Goal: Information Seeking & Learning: Learn about a topic

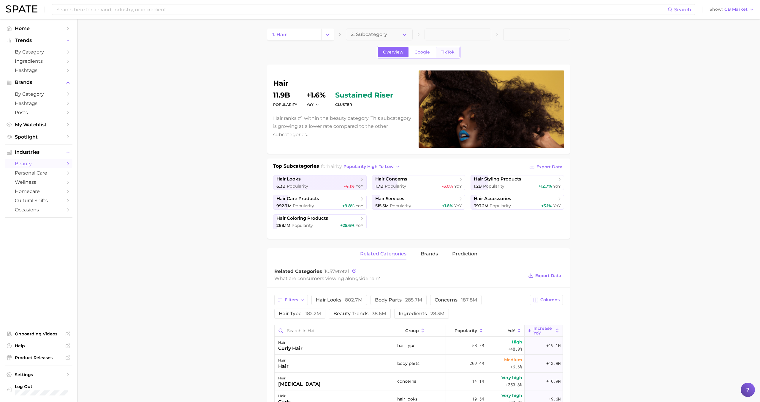
click at [441, 50] on span "TikTok" at bounding box center [448, 52] width 14 height 5
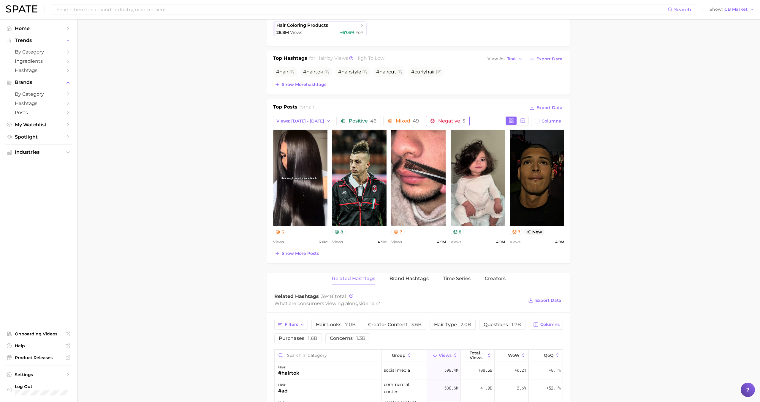
scroll to position [218, 0]
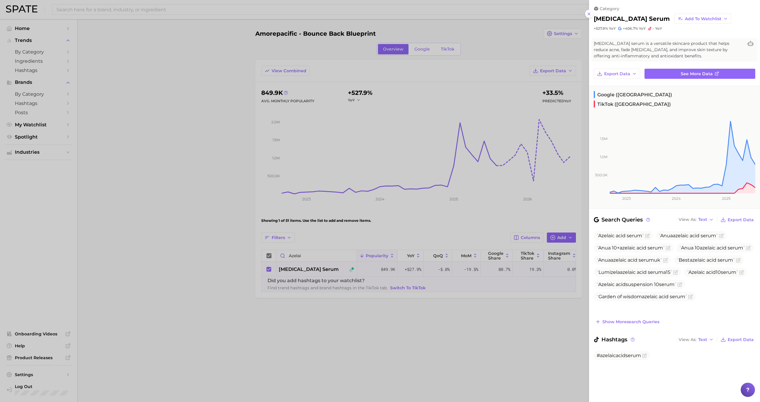
click at [347, 0] on div at bounding box center [380, 201] width 760 height 402
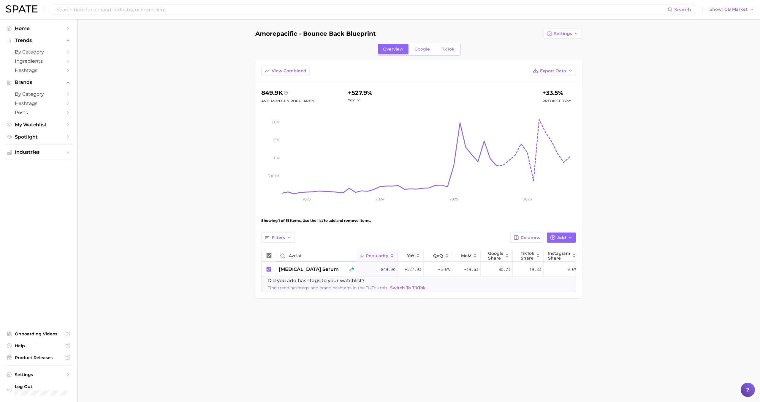
click at [352, 255] on input "azelai" at bounding box center [317, 255] width 80 height 11
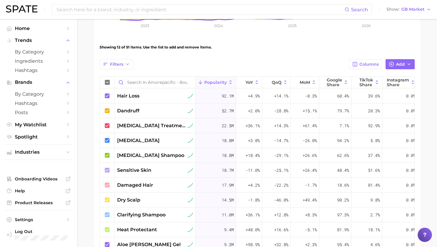
scroll to position [0, 0]
click at [109, 82] on icon at bounding box center [107, 82] width 5 height 5
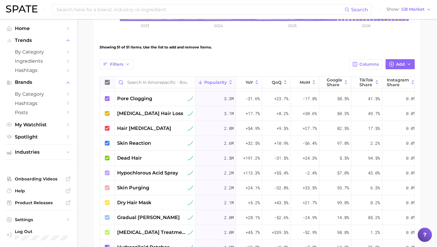
scroll to position [290, 0]
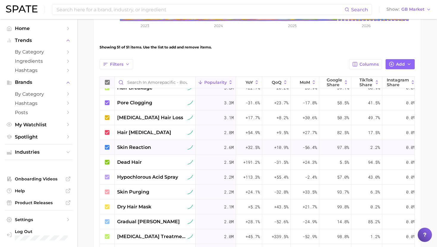
click at [144, 150] on span "skin reaction" at bounding box center [134, 147] width 34 height 7
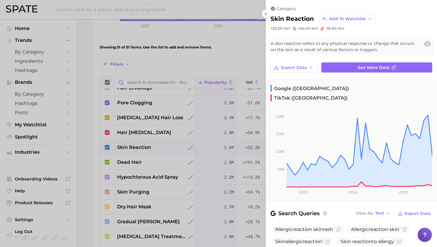
click at [144, 150] on div at bounding box center [218, 123] width 437 height 247
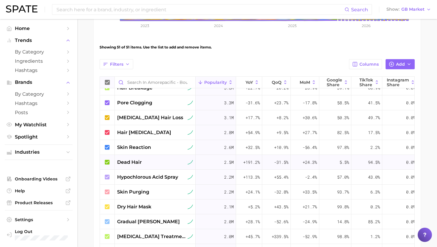
click at [141, 168] on div "dead hair" at bounding box center [155, 162] width 81 height 15
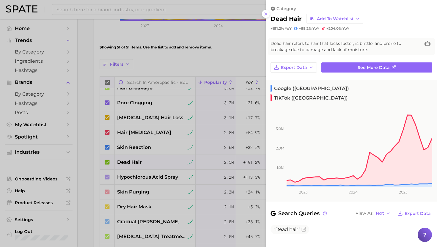
click at [140, 163] on div at bounding box center [218, 123] width 437 height 247
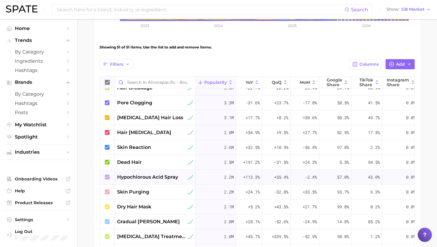
click at [140, 176] on span "hypochlorous acid spray" at bounding box center [147, 176] width 61 height 7
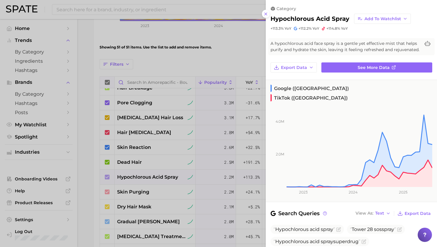
click at [140, 176] on div at bounding box center [218, 123] width 437 height 247
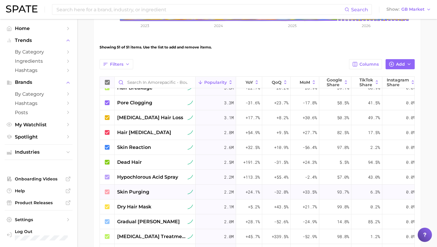
click at [141, 191] on span "skin purging" at bounding box center [133, 191] width 32 height 7
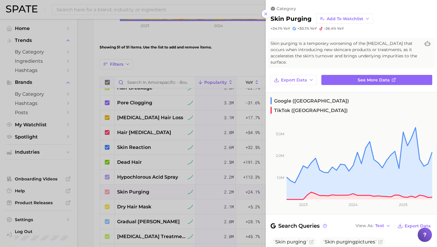
click at [141, 191] on div at bounding box center [218, 123] width 437 height 247
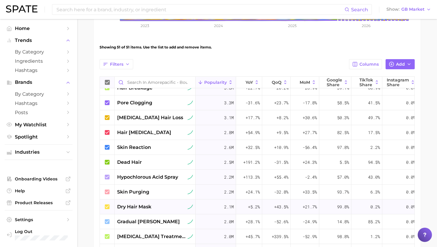
click at [142, 207] on span "dry hair mask" at bounding box center [134, 206] width 34 height 7
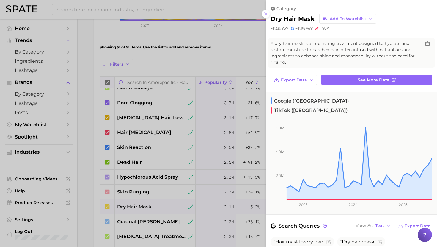
click at [142, 206] on div at bounding box center [218, 123] width 437 height 247
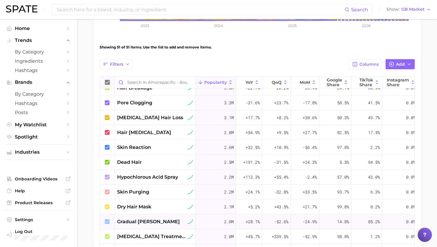
click at [143, 216] on div "gradual tanner" at bounding box center [155, 221] width 81 height 15
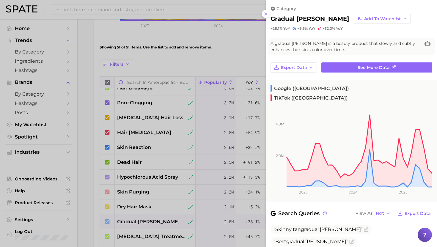
click at [143, 216] on div at bounding box center [218, 123] width 437 height 247
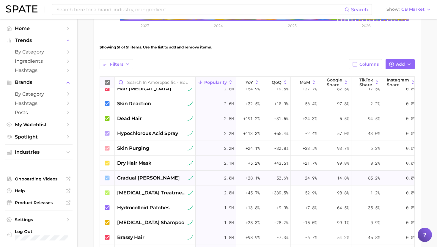
scroll to position [338, 0]
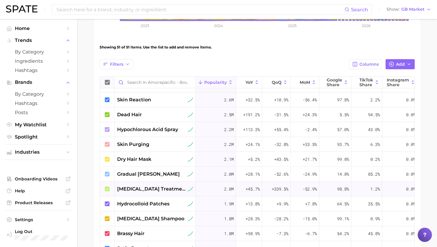
click at [143, 189] on span "sunburn treatment" at bounding box center [151, 188] width 69 height 7
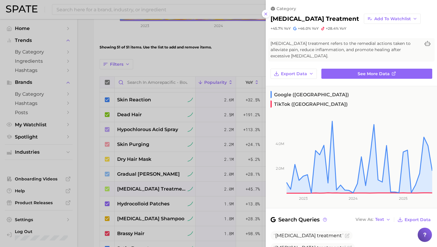
click at [144, 189] on div at bounding box center [218, 123] width 437 height 247
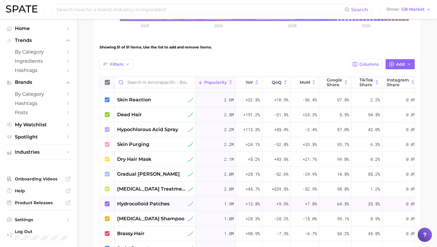
click at [143, 202] on span "hydrocolloid patches" at bounding box center [143, 203] width 52 height 7
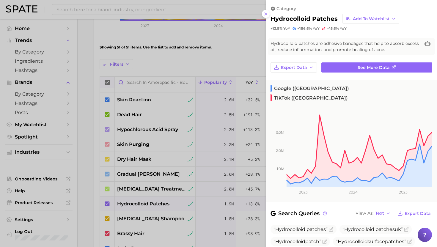
click at [143, 202] on div at bounding box center [218, 123] width 437 height 247
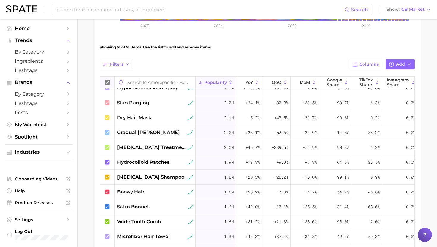
scroll to position [381, 0]
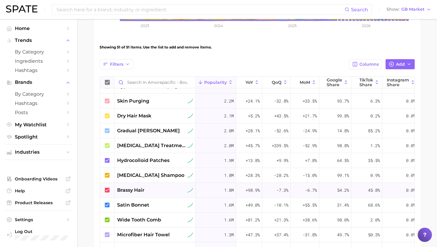
click at [147, 189] on div "brassy hair" at bounding box center [155, 190] width 76 height 7
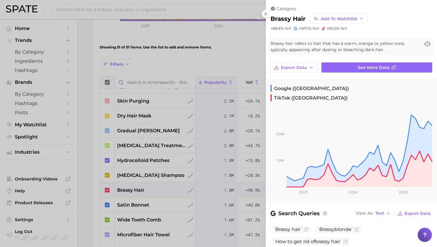
click at [147, 189] on div at bounding box center [218, 123] width 437 height 247
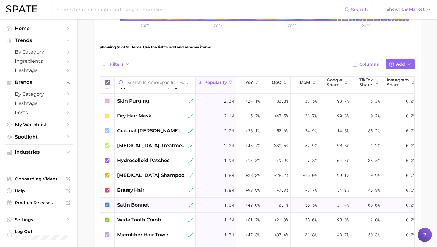
click at [143, 204] on span "satin bonnet" at bounding box center [133, 204] width 32 height 7
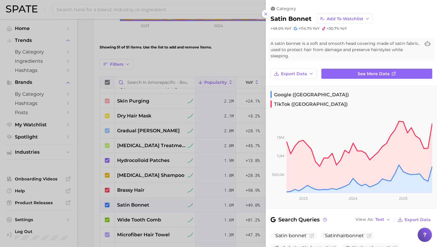
click at [143, 203] on div at bounding box center [218, 123] width 437 height 247
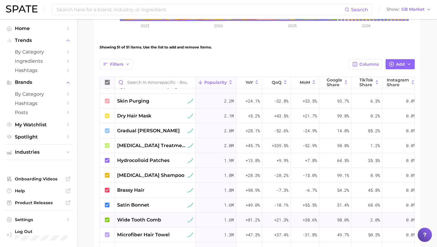
click at [142, 219] on span "wide tooth comb" at bounding box center [139, 219] width 44 height 7
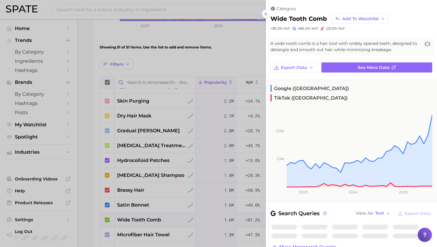
click at [142, 219] on div at bounding box center [218, 123] width 437 height 247
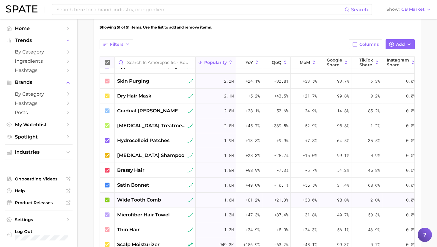
scroll to position [198, 0]
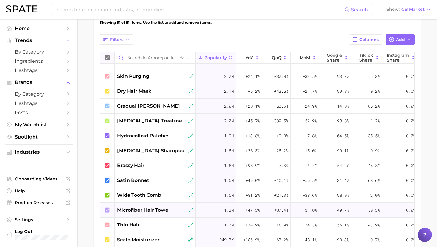
click at [144, 216] on div "microfiber hair towel" at bounding box center [155, 210] width 81 height 15
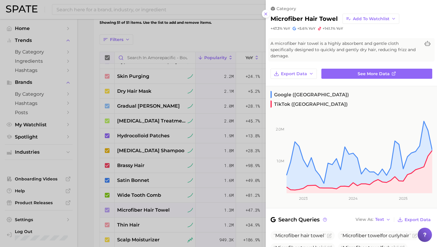
click at [144, 210] on div at bounding box center [218, 123] width 437 height 247
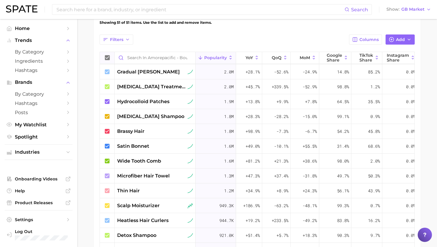
scroll to position [416, 0]
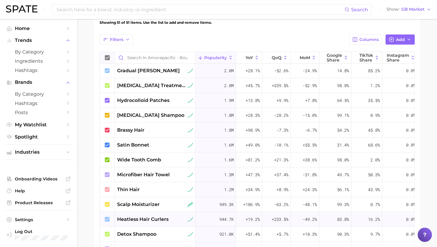
click at [143, 220] on span "heatless hair curlers" at bounding box center [142, 219] width 51 height 7
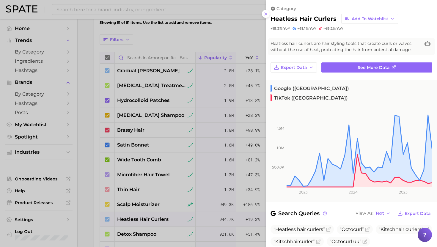
click at [144, 217] on div at bounding box center [218, 123] width 437 height 247
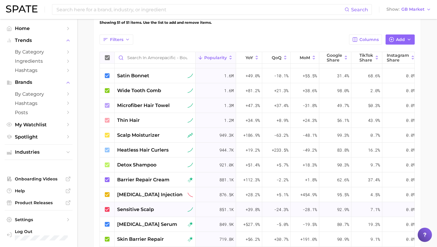
scroll to position [493, 0]
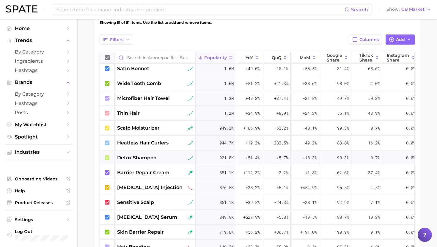
click at [143, 156] on span "detox shampoo" at bounding box center [136, 157] width 39 height 7
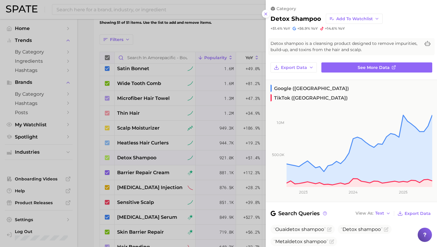
click at [143, 156] on div at bounding box center [218, 123] width 437 height 247
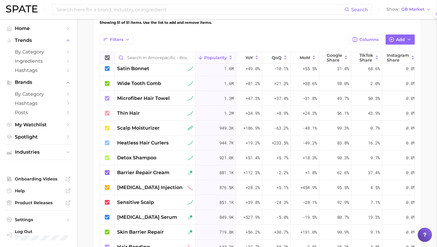
click at [142, 173] on span "barrier repair cream" at bounding box center [143, 172] width 52 height 7
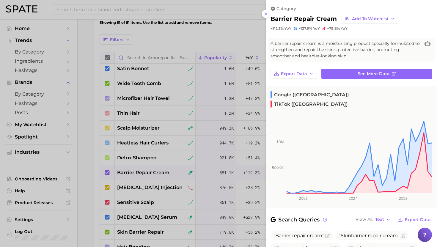
click at [142, 172] on div at bounding box center [218, 123] width 437 height 247
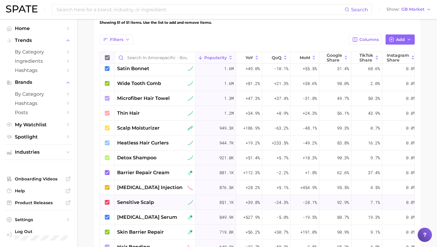
click at [143, 203] on span "sensitive scalp" at bounding box center [135, 202] width 37 height 7
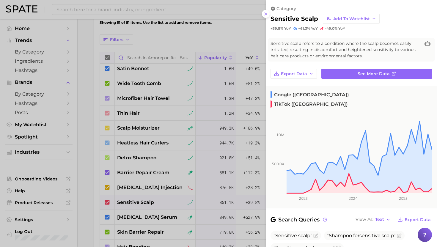
click at [143, 203] on div at bounding box center [218, 123] width 437 height 247
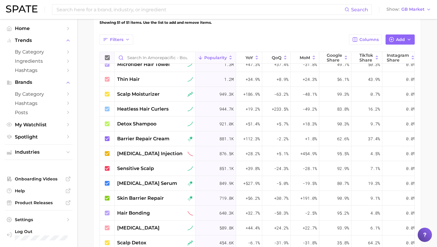
scroll to position [532, 0]
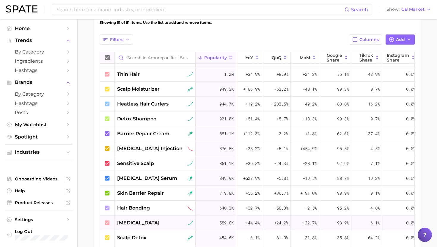
click at [149, 222] on span "skin inflammation" at bounding box center [138, 222] width 42 height 7
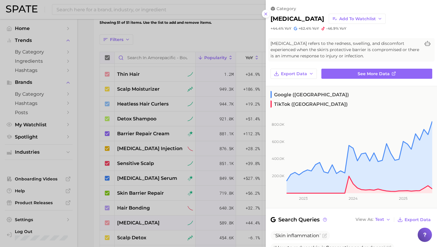
click at [149, 221] on div at bounding box center [218, 123] width 437 height 247
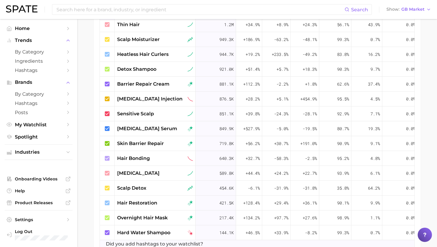
scroll to position [242, 0]
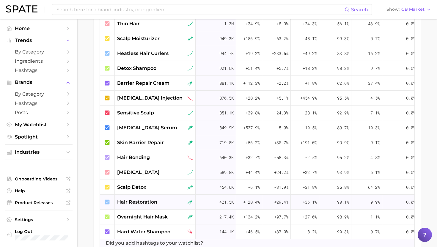
click at [146, 200] on span "hair restoration" at bounding box center [137, 201] width 40 height 7
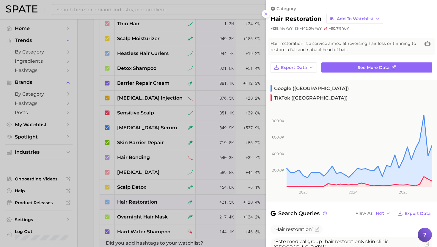
click at [146, 201] on div at bounding box center [218, 123] width 437 height 247
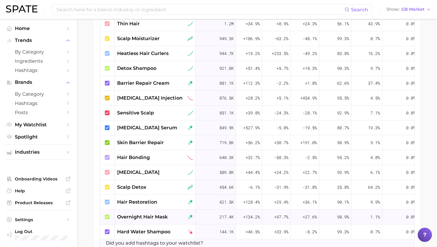
click at [141, 222] on div "overnight hair mask" at bounding box center [155, 216] width 81 height 15
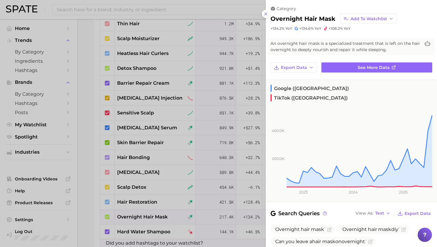
click at [142, 216] on div at bounding box center [218, 123] width 437 height 247
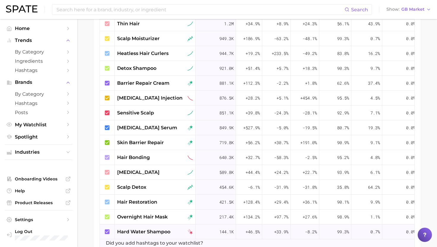
click at [141, 233] on span "hard water shampoo" at bounding box center [143, 231] width 53 height 7
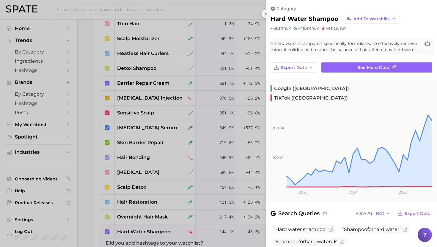
click at [141, 233] on div at bounding box center [218, 123] width 437 height 247
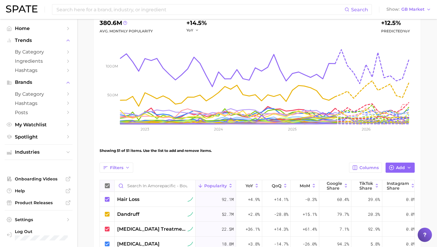
scroll to position [82, 0]
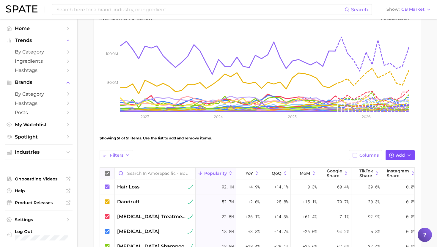
click at [394, 154] on button "Add" at bounding box center [399, 155] width 29 height 10
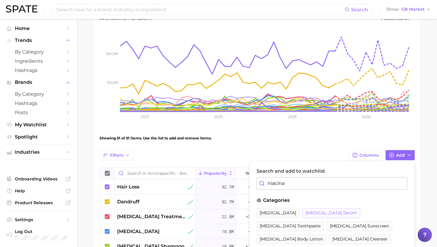
type input "niacina"
click at [318, 212] on span "[MEDICAL_DATA] serum" at bounding box center [330, 212] width 51 height 5
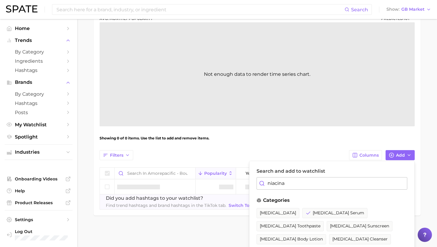
scroll to position [8, 0]
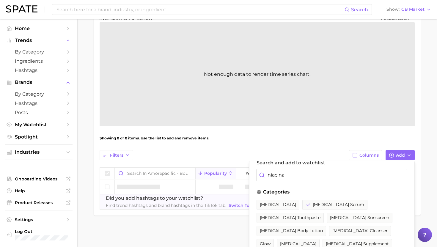
click at [324, 152] on div "Filters Columns Add Search and add to watchlist niacina categories niacinamide …" at bounding box center [256, 155] width 315 height 10
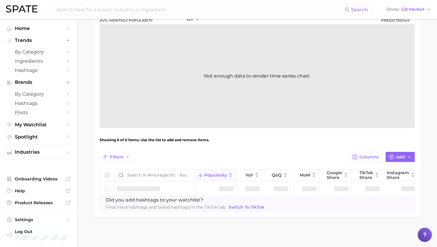
scroll to position [85, 0]
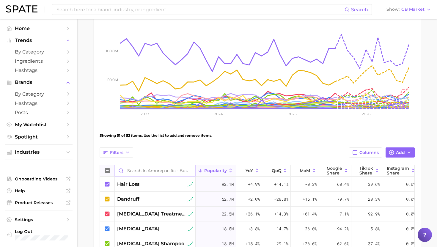
click at [140, 172] on input "Search in Amorepacific - Bounce Back Blueprint" at bounding box center [155, 170] width 80 height 11
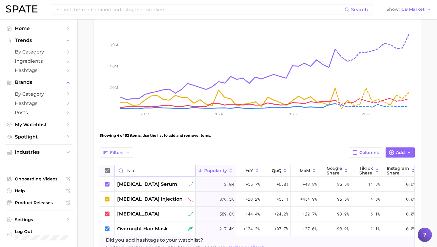
scroll to position [80, 0]
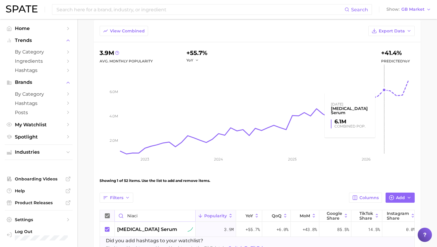
scroll to position [9, 0]
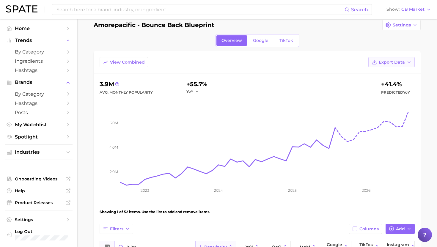
type input "niaci"
click at [391, 60] on span "Export Data" at bounding box center [391, 62] width 26 height 5
click at [381, 73] on span "Table Data CSV" at bounding box center [375, 73] width 33 height 5
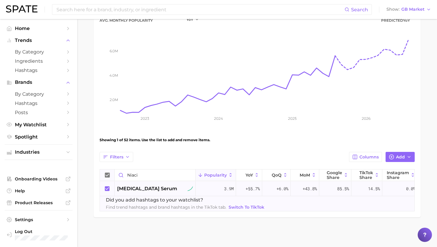
scroll to position [0, 18]
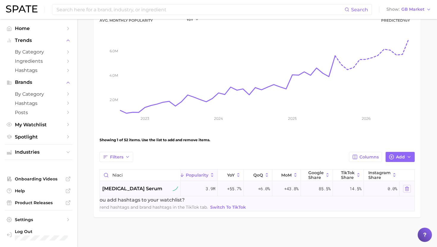
click at [404, 189] on icon at bounding box center [406, 188] width 5 height 5
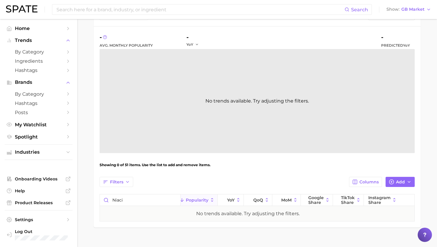
scroll to position [66, 0]
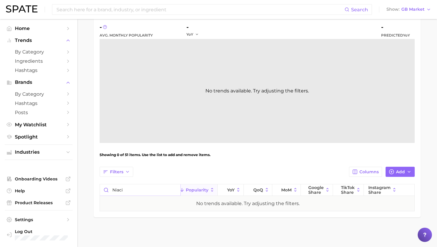
click at [151, 190] on input "niaci" at bounding box center [140, 189] width 80 height 11
type input "c"
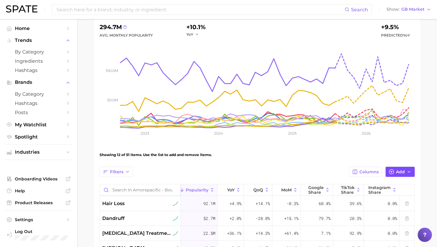
click at [394, 170] on button "Add" at bounding box center [399, 172] width 29 height 10
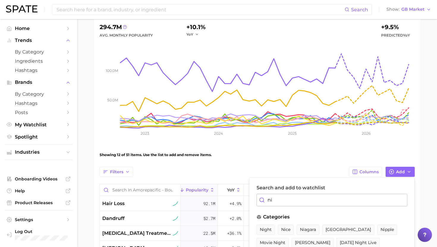
type input "n"
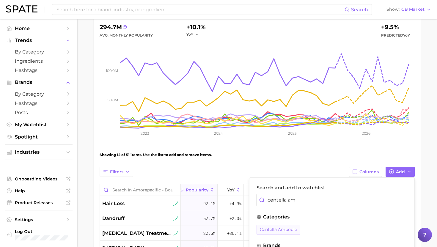
type input "centella am"
click at [285, 227] on span "centella ampoule" at bounding box center [278, 229] width 37 height 5
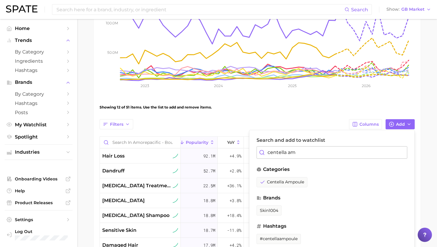
scroll to position [113, 0]
click at [278, 117] on div "View Combined Export Data 294.7m Avg. Monthly Popularity +10.1% YoY +9.5% Predi…" at bounding box center [256, 167] width 315 height 431
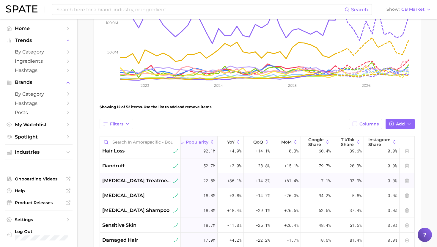
scroll to position [0, 18]
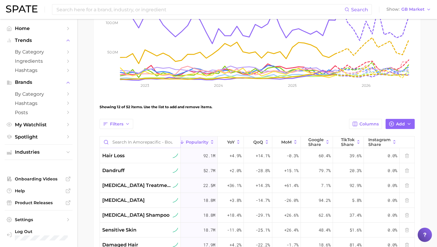
click at [120, 142] on input "Search in Amorepacific - Bounce Back Blueprint" at bounding box center [140, 141] width 80 height 11
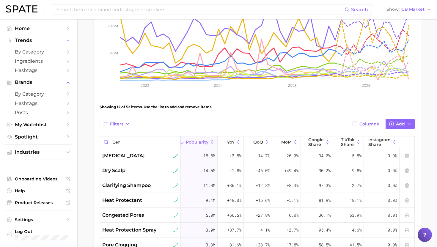
scroll to position [80, 0]
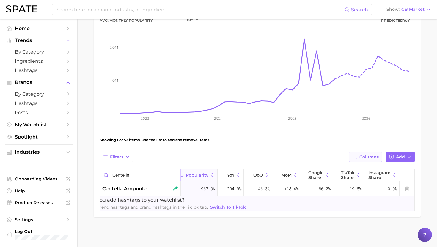
type input "centella"
click at [365, 157] on span "Columns" at bounding box center [368, 156] width 19 height 5
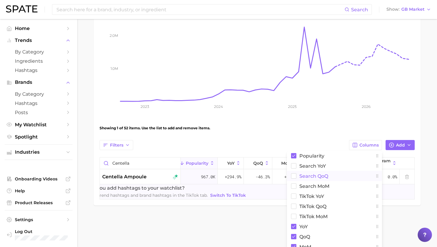
scroll to position [97, 0]
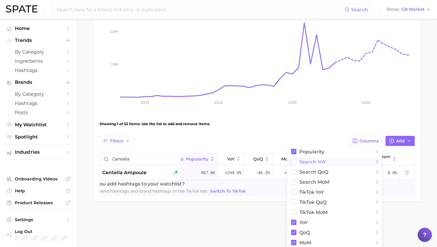
click at [320, 162] on span "Search YoY" at bounding box center [312, 161] width 26 height 5
click at [320, 189] on span "TikTok YoY" at bounding box center [311, 191] width 25 height 5
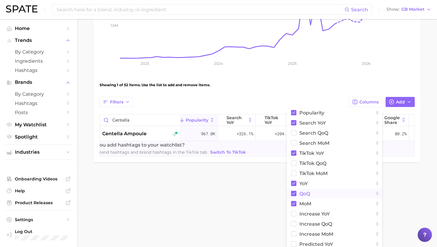
click at [312, 195] on button "QoQ" at bounding box center [334, 193] width 95 height 10
click at [312, 203] on button "MoM" at bounding box center [334, 203] width 95 height 10
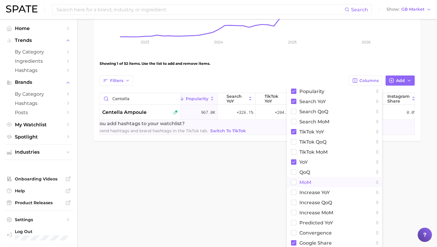
scroll to position [159, 0]
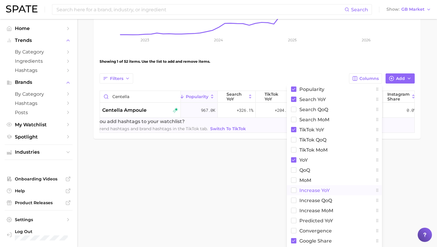
click at [313, 189] on span "Increase YoY" at bounding box center [314, 190] width 30 height 5
click at [313, 221] on span "Predicted YoY" at bounding box center [316, 220] width 34 height 5
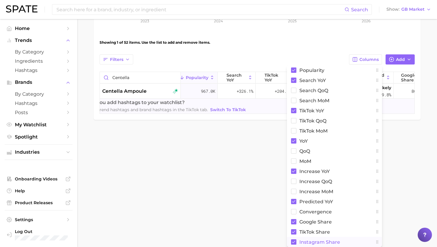
click at [294, 241] on icon at bounding box center [293, 242] width 3 height 2
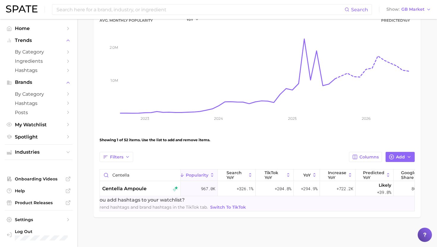
scroll to position [0, 0]
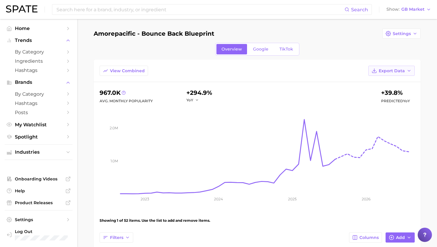
click at [383, 72] on span "Export Data" at bounding box center [391, 70] width 26 height 5
click at [378, 78] on button "Table Data CSV" at bounding box center [381, 81] width 65 height 11
click at [288, 11] on input at bounding box center [200, 9] width 288 height 10
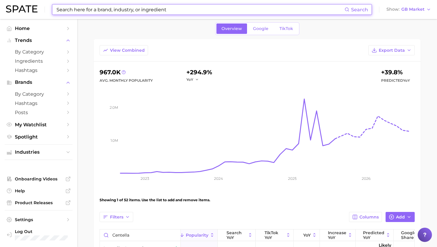
scroll to position [24, 0]
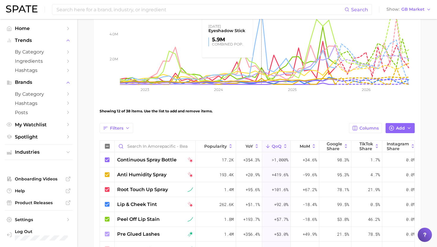
scroll to position [110, 0]
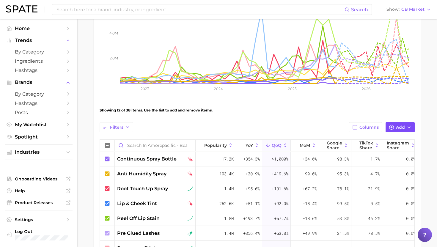
click at [390, 129] on icon "button" at bounding box center [390, 126] width 5 height 5
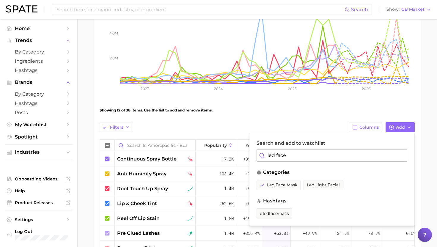
type input "led face"
click at [281, 155] on input "led face" at bounding box center [331, 155] width 151 height 12
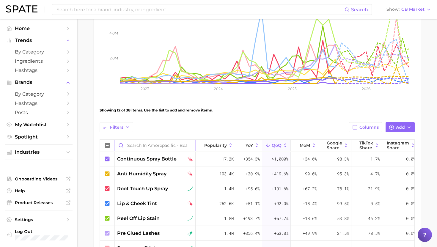
click at [132, 145] on input "Search in Amorepacific - Beauty Multitaskers" at bounding box center [155, 145] width 80 height 11
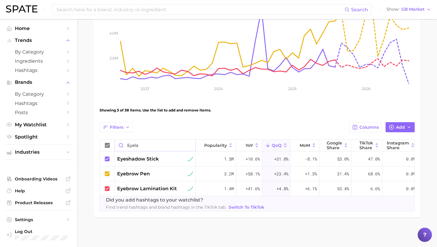
scroll to position [66, 0]
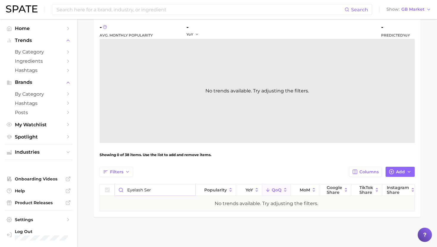
click at [156, 189] on input "eyelash ser" at bounding box center [155, 189] width 80 height 11
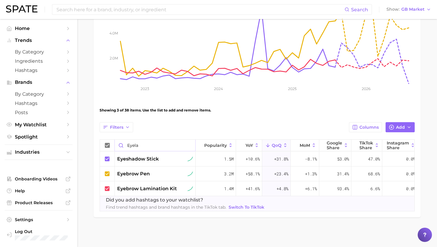
scroll to position [66, 0]
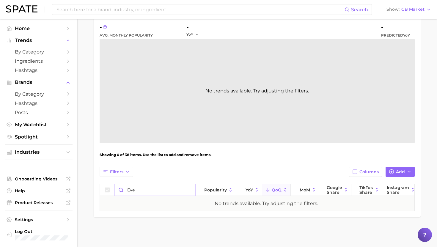
scroll to position [110, 0]
type input "e"
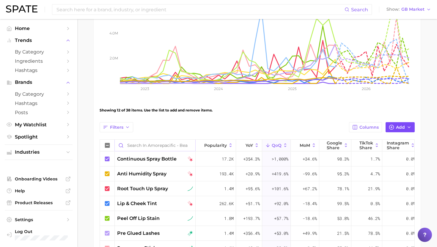
click at [393, 130] on button "Add" at bounding box center [399, 127] width 29 height 10
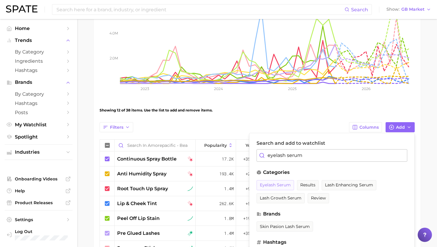
type input "eyelash serum"
click at [280, 182] on button "eyelash serum" at bounding box center [274, 185] width 37 height 10
click at [206, 125] on div "Filters Columns Add Search and add to watchlist eyelash serum categories eyelas…" at bounding box center [256, 127] width 315 height 10
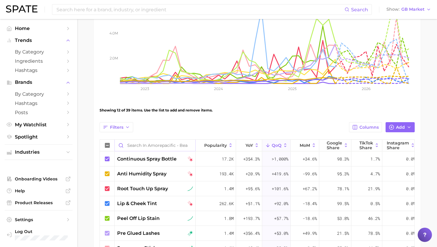
click at [157, 143] on input "Search in Amorepacific - Beauty Multitaskers" at bounding box center [155, 145] width 80 height 11
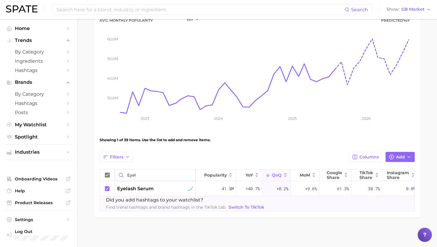
scroll to position [80, 0]
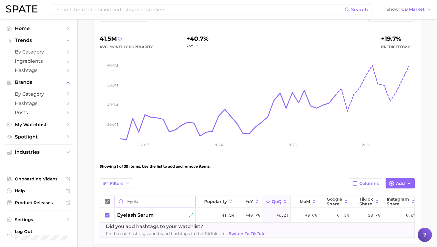
scroll to position [53, 0]
type input "eyela"
click at [373, 183] on span "Columns" at bounding box center [368, 184] width 19 height 5
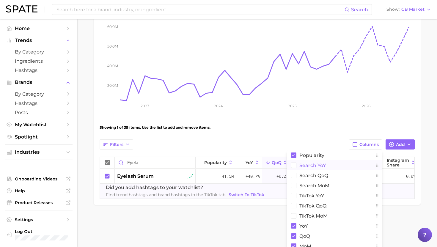
scroll to position [108, 0]
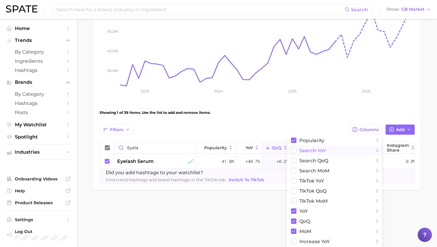
click at [322, 148] on span "Search YoY" at bounding box center [312, 150] width 26 height 5
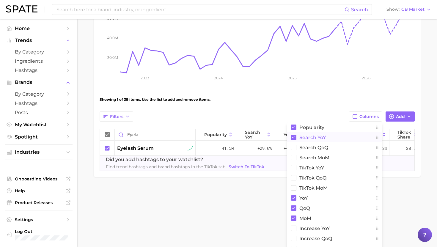
scroll to position [125, 0]
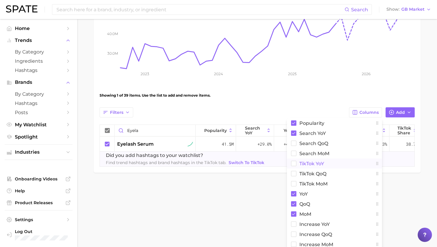
click at [320, 161] on span "TikTok YoY" at bounding box center [311, 163] width 25 height 5
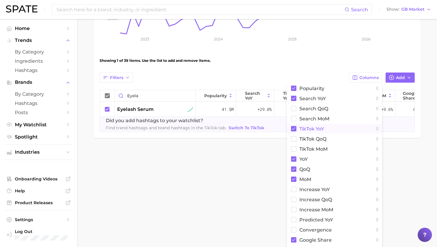
scroll to position [165, 0]
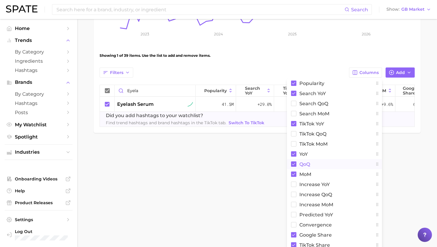
click at [314, 162] on button "QoQ" at bounding box center [334, 164] width 95 height 10
click at [313, 174] on button "MoM" at bounding box center [334, 174] width 95 height 10
click at [314, 182] on span "Increase YoY" at bounding box center [314, 184] width 30 height 5
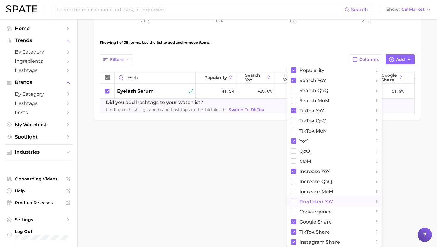
click at [318, 199] on span "Predicted YoY" at bounding box center [316, 201] width 34 height 5
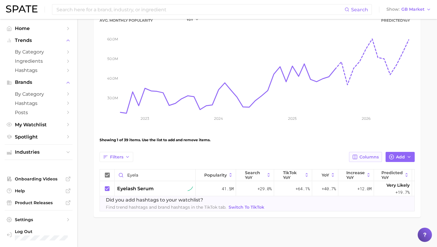
click at [365, 159] on span "Columns" at bounding box center [368, 156] width 19 height 5
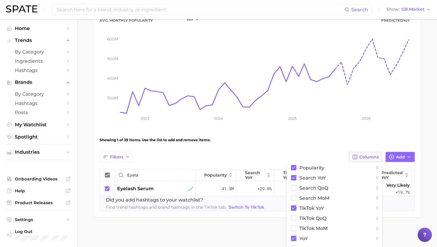
scroll to position [178, 0]
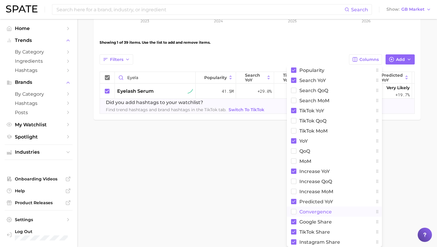
click at [319, 212] on span "convergence" at bounding box center [315, 211] width 32 height 5
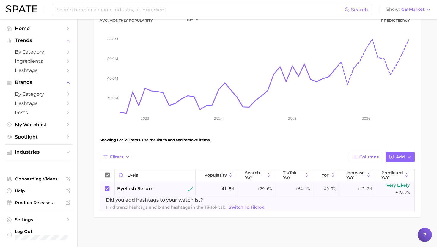
click at [170, 191] on div "eyelash serum" at bounding box center [155, 188] width 76 height 7
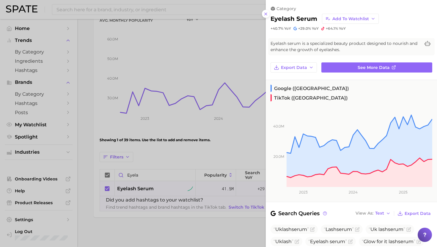
click at [176, 121] on div at bounding box center [218, 123] width 437 height 247
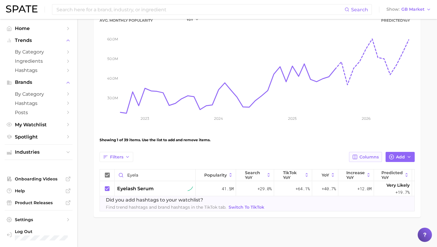
click at [372, 157] on span "Columns" at bounding box center [368, 156] width 19 height 5
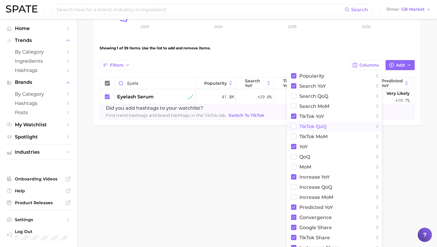
scroll to position [178, 0]
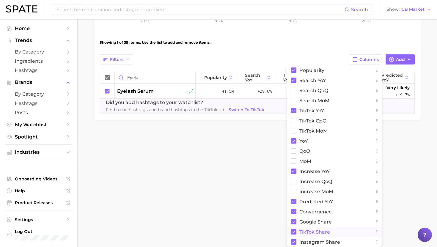
click at [310, 231] on span "TikTok Share" at bounding box center [314, 231] width 31 height 5
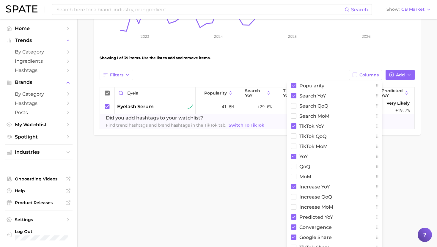
click at [421, 151] on main "Amorepacific - Beauty Multitaskers Settings Overview Google TikTok View Combine…" at bounding box center [256, 11] width 359 height 308
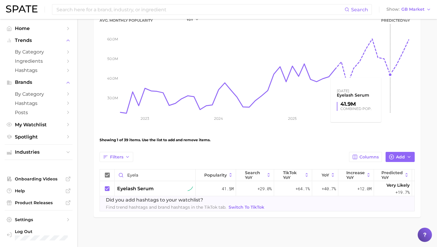
scroll to position [0, 0]
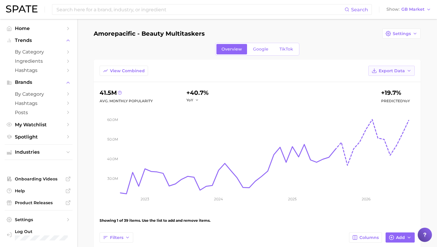
click at [393, 71] on span "Export Data" at bounding box center [391, 70] width 26 height 5
click at [384, 82] on span "Table Data CSV" at bounding box center [375, 81] width 33 height 5
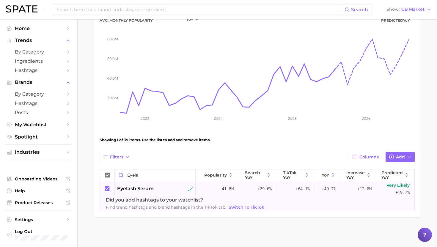
click at [146, 186] on span "eyelash serum" at bounding box center [135, 188] width 37 height 7
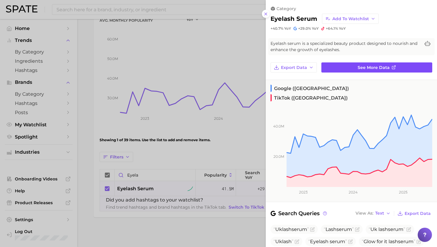
click at [348, 65] on link "See more data" at bounding box center [376, 67] width 111 height 10
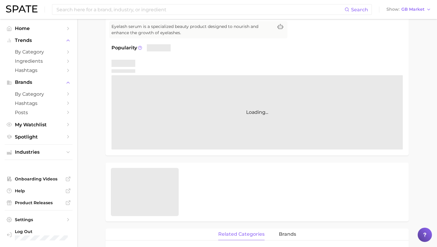
scroll to position [71, 0]
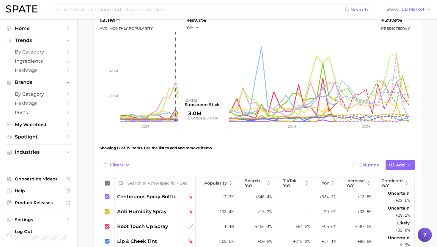
scroll to position [64, 0]
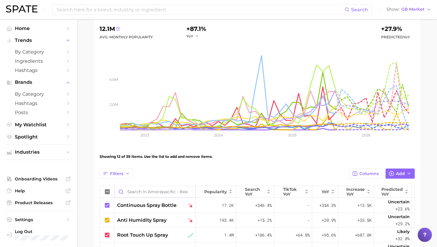
click at [152, 192] on input "Search in Amorepacific - Beauty Multitaskers" at bounding box center [155, 191] width 80 height 11
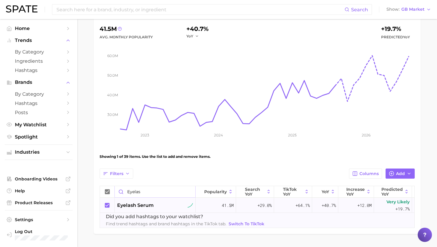
type input "eyelas"
click at [155, 203] on div "eyelash serum" at bounding box center [155, 205] width 76 height 7
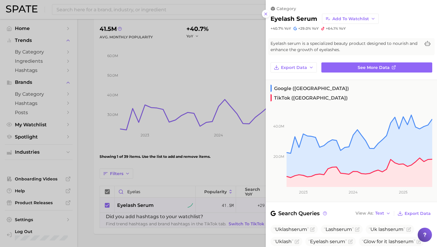
click at [155, 203] on div at bounding box center [218, 123] width 437 height 247
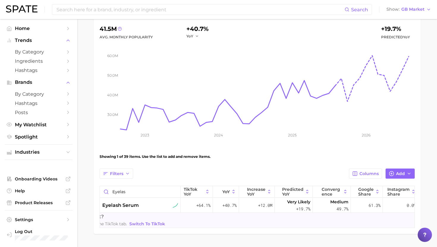
scroll to position [0, 118]
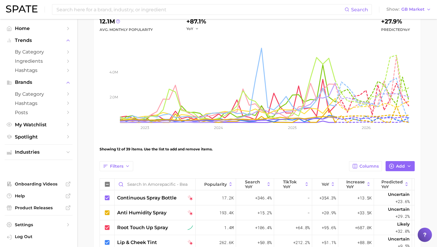
scroll to position [64, 0]
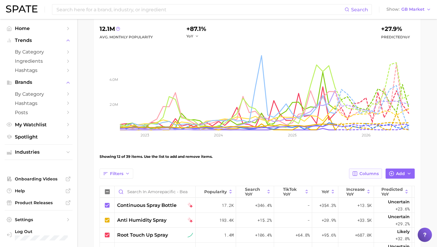
click at [365, 173] on span "Columns" at bounding box center [368, 173] width 19 height 5
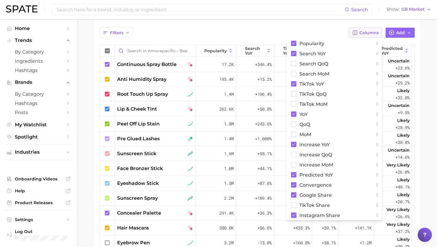
scroll to position [232, 0]
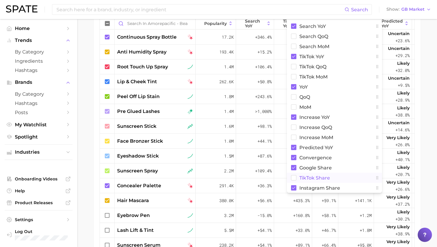
click at [326, 176] on span "TikTok Share" at bounding box center [314, 177] width 31 height 5
click at [319, 185] on span "Instagram Share" at bounding box center [319, 187] width 41 height 5
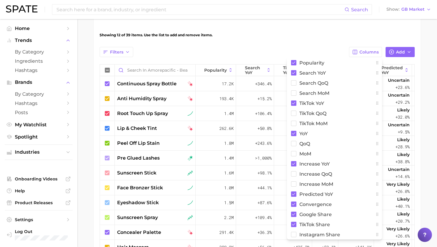
scroll to position [145, 0]
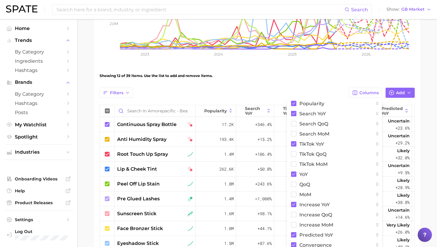
click at [420, 113] on main "Amorepacific - Beauty Multitaskers Settings Overview Google TikTok View Combine…" at bounding box center [256, 130] width 359 height 513
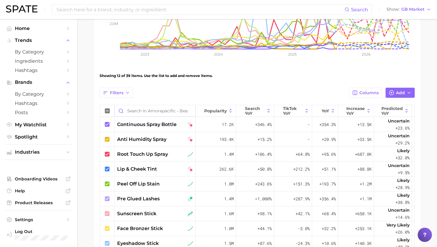
click at [136, 114] on input "Search in Amorepacific - Beauty Multitaskers" at bounding box center [155, 110] width 80 height 11
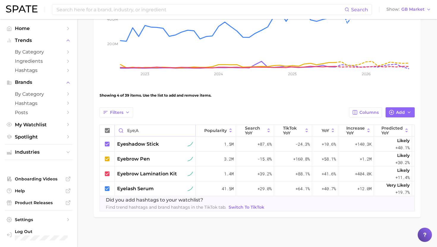
scroll to position [66, 0]
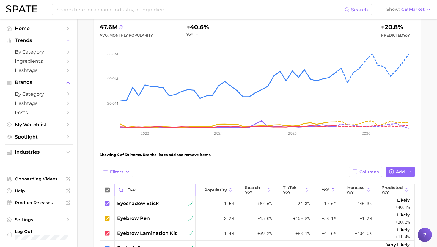
scroll to position [125, 0]
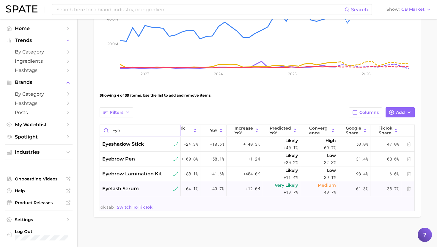
scroll to position [0, 113]
type input "eye"
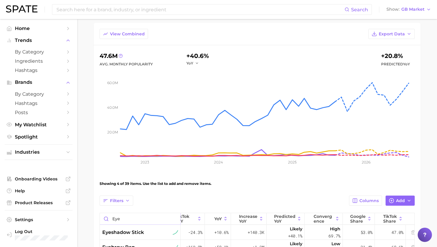
scroll to position [125, 0]
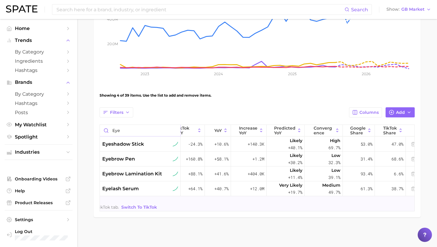
click at [173, 129] on input "eye" at bounding box center [140, 130] width 80 height 11
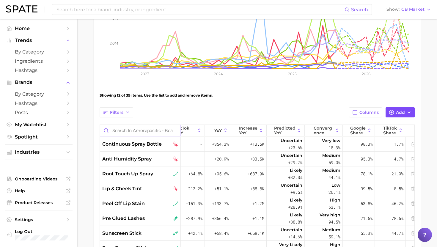
click at [387, 115] on button "Add" at bounding box center [399, 112] width 29 height 10
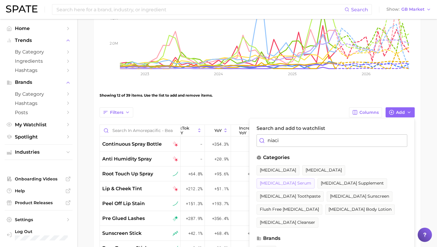
type input "niaci"
click at [311, 181] on span "niacinamide serum" at bounding box center [285, 183] width 51 height 5
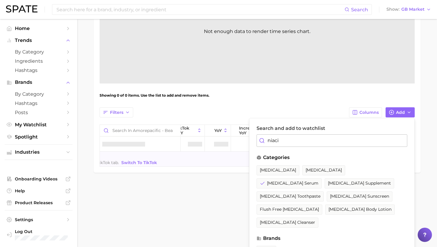
click at [344, 102] on div "Showing 0 of 0 items. Use the list to add and remove items." at bounding box center [256, 95] width 315 height 17
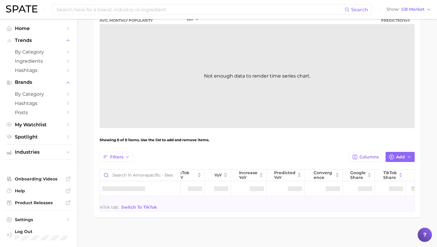
scroll to position [80, 0]
click at [124, 175] on input "Search in Amorepacific - Beauty Multitaskers" at bounding box center [140, 174] width 80 height 11
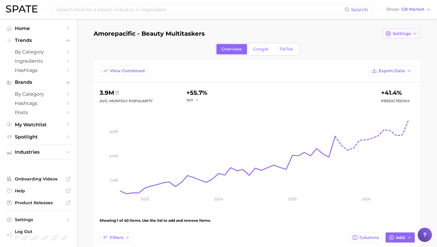
type input "niaci"
click at [399, 33] on span "Settings" at bounding box center [401, 33] width 18 height 5
click at [371, 44] on div "Overview Google TikTok" at bounding box center [257, 49] width 327 height 13
click at [386, 72] on span "Export Data" at bounding box center [391, 70] width 26 height 5
click at [372, 79] on span "Table Data CSV" at bounding box center [375, 81] width 33 height 5
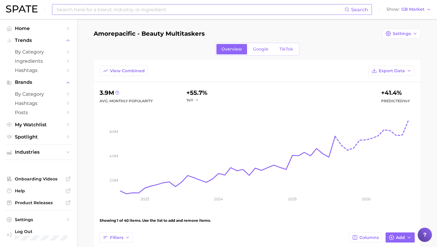
click at [304, 9] on input at bounding box center [200, 9] width 288 height 10
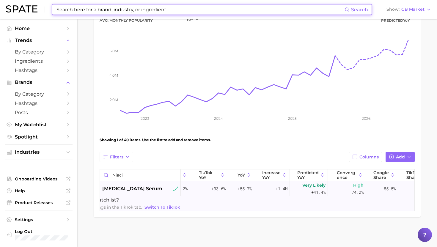
scroll to position [0, 96]
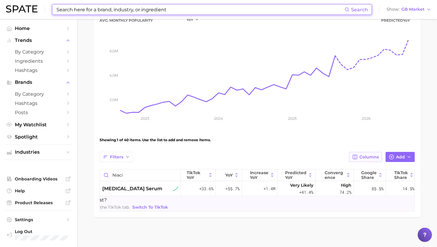
click at [369, 158] on span "Columns" at bounding box center [368, 156] width 19 height 5
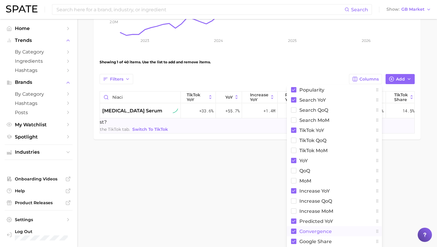
scroll to position [159, 0]
click at [314, 229] on span "convergence" at bounding box center [315, 230] width 32 height 5
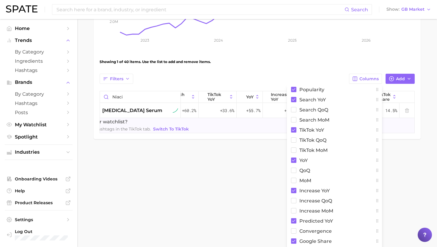
click at [241, 148] on main "Amorepacific - Beauty Multitaskers Settings Overview Google TikTok View Combine…" at bounding box center [256, 14] width 359 height 308
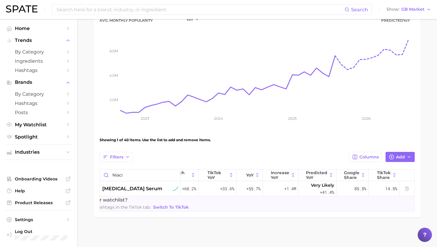
scroll to position [0, 0]
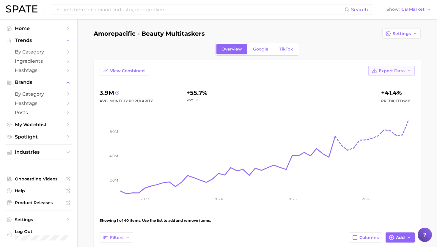
click at [391, 70] on span "Export Data" at bounding box center [391, 70] width 26 height 5
click at [356, 81] on icon at bounding box center [354, 81] width 5 height 5
click at [301, 5] on input at bounding box center [200, 9] width 288 height 10
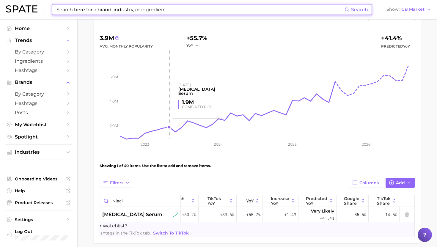
scroll to position [71, 0]
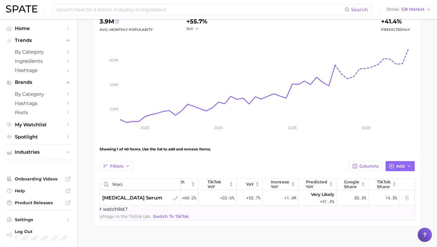
click at [137, 185] on input "niaci" at bounding box center [140, 183] width 80 height 11
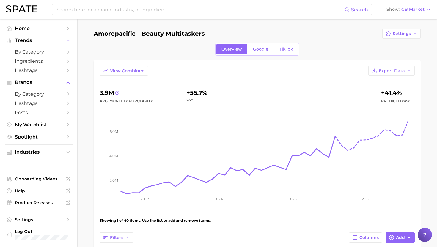
scroll to position [80, 0]
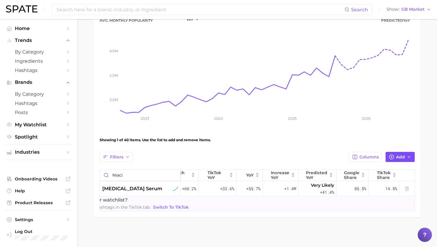
click at [395, 156] on button "Add" at bounding box center [399, 157] width 29 height 10
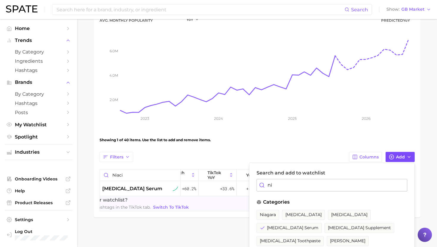
type input "n"
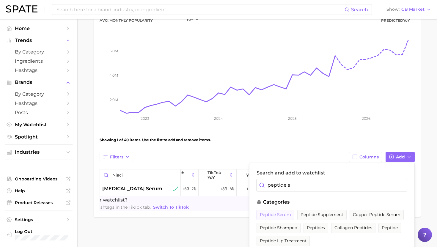
type input "peptide s"
click at [267, 214] on span "peptide serum" at bounding box center [275, 214] width 31 height 5
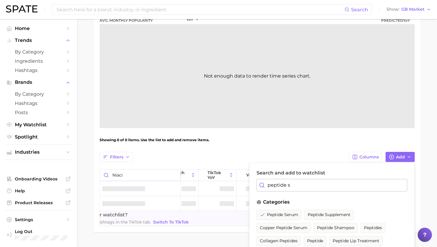
click at [140, 175] on input "niaci" at bounding box center [140, 174] width 80 height 11
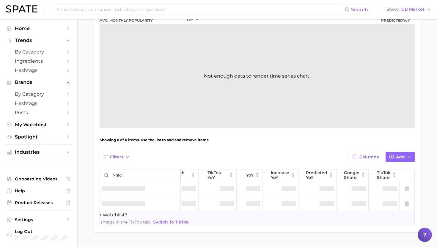
click at [140, 175] on input "niaci" at bounding box center [140, 174] width 80 height 11
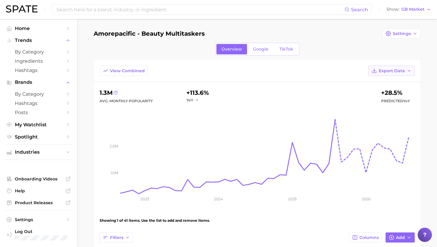
click at [392, 70] on span "Export Data" at bounding box center [391, 70] width 26 height 5
click at [364, 81] on span "Table Data CSV" at bounding box center [375, 81] width 33 height 5
click at [302, 12] on input at bounding box center [200, 9] width 288 height 10
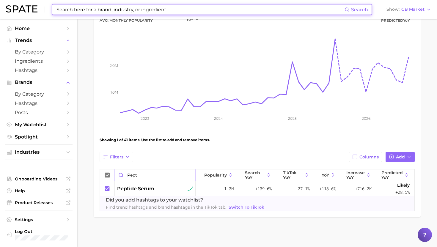
click at [159, 174] on input "pept" at bounding box center [155, 174] width 80 height 11
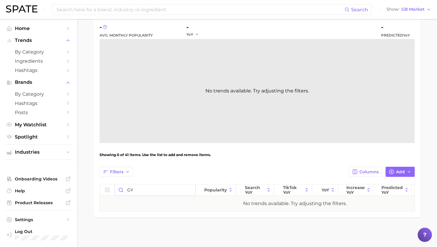
scroll to position [66, 0]
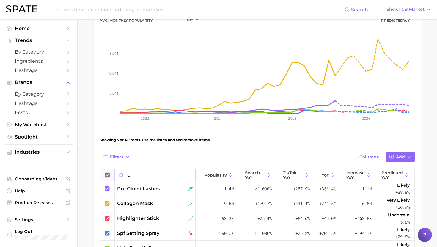
type input "G"
click at [108, 175] on icon at bounding box center [107, 175] width 5 height 5
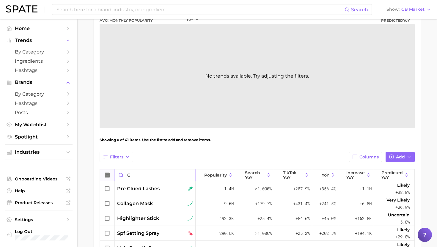
click at [139, 174] on input "G" at bounding box center [155, 174] width 80 height 11
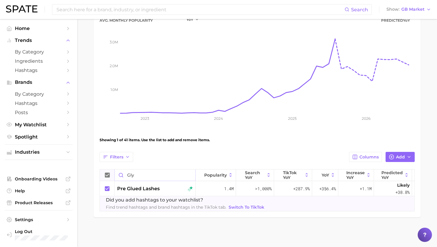
scroll to position [66, 0]
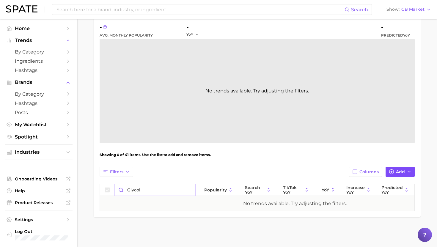
click at [392, 169] on icon "button" at bounding box center [390, 171] width 5 height 5
type input "glycol"
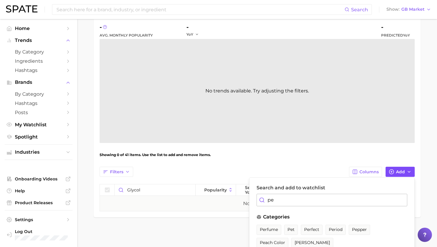
type input "p"
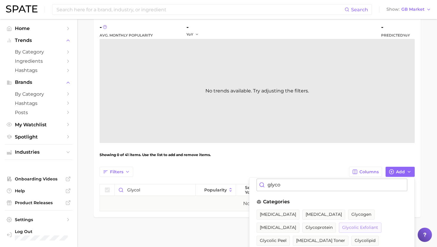
scroll to position [19, 0]
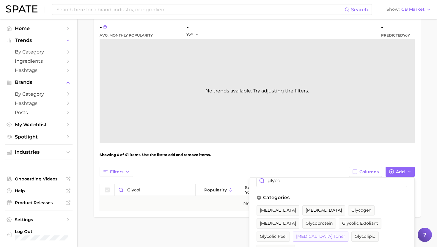
type input "glyco"
click at [318, 235] on span "glycolic acid toner" at bounding box center [320, 236] width 49 height 5
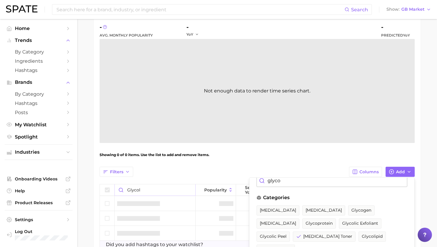
click at [143, 188] on input "glycol" at bounding box center [155, 189] width 80 height 11
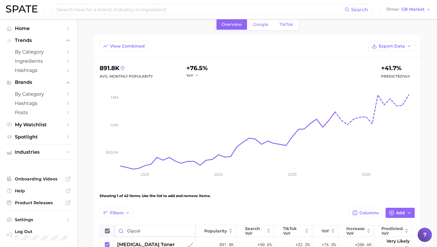
scroll to position [0, 0]
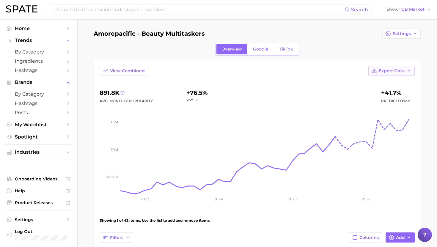
click at [391, 72] on span "Export Data" at bounding box center [391, 70] width 26 height 5
click at [374, 82] on span "Table Data CSV" at bounding box center [375, 81] width 33 height 5
click at [294, 9] on input at bounding box center [200, 9] width 288 height 10
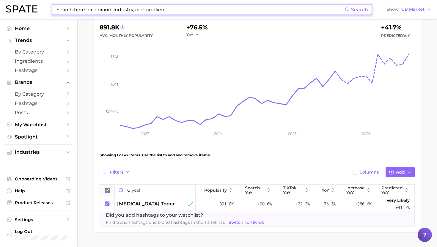
scroll to position [80, 0]
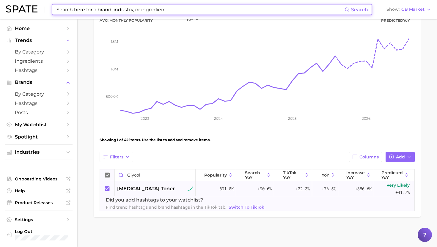
click at [108, 188] on icon at bounding box center [107, 188] width 7 height 7
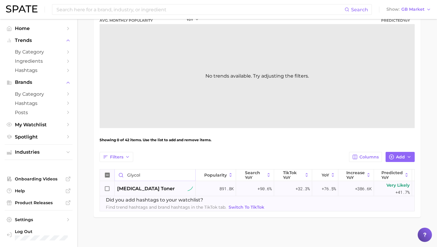
click at [136, 174] on input "glycol" at bounding box center [155, 174] width 80 height 11
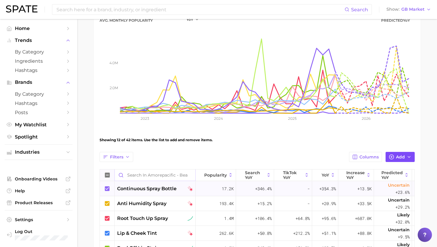
click at [395, 159] on button "Add" at bounding box center [399, 157] width 29 height 10
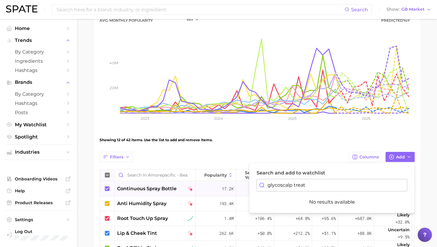
drag, startPoint x: 280, startPoint y: 184, endPoint x: 237, endPoint y: 186, distance: 42.8
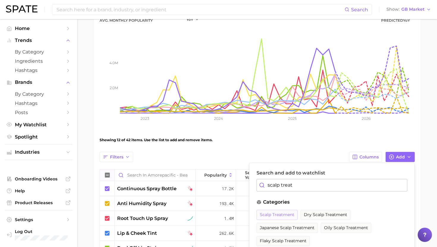
type input "scalp treat"
click at [281, 213] on span "scalp treatment" at bounding box center [277, 214] width 34 height 5
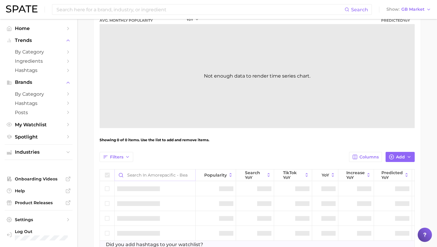
click at [150, 176] on input "Search in Amorepacific - Beauty Multitaskers" at bounding box center [155, 174] width 80 height 11
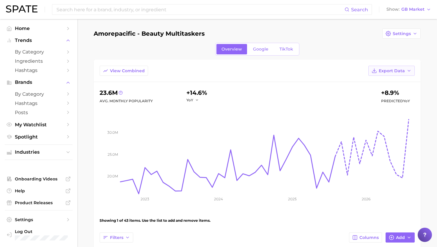
type input "scalp"
click at [394, 72] on span "Export Data" at bounding box center [391, 70] width 26 height 5
click at [384, 83] on span "Table Data CSV" at bounding box center [375, 81] width 33 height 5
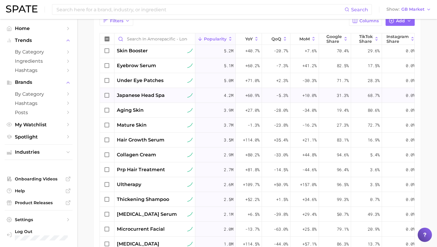
scroll to position [181, 0]
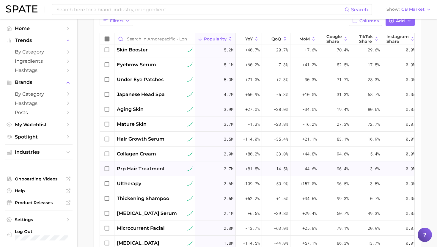
click at [146, 169] on span "prp hair treatment" at bounding box center [141, 168] width 48 height 7
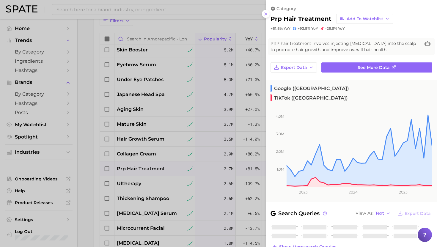
click at [146, 169] on div at bounding box center [218, 123] width 437 height 247
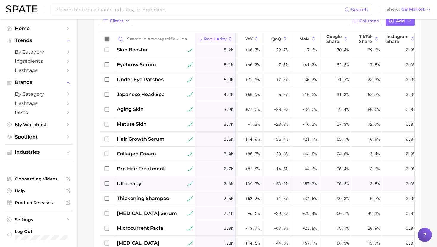
click at [146, 190] on div "ultherapy" at bounding box center [154, 183] width 81 height 15
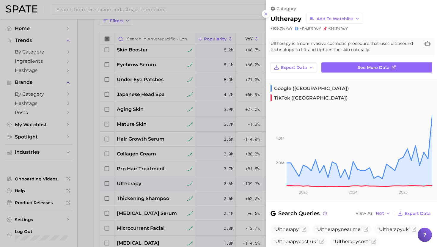
click at [146, 182] on div at bounding box center [218, 123] width 437 height 247
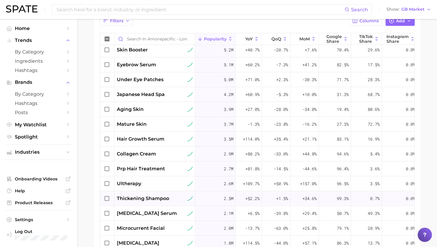
click at [145, 200] on span "thickening shampoo" at bounding box center [143, 198] width 52 height 7
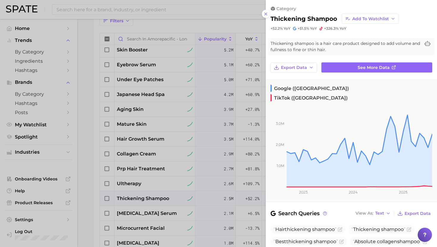
click at [144, 199] on div at bounding box center [218, 123] width 437 height 247
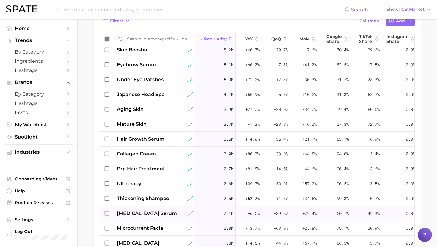
click at [144, 211] on span "retinol serum" at bounding box center [147, 213] width 60 height 7
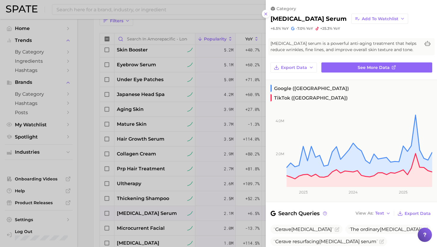
click at [146, 211] on div at bounding box center [218, 123] width 437 height 247
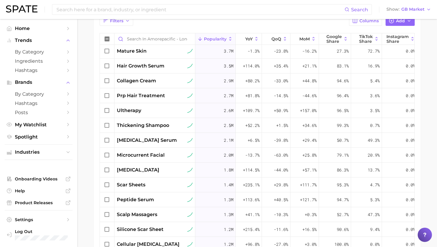
scroll to position [268, 0]
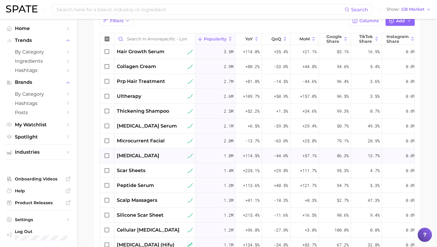
click at [124, 150] on div "co2 laser" at bounding box center [154, 155] width 81 height 15
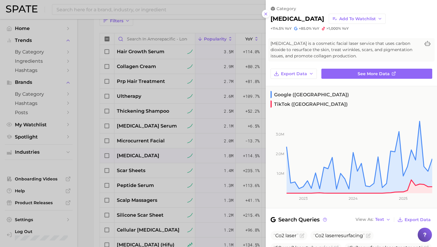
click at [141, 168] on div at bounding box center [218, 123] width 437 height 247
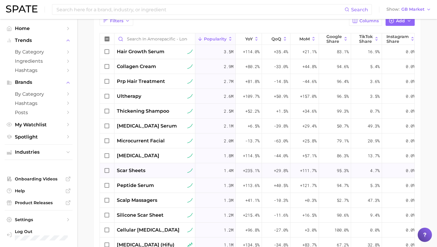
click at [146, 169] on div "scar sheets" at bounding box center [155, 170] width 76 height 7
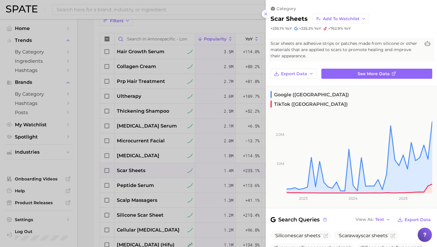
click at [146, 169] on div at bounding box center [218, 123] width 437 height 247
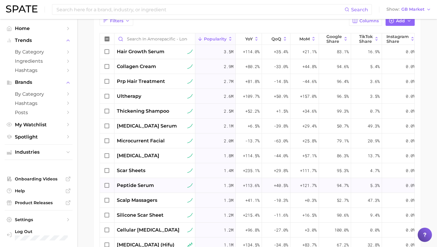
click at [149, 185] on span "peptide serum" at bounding box center [135, 185] width 37 height 7
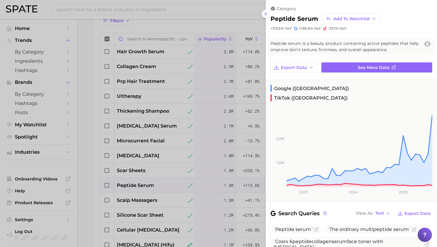
click at [149, 184] on div at bounding box center [218, 123] width 437 height 247
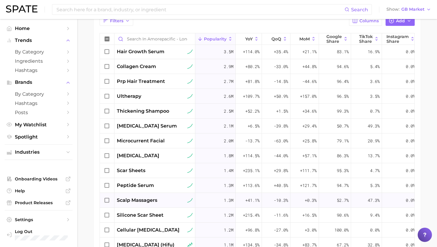
click at [149, 198] on span "scalp massagers" at bounding box center [137, 200] width 40 height 7
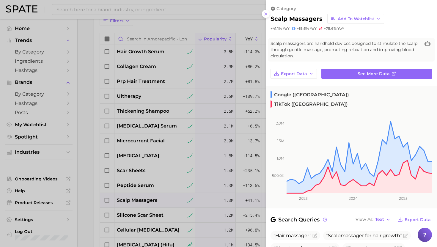
click at [150, 199] on div at bounding box center [218, 123] width 437 height 247
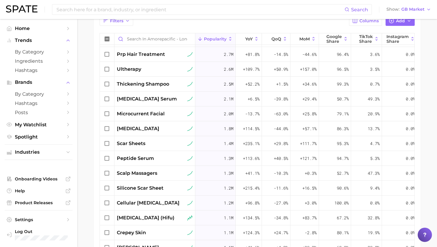
scroll to position [296, 0]
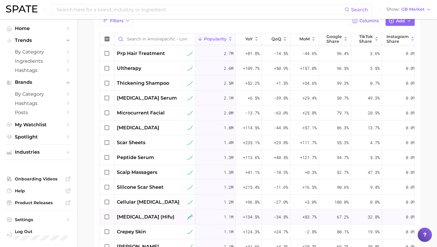
click at [145, 216] on span "high intensity focused ultrasound (hifu)" at bounding box center [146, 216] width 58 height 7
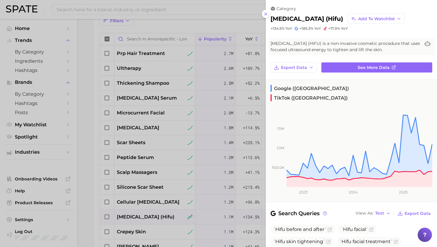
click at [145, 216] on div at bounding box center [218, 123] width 437 height 247
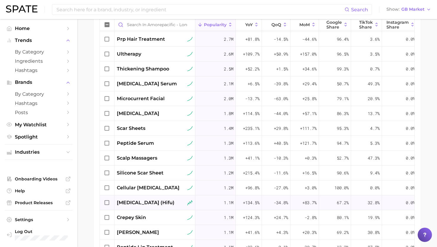
scroll to position [245, 0]
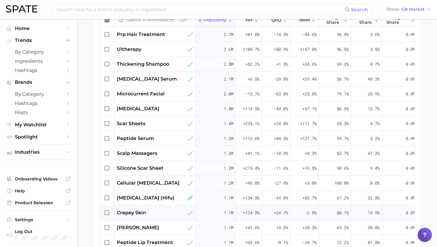
click at [145, 211] on span "crepey skin" at bounding box center [131, 212] width 29 height 7
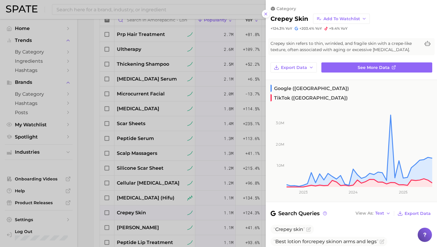
click at [145, 211] on div at bounding box center [218, 123] width 437 height 247
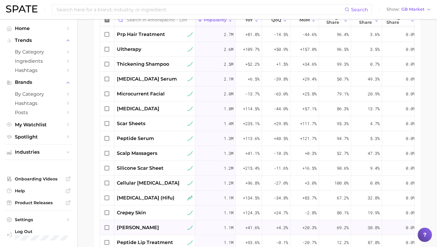
click at [146, 225] on span "rosemary shampoo" at bounding box center [138, 227] width 42 height 7
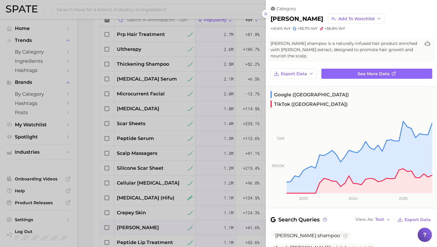
click at [146, 225] on div at bounding box center [218, 123] width 437 height 247
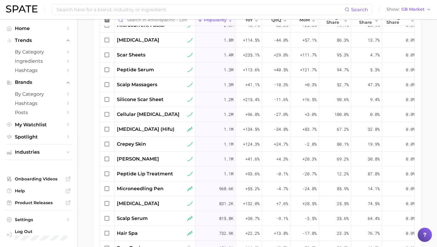
scroll to position [368, 0]
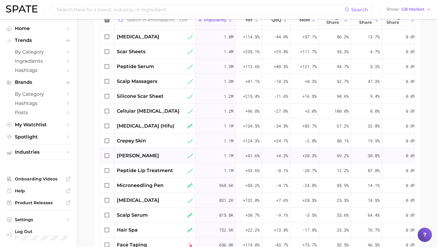
click at [146, 156] on span "rosemary shampoo" at bounding box center [138, 155] width 42 height 7
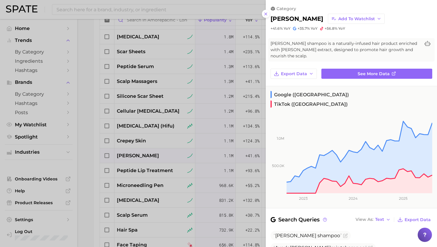
click at [146, 156] on div at bounding box center [218, 123] width 437 height 247
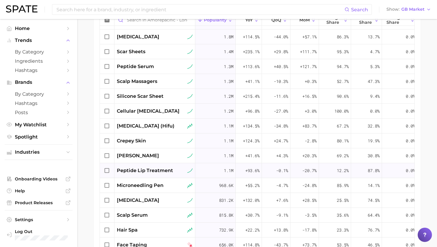
click at [145, 169] on span "peptide lip treatment" at bounding box center [145, 170] width 56 height 7
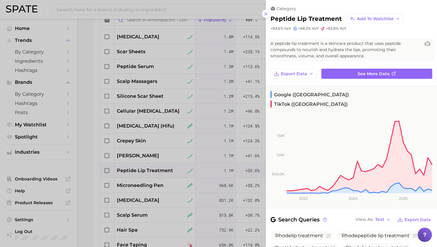
click at [145, 169] on div at bounding box center [218, 123] width 437 height 247
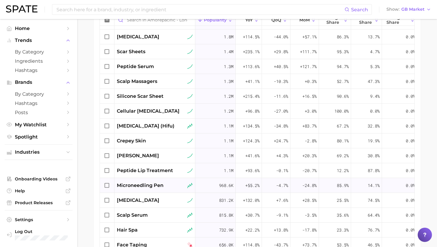
click at [143, 184] on span "microneedling pen" at bounding box center [140, 185] width 47 height 7
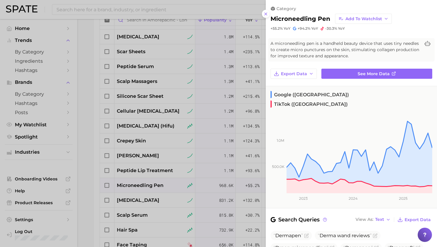
click at [143, 184] on div at bounding box center [218, 123] width 437 height 247
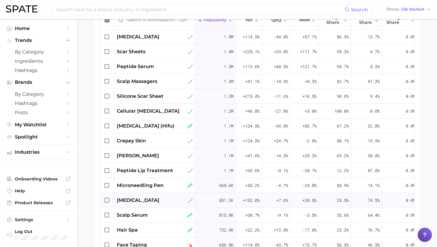
click at [143, 202] on span "facial rejuvenation" at bounding box center [138, 200] width 42 height 7
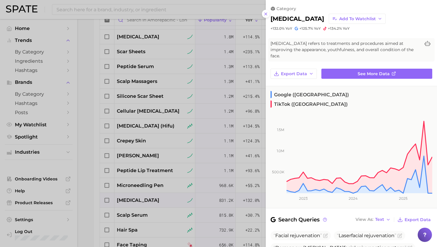
click at [143, 201] on div at bounding box center [218, 123] width 437 height 247
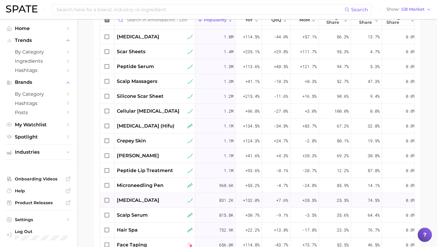
click at [143, 201] on span "facial rejuvenation" at bounding box center [138, 200] width 42 height 7
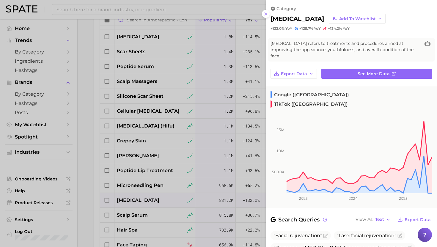
click at [143, 201] on div at bounding box center [218, 123] width 437 height 247
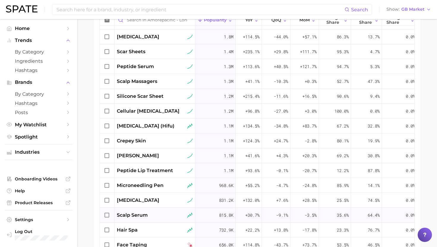
click at [145, 214] on span "scalp serum" at bounding box center [132, 214] width 31 height 7
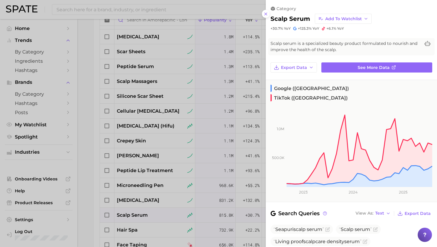
click at [145, 214] on div at bounding box center [218, 123] width 437 height 247
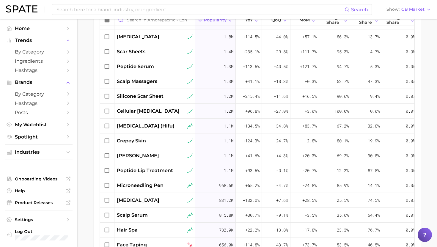
scroll to position [386, 0]
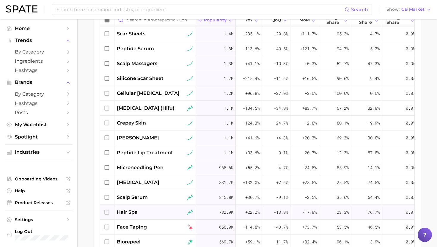
click at [145, 211] on div "hair spa" at bounding box center [155, 211] width 76 height 7
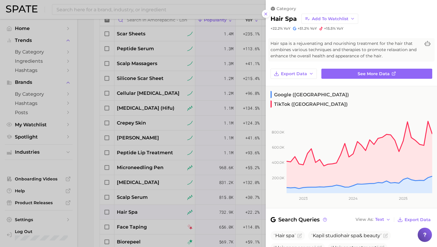
click at [145, 210] on div at bounding box center [218, 123] width 437 height 247
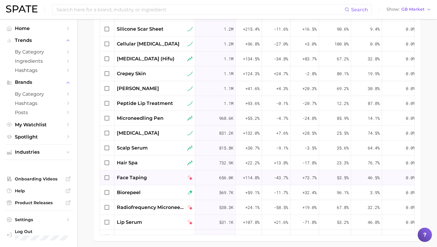
scroll to position [410, 0]
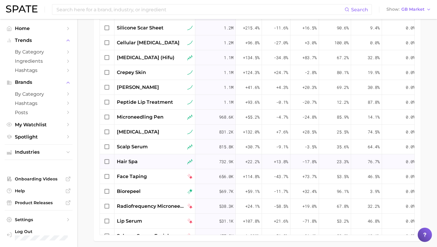
click at [145, 163] on div "hair spa" at bounding box center [155, 161] width 76 height 7
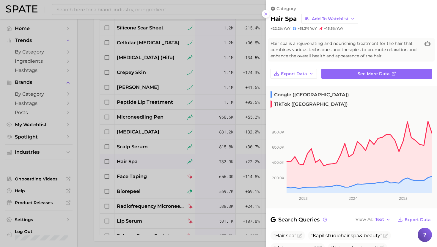
click at [145, 163] on div at bounding box center [218, 123] width 437 height 247
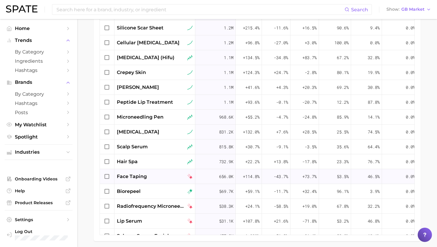
click at [141, 177] on span "face taping" at bounding box center [132, 176] width 30 height 7
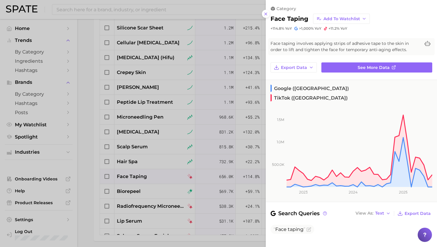
click at [141, 176] on div at bounding box center [218, 123] width 437 height 247
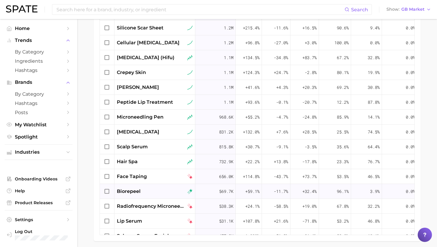
click at [127, 192] on span "biorepeel" at bounding box center [129, 191] width 24 height 7
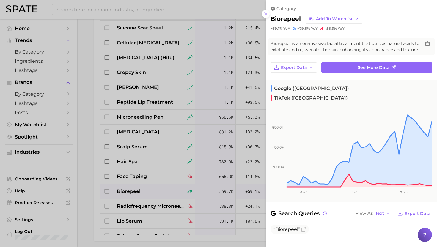
click at [127, 192] on div at bounding box center [218, 123] width 437 height 247
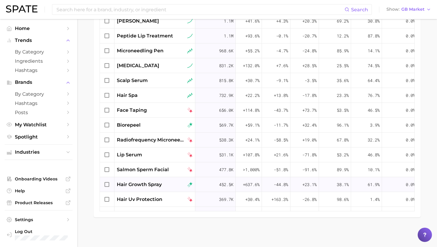
scroll to position [460, 0]
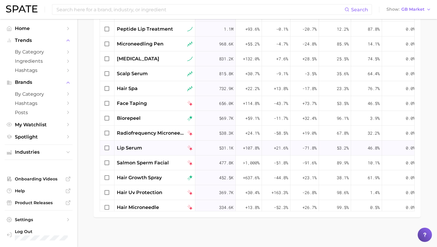
click at [140, 150] on span "lip serum" at bounding box center [129, 147] width 25 height 7
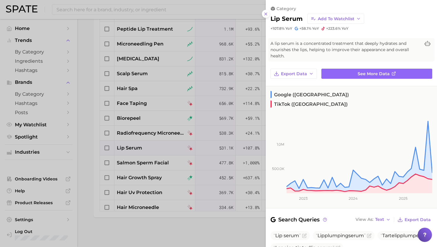
click at [140, 150] on div at bounding box center [218, 123] width 437 height 247
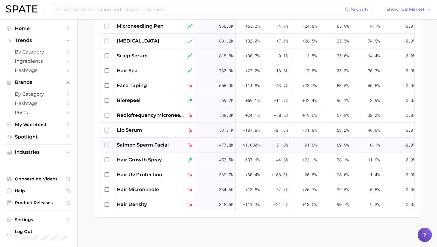
scroll to position [484, 0]
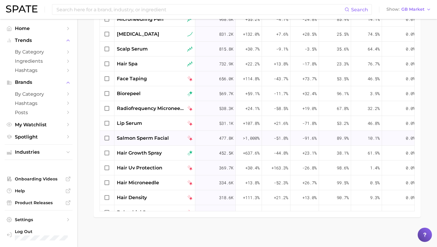
click at [152, 134] on div "salmon sperm facial" at bounding box center [154, 138] width 81 height 15
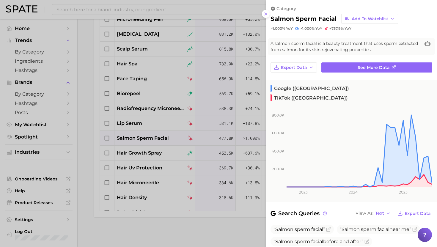
click at [152, 137] on div at bounding box center [218, 123] width 437 height 247
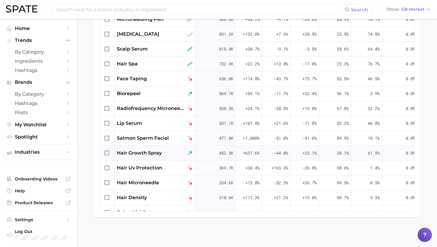
click at [148, 154] on span "hair growth spray" at bounding box center [139, 152] width 45 height 7
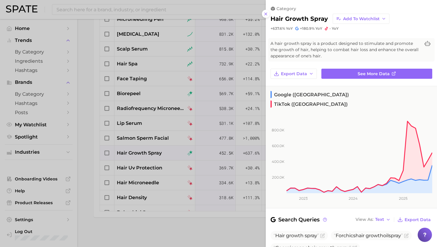
click at [148, 154] on div at bounding box center [218, 123] width 437 height 247
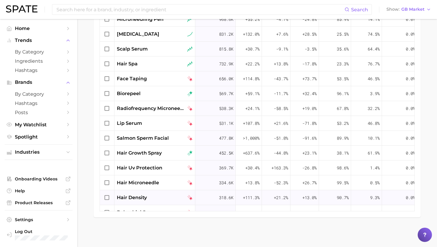
scroll to position [506, 0]
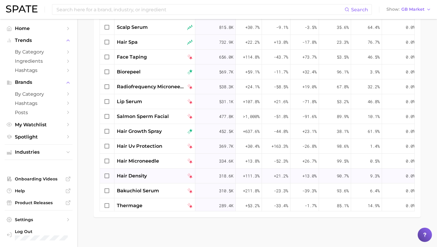
click at [148, 177] on div "hair density" at bounding box center [155, 175] width 76 height 7
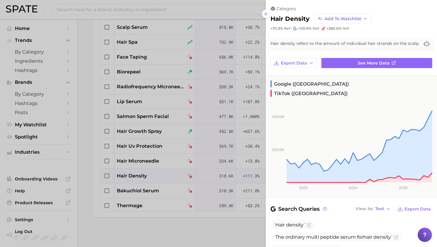
click at [148, 175] on div at bounding box center [218, 123] width 437 height 247
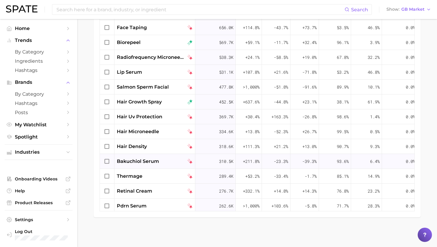
scroll to position [536, 0]
click at [148, 165] on div "bakuchiol serum" at bounding box center [154, 161] width 81 height 15
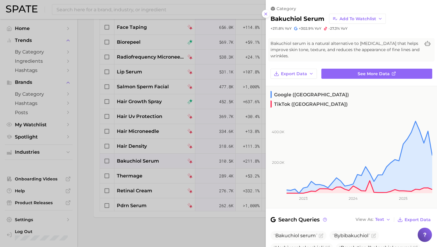
click at [148, 164] on div at bounding box center [218, 123] width 437 height 247
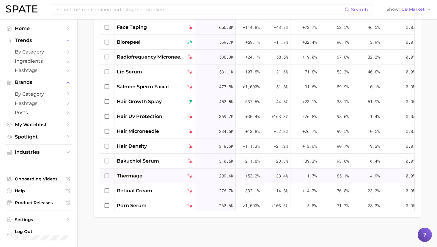
click at [145, 175] on div "thermage" at bounding box center [155, 175] width 76 height 7
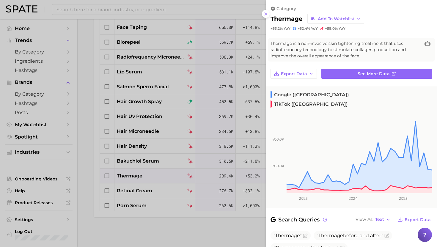
click at [145, 175] on div at bounding box center [218, 123] width 437 height 247
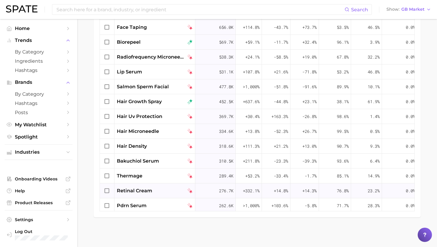
click at [145, 190] on span "retinal cream" at bounding box center [134, 190] width 35 height 7
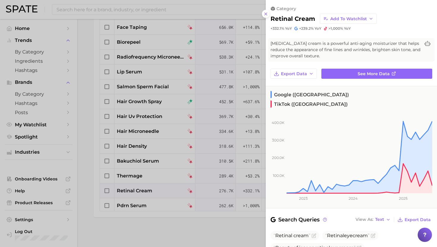
click at [145, 190] on div at bounding box center [218, 123] width 437 height 247
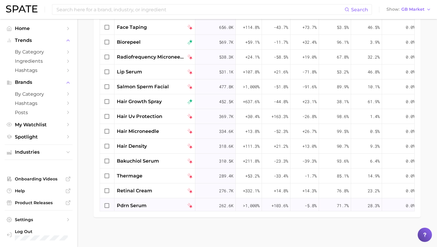
click at [145, 205] on span "pdrn serum" at bounding box center [132, 205] width 30 height 7
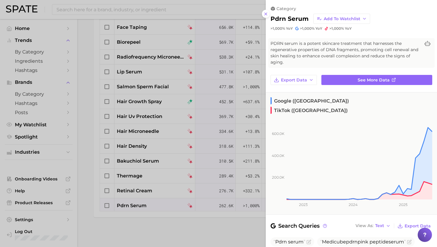
click at [145, 173] on div at bounding box center [218, 123] width 437 height 247
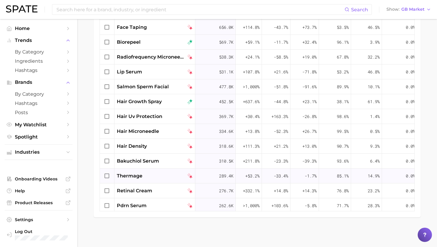
click at [147, 174] on div "thermage" at bounding box center [155, 175] width 76 height 7
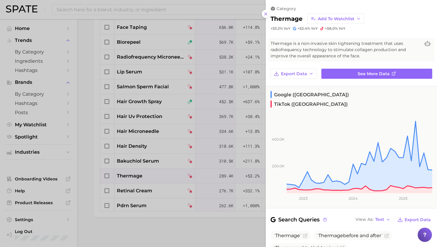
click at [148, 176] on div at bounding box center [218, 123] width 437 height 247
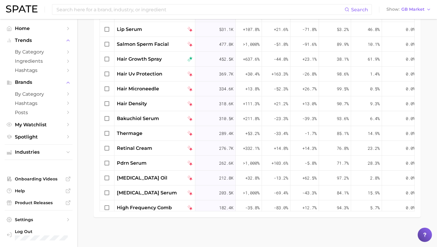
scroll to position [604, 0]
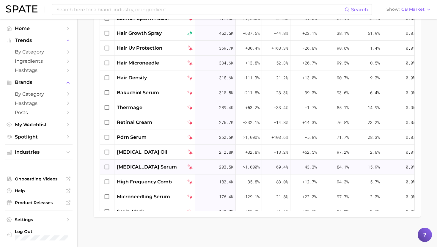
click at [148, 165] on span "growth factor serum" at bounding box center [147, 166] width 60 height 7
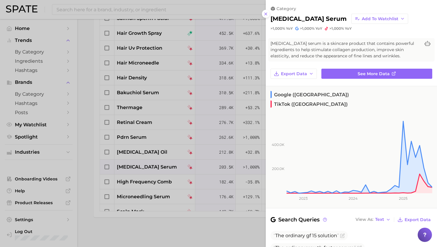
click at [148, 165] on div at bounding box center [218, 123] width 437 height 247
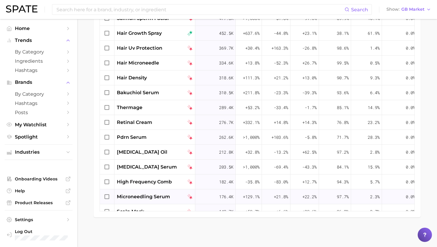
click at [145, 198] on span "microneedling serum" at bounding box center [143, 196] width 53 height 7
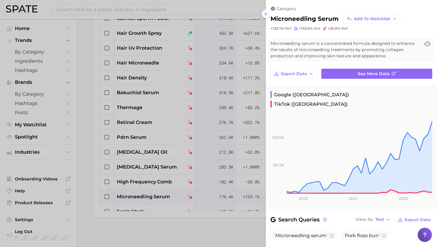
click at [145, 198] on div at bounding box center [218, 123] width 437 height 247
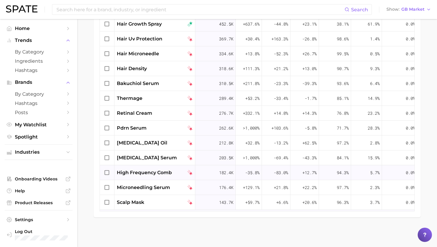
scroll to position [615, 0]
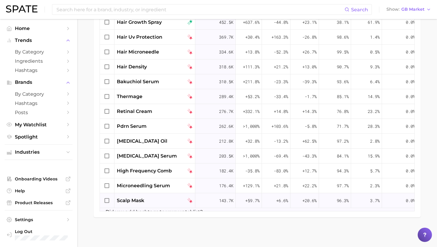
click at [140, 197] on span "scalp mask" at bounding box center [130, 200] width 27 height 7
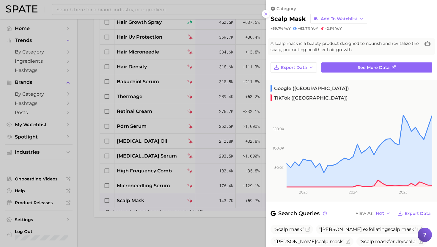
click at [141, 198] on div at bounding box center [218, 123] width 437 height 247
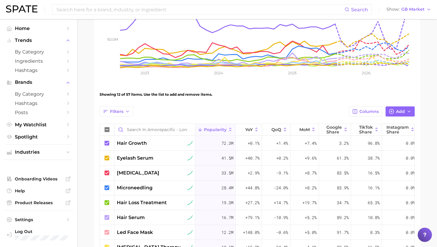
scroll to position [130, 0]
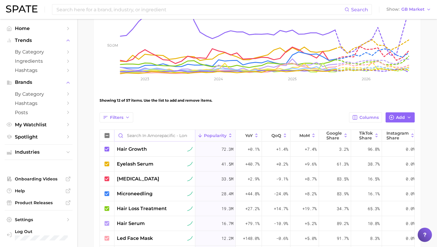
click at [141, 138] on input "Search in Amorepacific - Longevity" at bounding box center [154, 135] width 80 height 11
click at [234, 120] on button "Add" at bounding box center [399, 117] width 29 height 10
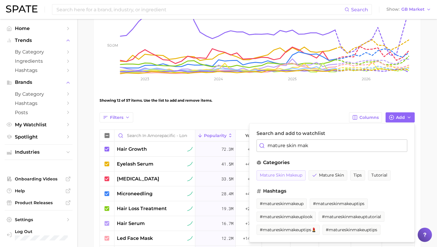
type input "mature skin mak"
click at [234, 176] on span "mature skin makeup" at bounding box center [281, 175] width 42 height 5
click at [175, 135] on input "Search in Amorepacific - Longevity" at bounding box center [154, 135] width 80 height 11
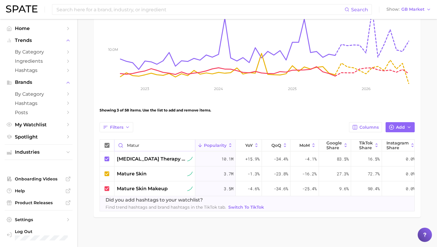
scroll to position [105, 0]
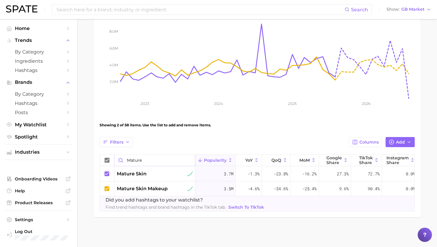
type input "mature"
click at [189, 159] on input "mature" at bounding box center [154, 159] width 80 height 11
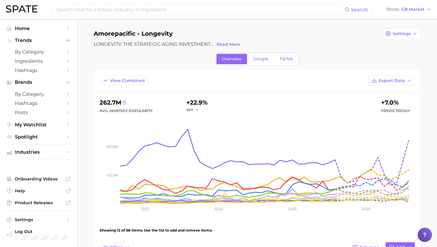
scroll to position [2, 0]
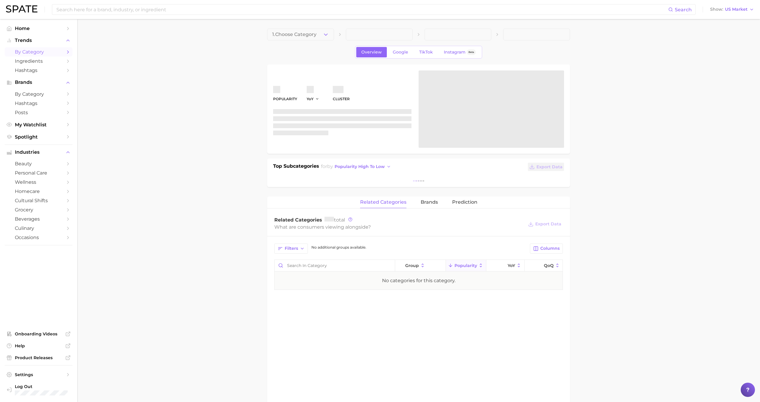
click at [30, 51] on span "by Category" at bounding box center [39, 52] width 48 height 6
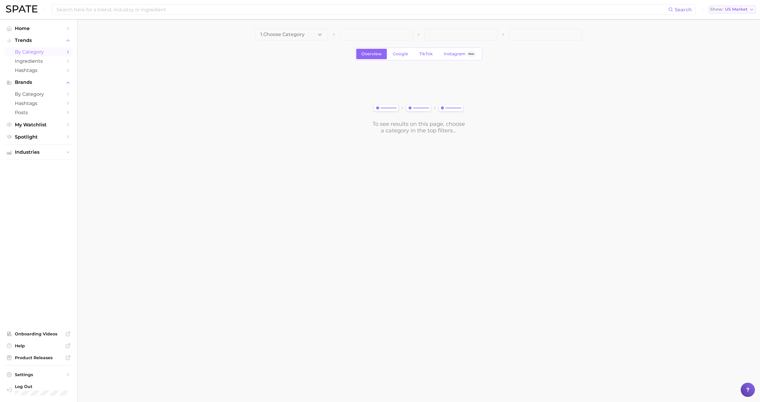
click at [721, 10] on span "Show" at bounding box center [716, 9] width 13 height 3
click at [724, 30] on span "[GEOGRAPHIC_DATA]" at bounding box center [735, 29] width 46 height 5
click at [328, 30] on button "1. Choose Category" at bounding box center [291, 35] width 73 height 12
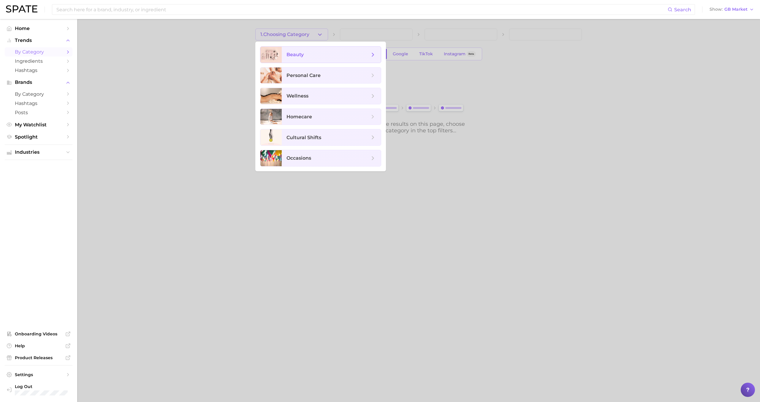
click at [319, 55] on span "beauty" at bounding box center [328, 54] width 83 height 7
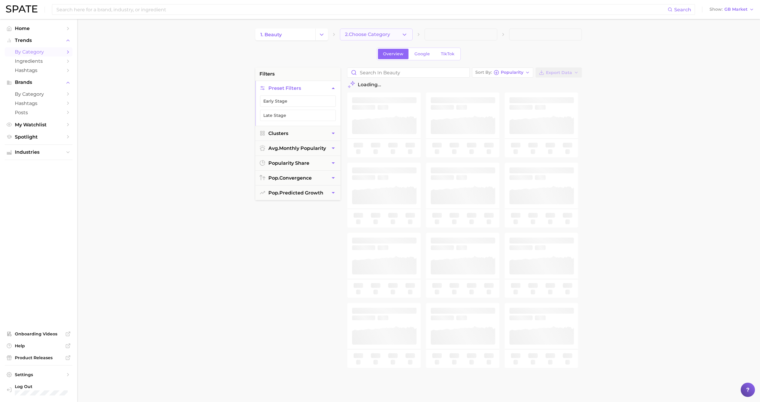
click at [360, 39] on button "2. Choose Category" at bounding box center [376, 35] width 73 height 12
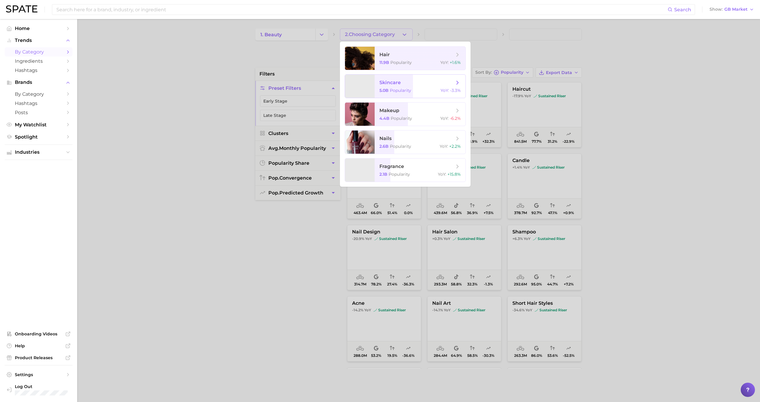
click at [399, 87] on span "skincare 5.0b Popularity YoY : -3.3%" at bounding box center [420, 86] width 91 height 23
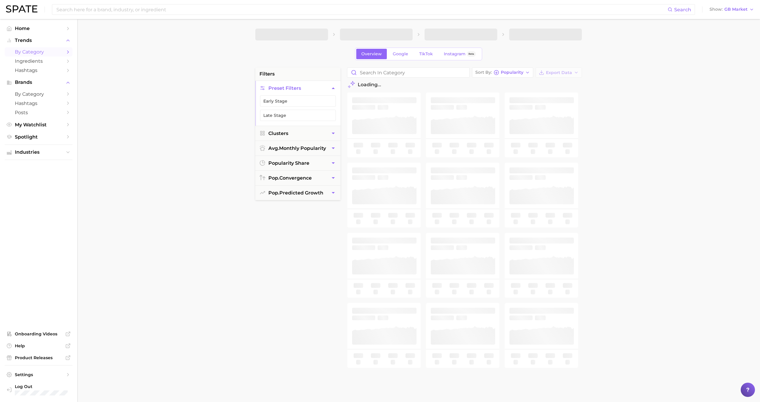
click at [439, 34] on span at bounding box center [461, 35] width 73 height 12
click at [449, 38] on span at bounding box center [461, 35] width 73 height 12
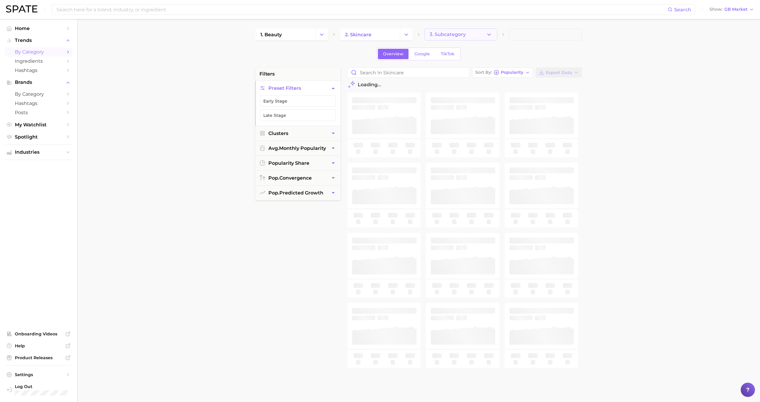
click at [456, 35] on span "3. Subcategory" at bounding box center [448, 34] width 36 height 5
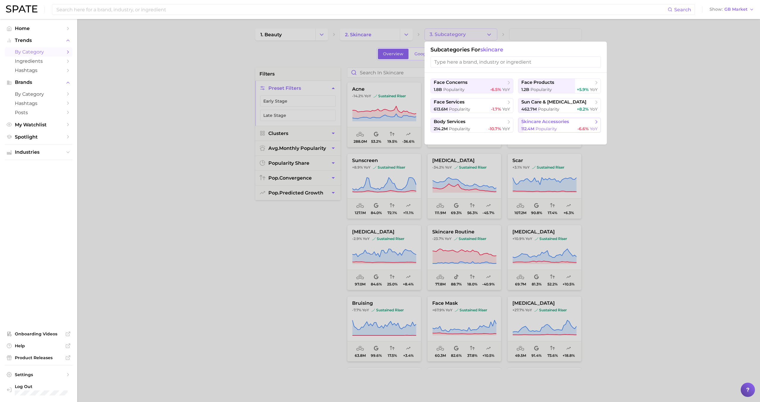
click at [528, 129] on span "112.4m" at bounding box center [528, 128] width 13 height 5
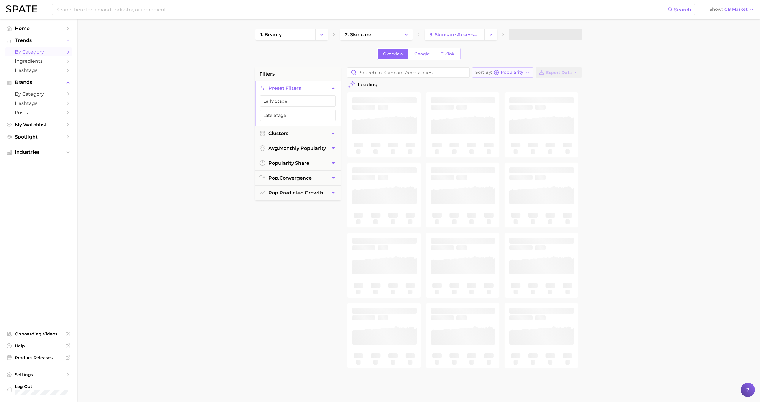
click at [515, 75] on div "Sort By Popularity" at bounding box center [499, 72] width 48 height 5
click at [505, 103] on span "Increase YoY high to low" at bounding box center [509, 104] width 55 height 5
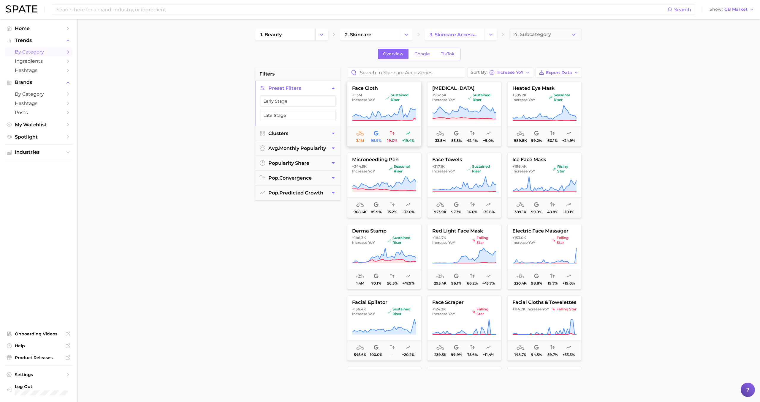
scroll to position [75, 0]
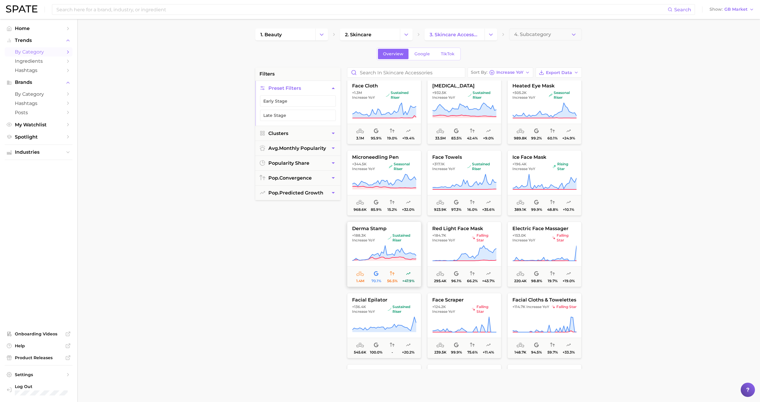
click at [386, 243] on button "derma stamp +188.3k Increase YoY sustained riser 1.4m 70.1% 56.5% +47.9%" at bounding box center [384, 253] width 74 height 65
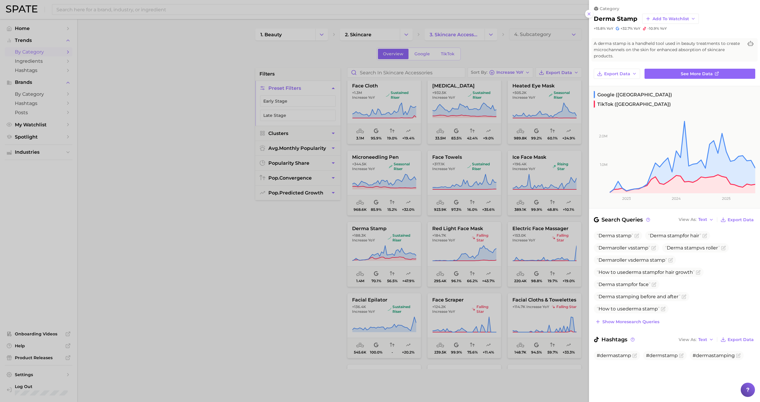
click at [385, 242] on div at bounding box center [380, 201] width 760 height 402
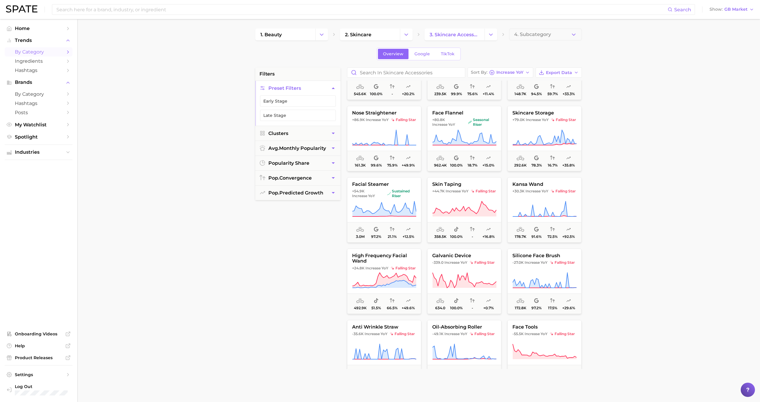
scroll to position [334, 0]
click at [383, 262] on span "high frequency facial wand" at bounding box center [384, 257] width 74 height 11
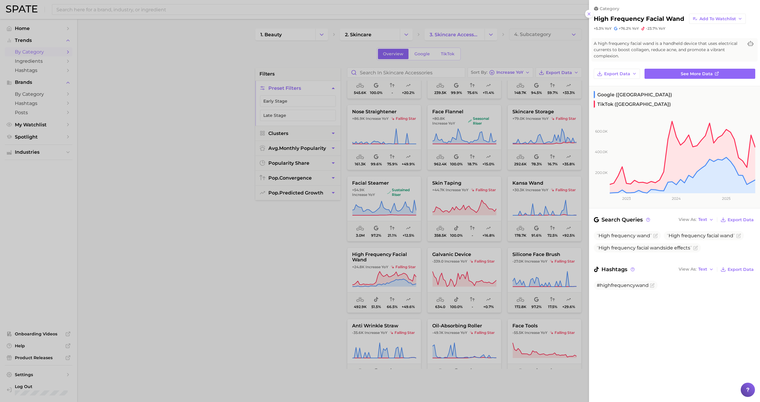
click at [385, 263] on div at bounding box center [380, 201] width 760 height 402
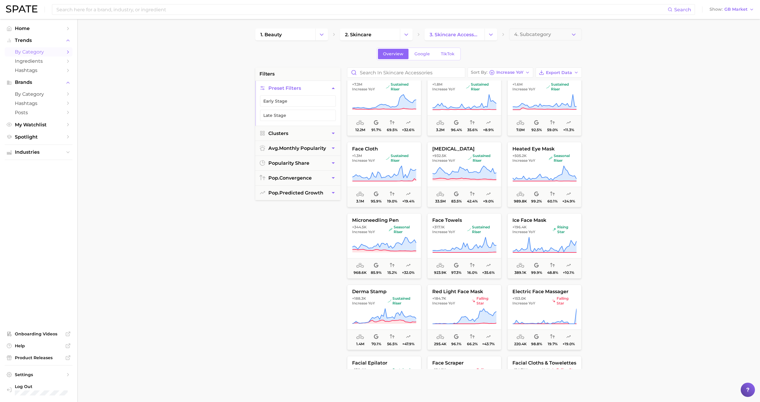
scroll to position [0, 0]
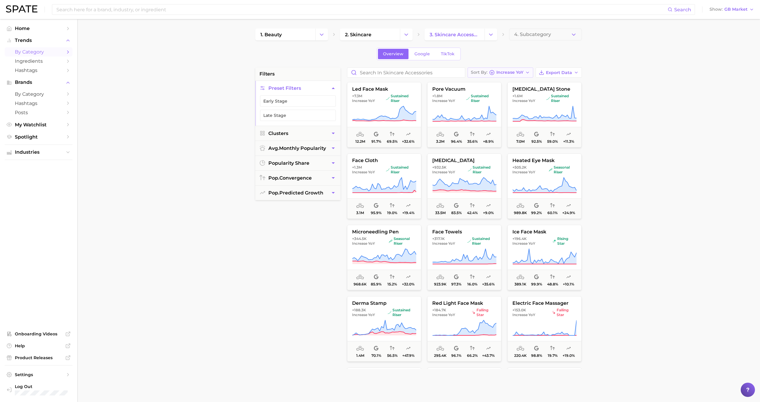
click at [492, 72] on icon "button" at bounding box center [491, 72] width 5 height 5
click at [494, 34] on button "Change Category" at bounding box center [491, 35] width 13 height 12
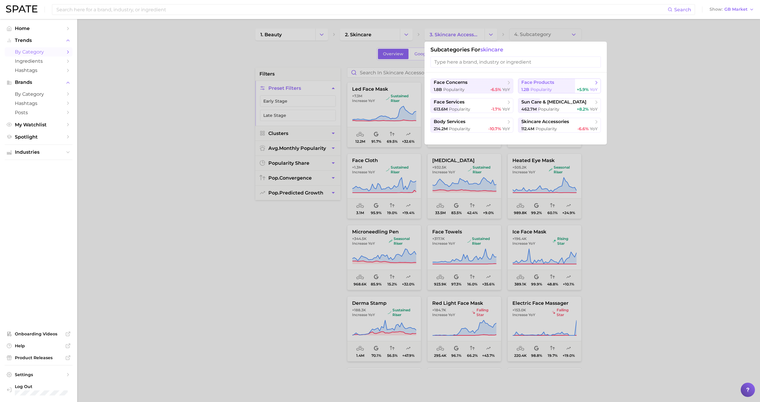
drag, startPoint x: 466, startPoint y: 86, endPoint x: 535, endPoint y: 86, distance: 69.8
click at [535, 86] on ul "face concerns 1.8b Popularity -6.5% YoY face products 1.2b Popularity +5.9% YoY…" at bounding box center [516, 105] width 170 height 54
click at [541, 86] on button "face products 1.2b Popularity +5.9% YoY" at bounding box center [559, 85] width 83 height 15
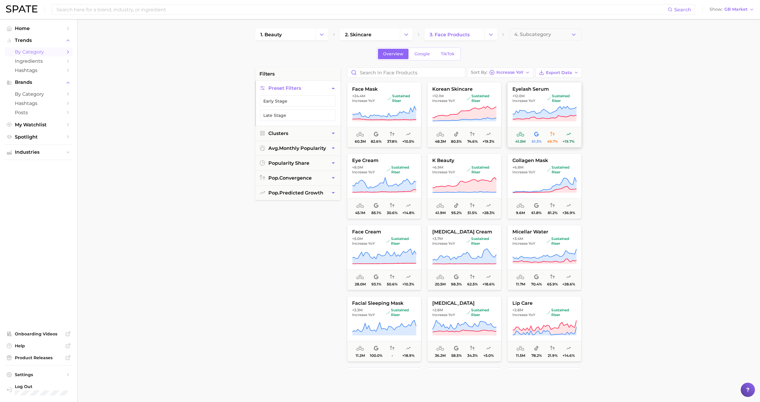
click at [532, 101] on span "Increase YoY" at bounding box center [524, 100] width 23 height 5
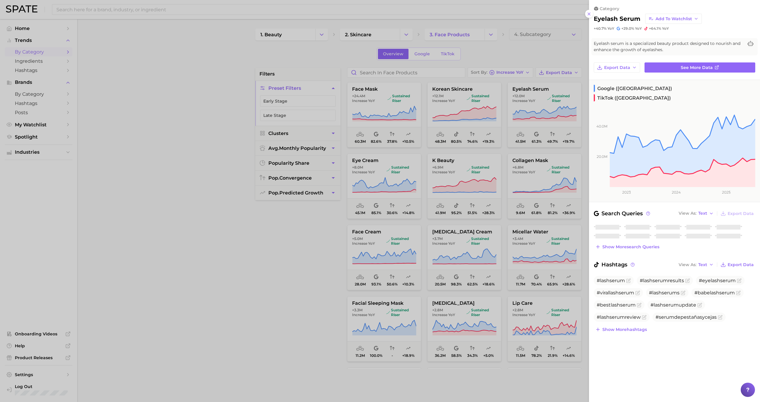
click at [526, 104] on div at bounding box center [380, 201] width 760 height 402
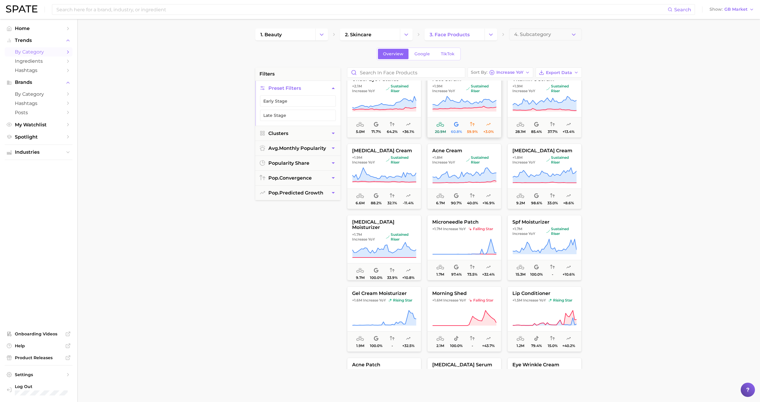
scroll to position [438, 0]
click at [392, 170] on icon at bounding box center [384, 174] width 64 height 17
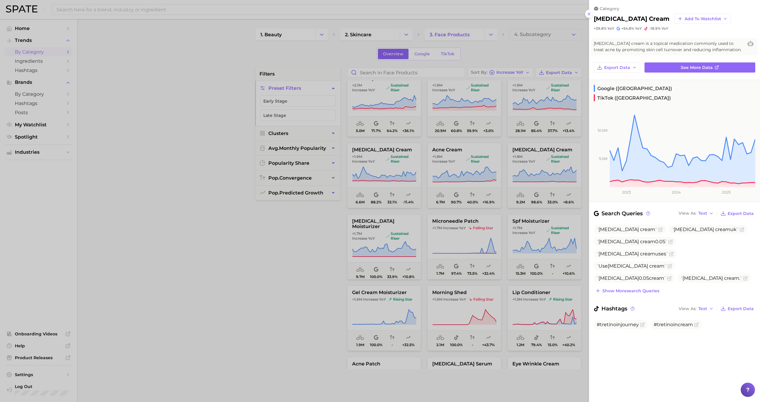
click at [393, 169] on div at bounding box center [380, 201] width 760 height 402
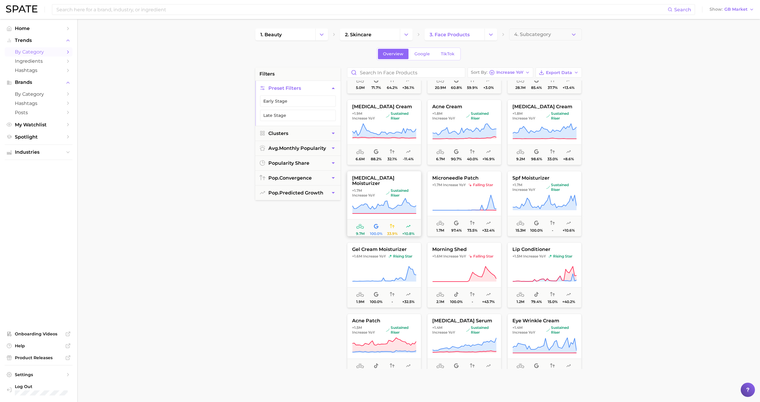
scroll to position [483, 0]
click at [523, 124] on icon at bounding box center [545, 130] width 64 height 17
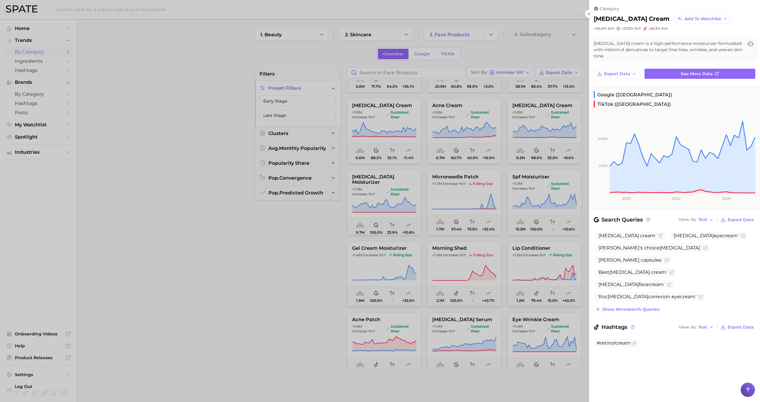
click at [519, 125] on div at bounding box center [380, 201] width 760 height 402
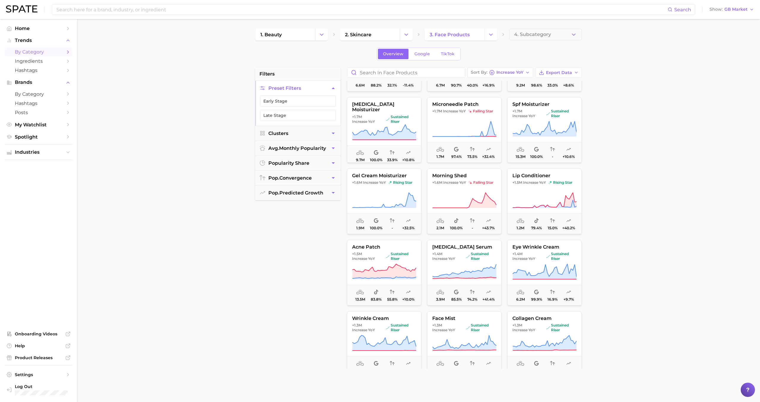
scroll to position [558, 0]
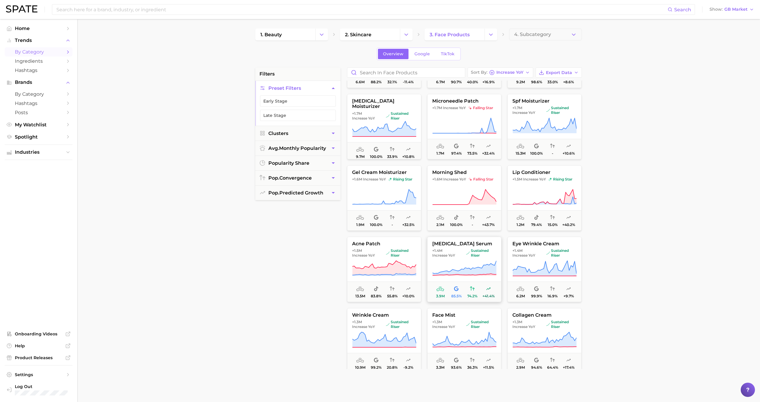
click at [467, 256] on span "sustained riser" at bounding box center [481, 253] width 30 height 10
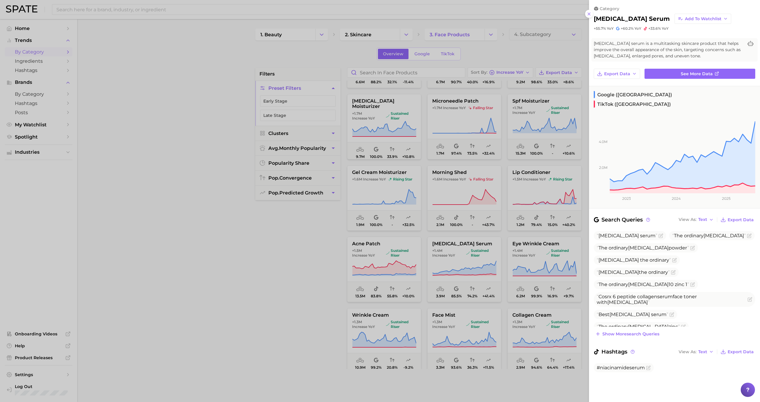
click at [428, 135] on div at bounding box center [380, 201] width 760 height 402
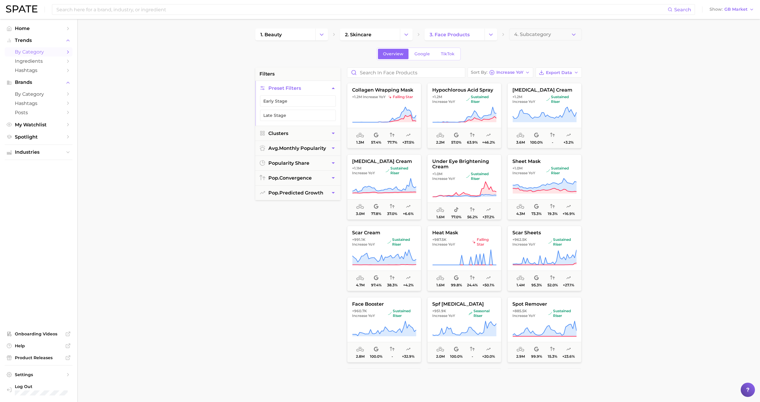
scroll to position [919, 0]
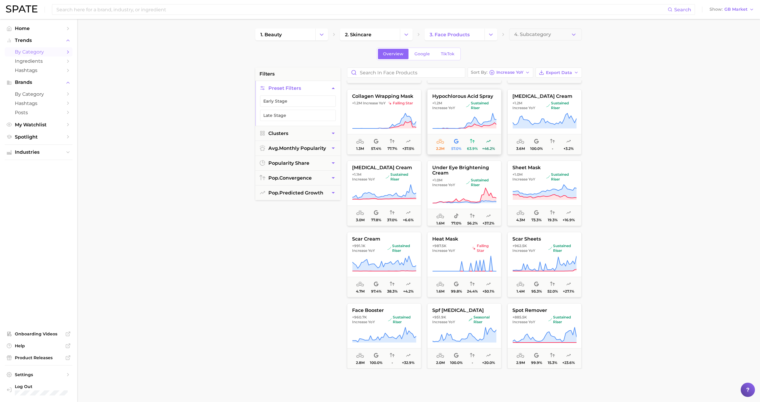
click at [472, 114] on icon at bounding box center [464, 121] width 64 height 17
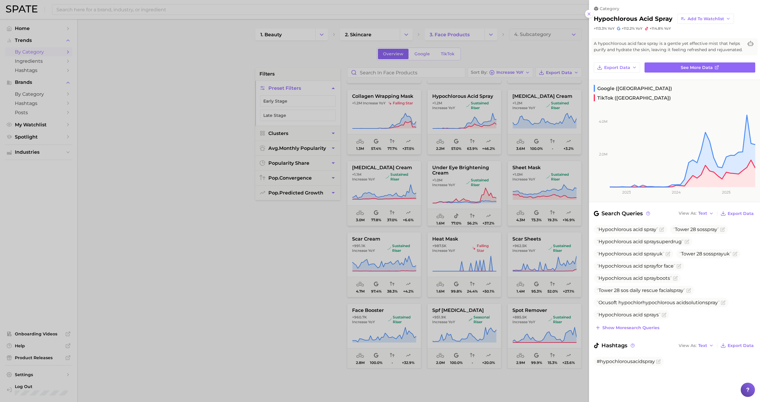
click at [467, 118] on div at bounding box center [380, 201] width 760 height 402
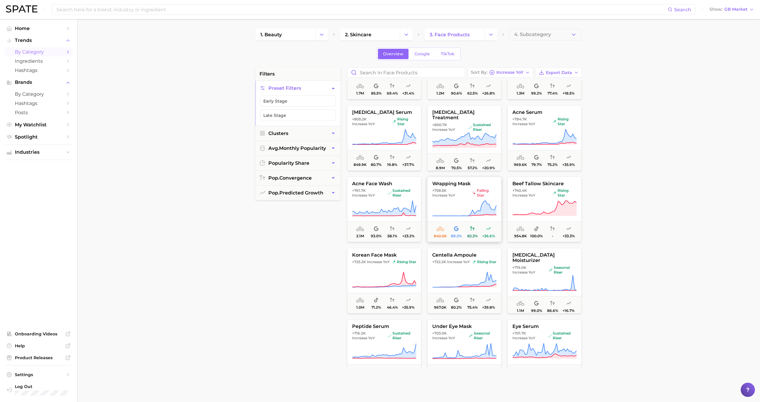
scroll to position [1262, 0]
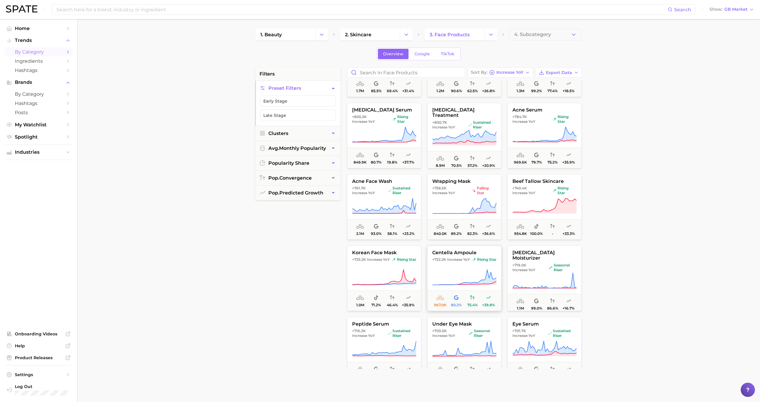
click at [462, 267] on button "centella ampoule +722.2k Increase YoY rising star 967.0k 80.2% 75.4% +39.8%" at bounding box center [464, 277] width 74 height 65
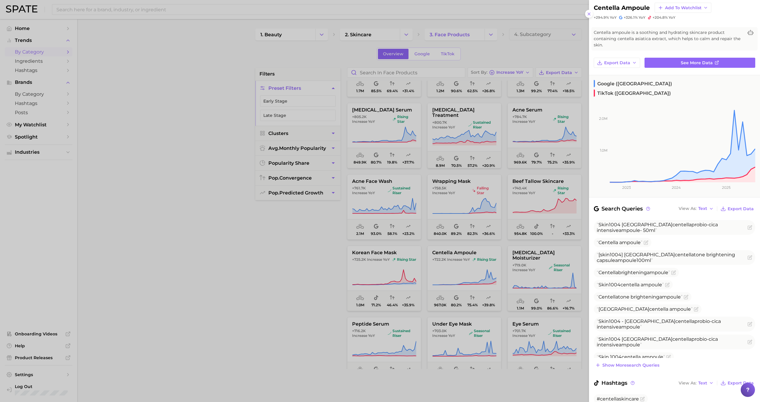
scroll to position [10, 0]
click at [374, 183] on div at bounding box center [380, 201] width 760 height 402
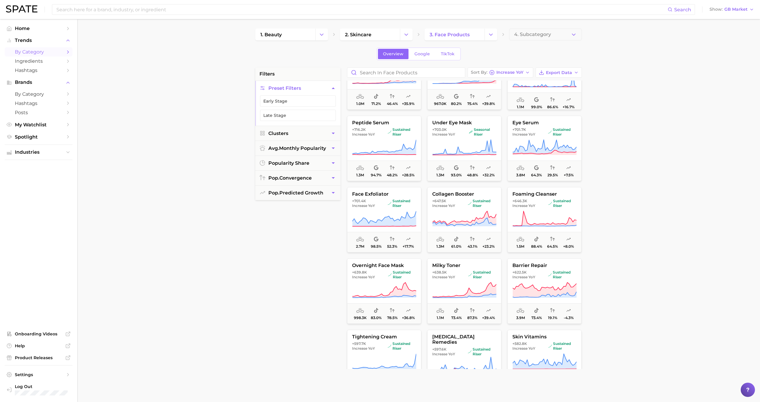
scroll to position [1461, 0]
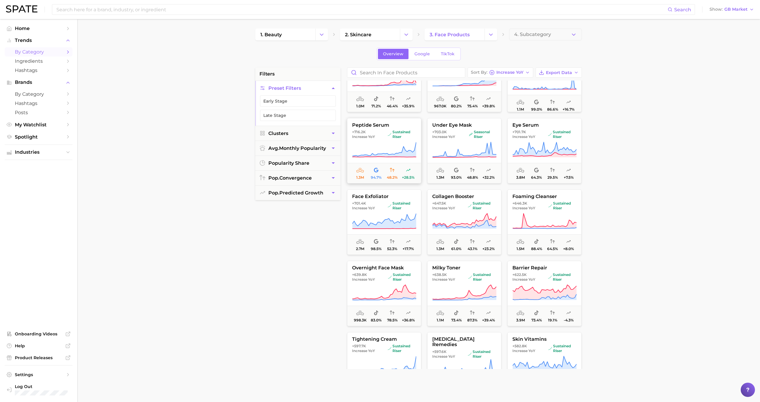
click at [375, 146] on icon at bounding box center [384, 149] width 64 height 17
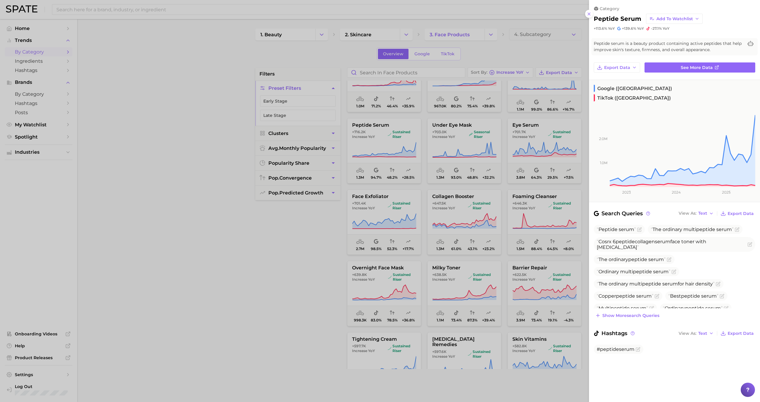
click at [375, 143] on div at bounding box center [380, 201] width 760 height 402
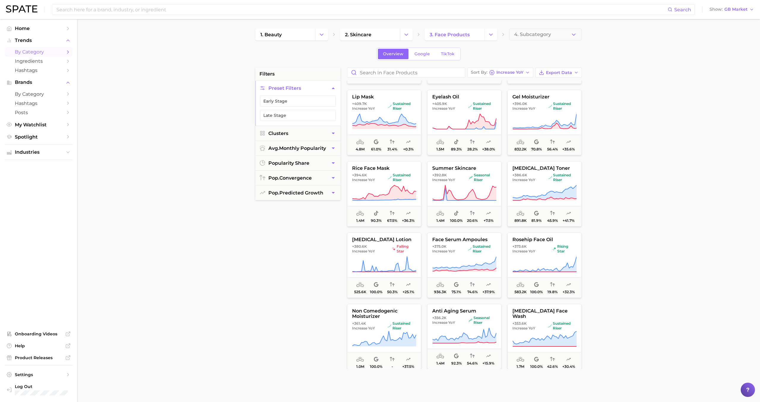
scroll to position [2138, 0]
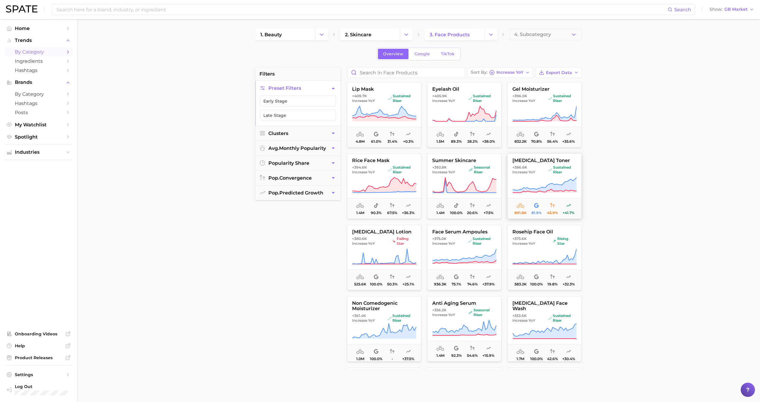
click at [519, 189] on icon at bounding box center [545, 185] width 64 height 17
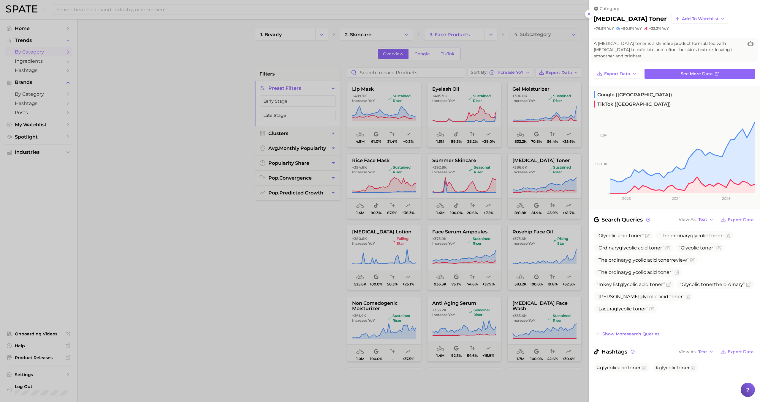
click at [522, 178] on div at bounding box center [380, 201] width 760 height 402
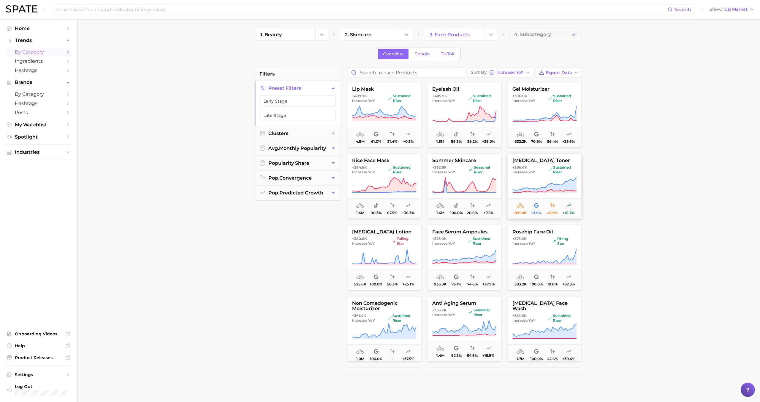
click at [528, 177] on icon at bounding box center [545, 185] width 64 height 17
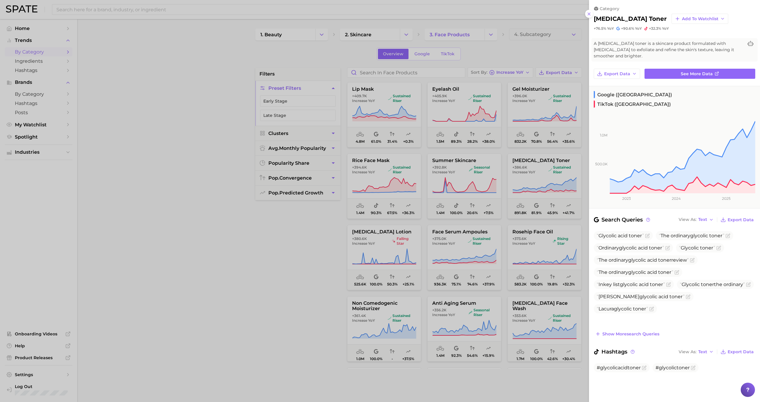
click at [528, 177] on div at bounding box center [380, 201] width 760 height 402
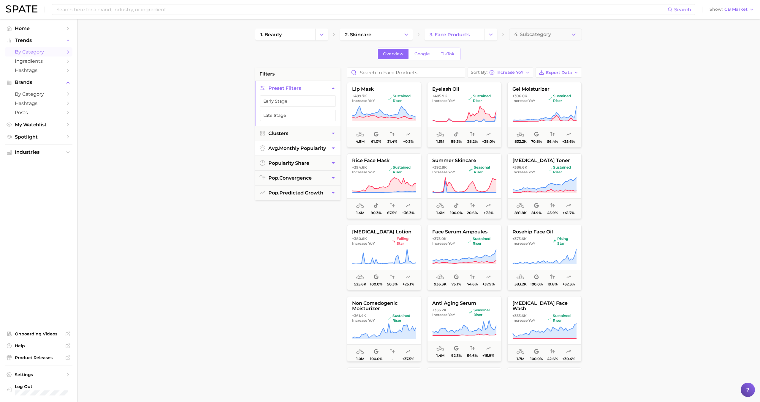
click at [328, 145] on button "avg. monthly popularity" at bounding box center [297, 148] width 85 height 15
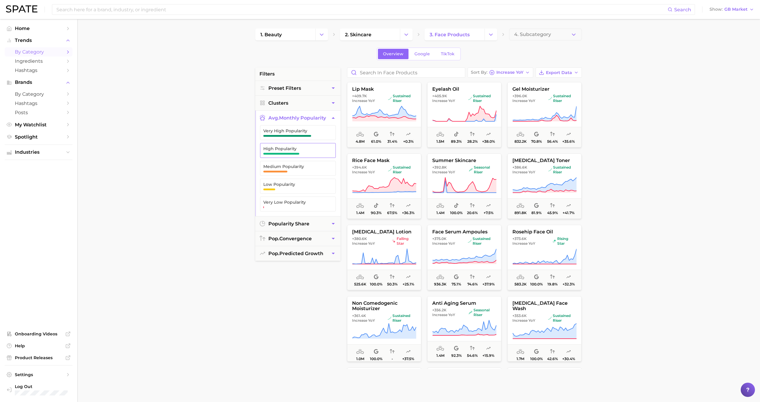
click at [301, 150] on span "High Popularity" at bounding box center [293, 148] width 60 height 5
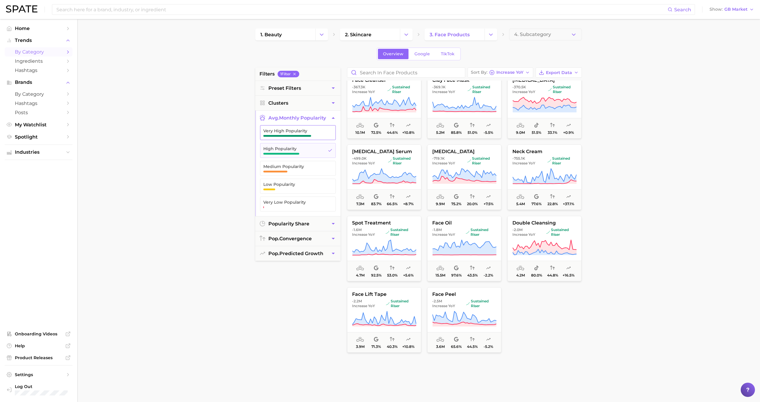
click at [301, 139] on button "Very High Popularity" at bounding box center [298, 132] width 76 height 15
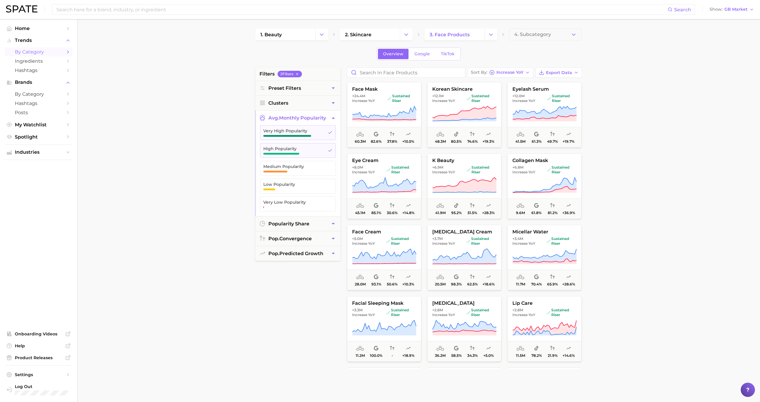
click at [235, 149] on main "1. beauty 2. skincare 3. face products 4. Subcategory Overview Google TikTok fi…" at bounding box center [418, 244] width 683 height 451
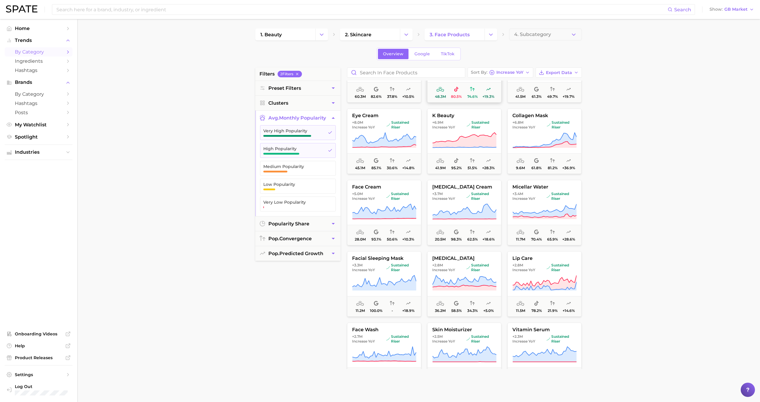
scroll to position [47, 0]
click at [537, 122] on span "+6.8m Increase YoY" at bounding box center [529, 123] width 32 height 10
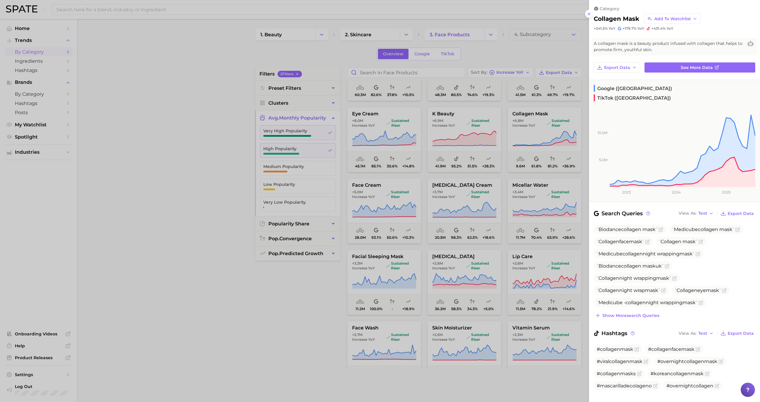
click at [536, 122] on div at bounding box center [380, 201] width 760 height 402
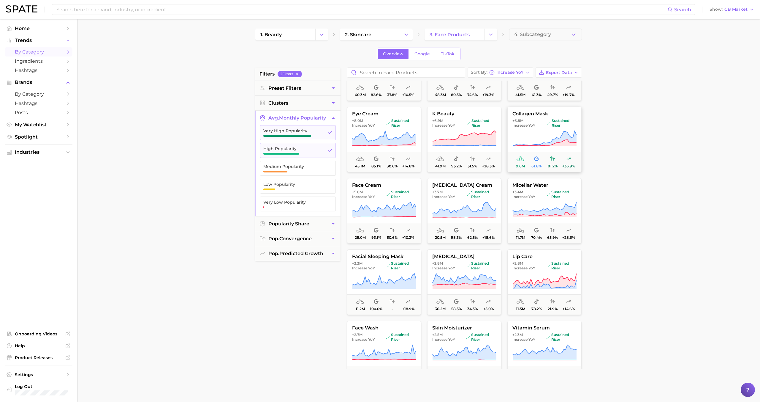
click at [529, 125] on span "Increase YoY" at bounding box center [524, 125] width 23 height 5
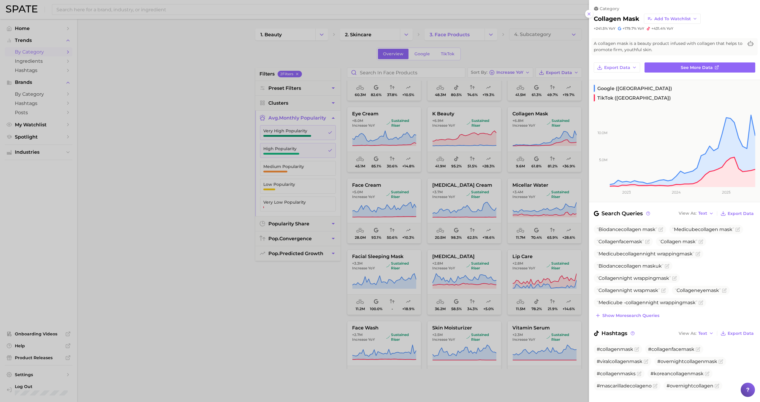
click at [521, 193] on div at bounding box center [380, 201] width 760 height 402
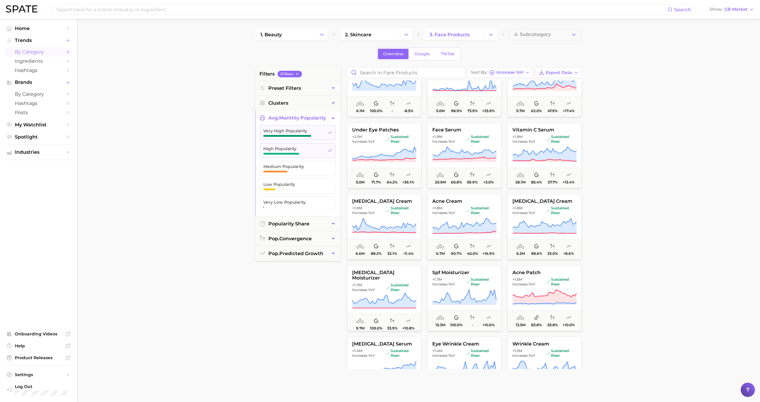
scroll to position [391, 0]
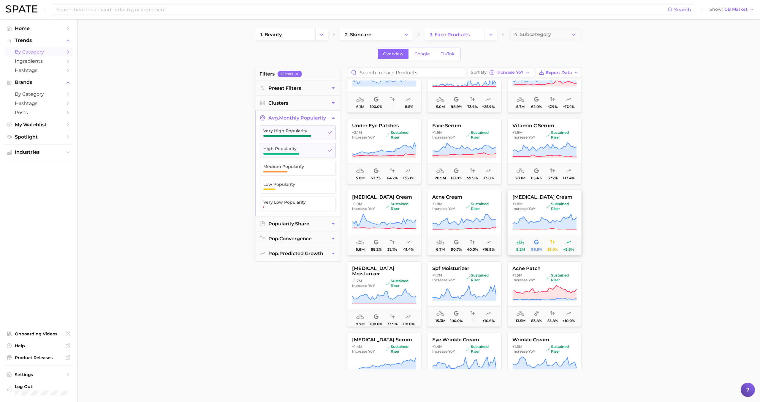
click at [545, 203] on span "+1.8m Increase YoY sustained riser" at bounding box center [545, 206] width 74 height 10
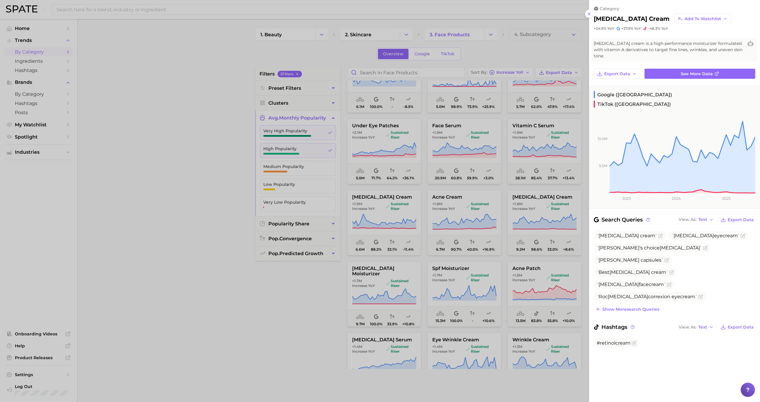
click at [533, 209] on div at bounding box center [380, 201] width 760 height 402
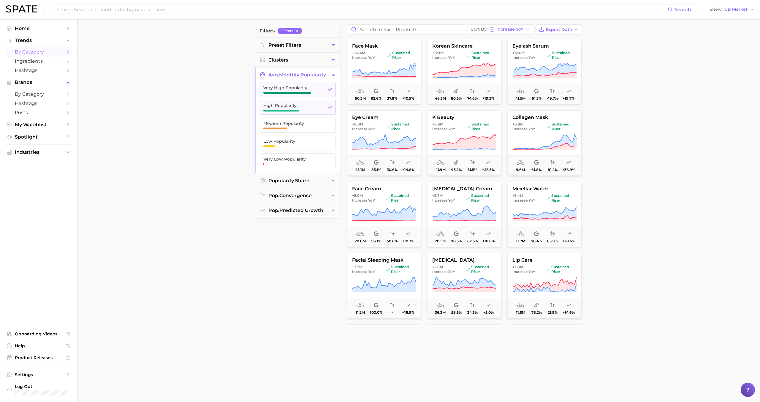
scroll to position [0, 0]
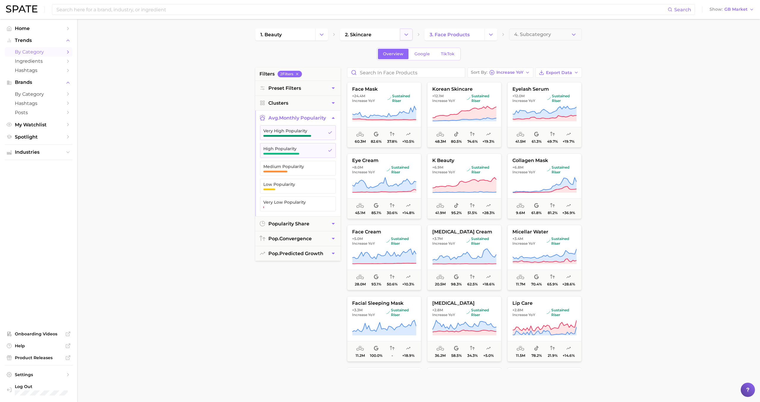
click at [410, 33] on button "Change Category" at bounding box center [406, 35] width 13 height 12
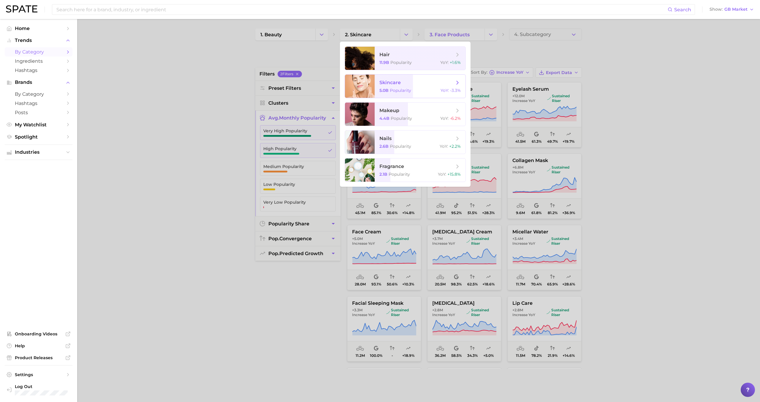
click at [399, 89] on span "Popularity" at bounding box center [400, 90] width 21 height 5
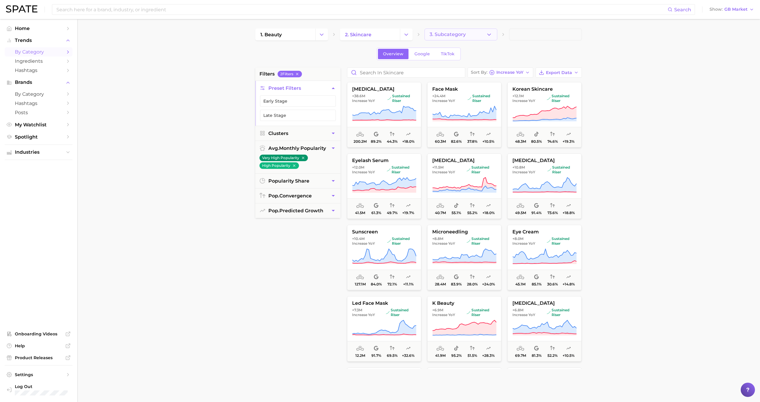
click at [460, 34] on span "3. Subcategory" at bounding box center [448, 34] width 36 height 5
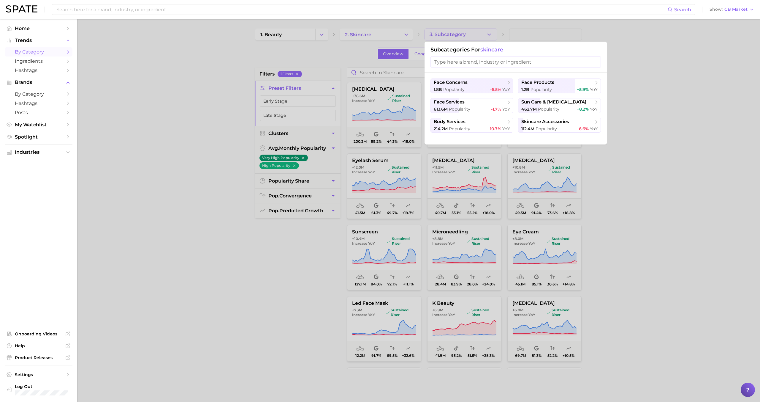
click at [412, 34] on div at bounding box center [380, 201] width 760 height 402
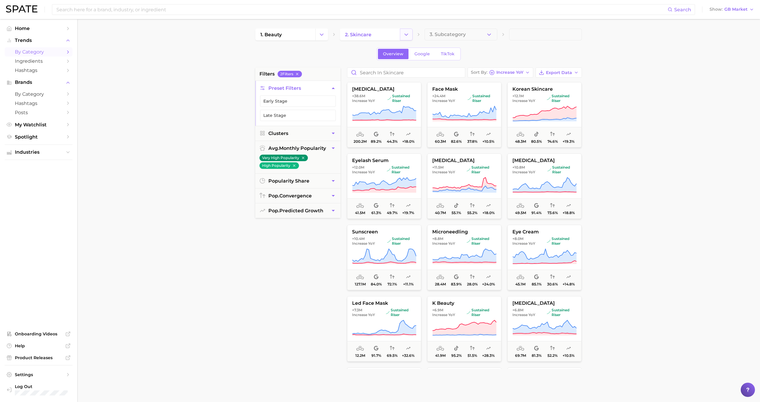
click at [406, 34] on icon "Change Category" at bounding box center [406, 34] width 6 height 6
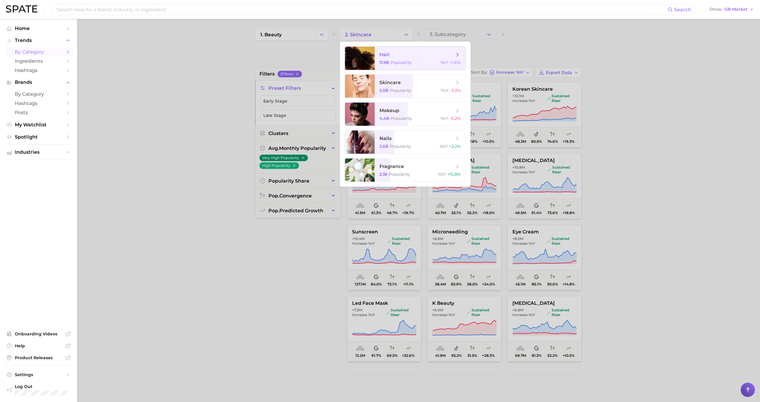
click at [394, 61] on span "Popularity" at bounding box center [401, 62] width 21 height 5
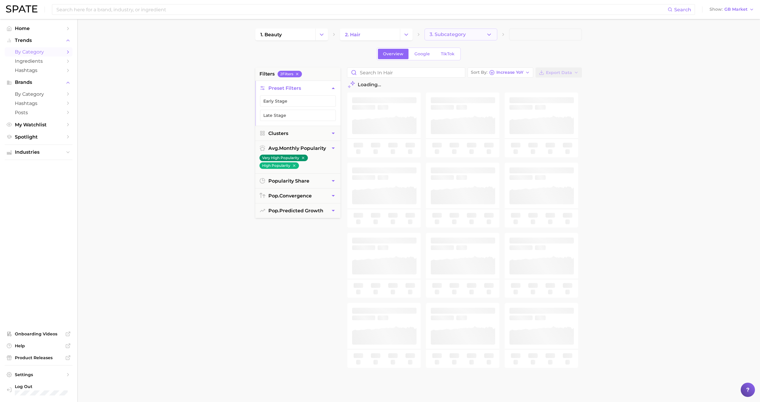
click at [455, 33] on span "3. Subcategory" at bounding box center [448, 34] width 36 height 5
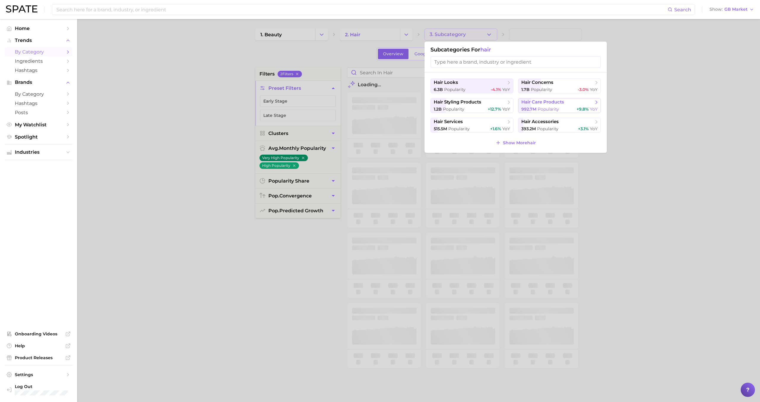
click at [540, 103] on span "hair care products" at bounding box center [543, 102] width 43 height 6
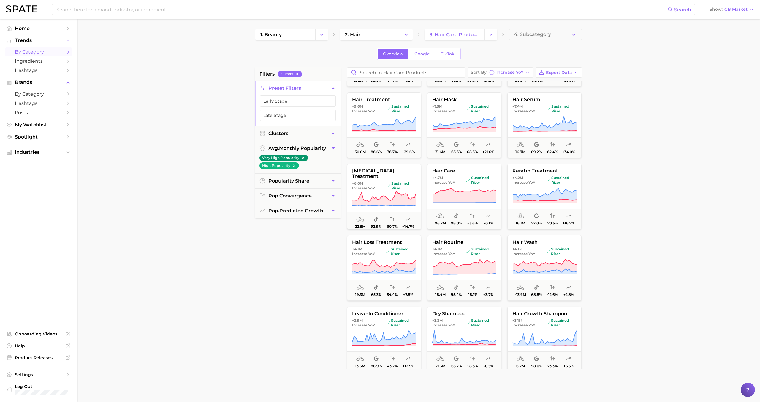
scroll to position [66, 0]
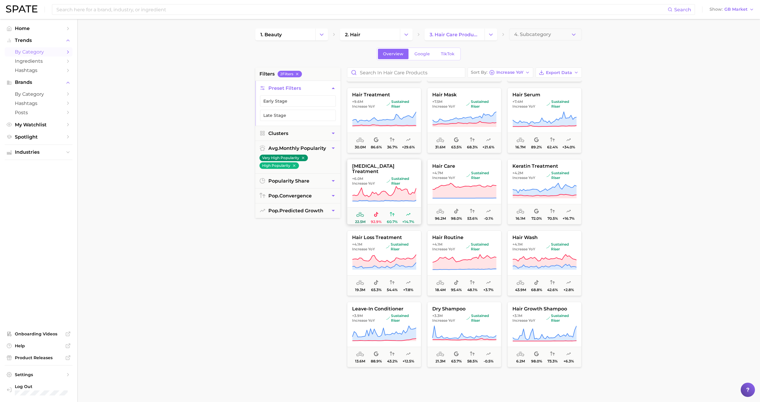
click at [396, 180] on span "sustained riser" at bounding box center [402, 181] width 30 height 10
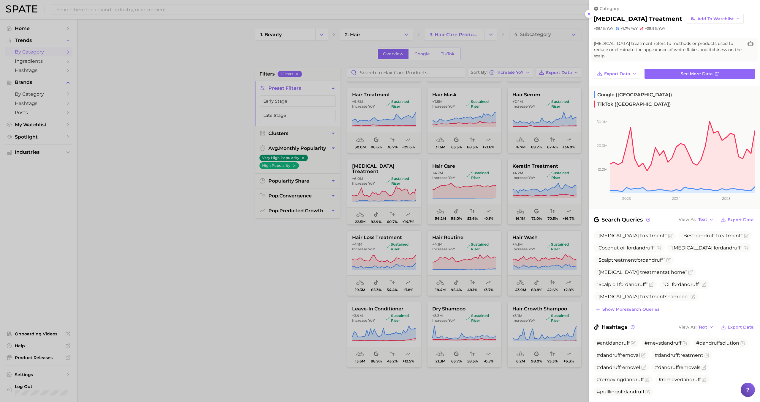
click at [395, 179] on div at bounding box center [380, 201] width 760 height 402
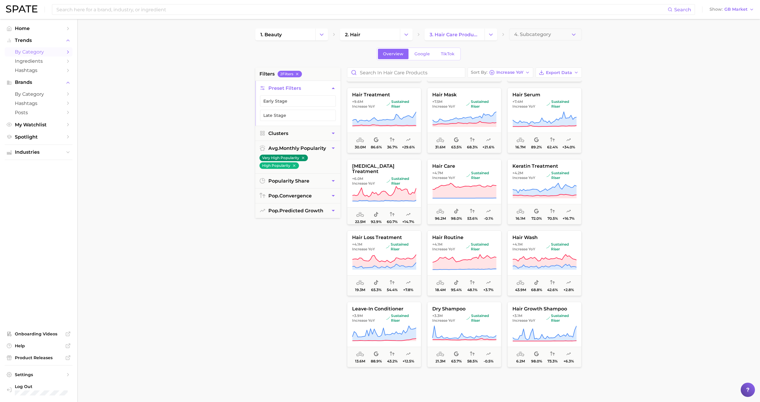
scroll to position [69, 0]
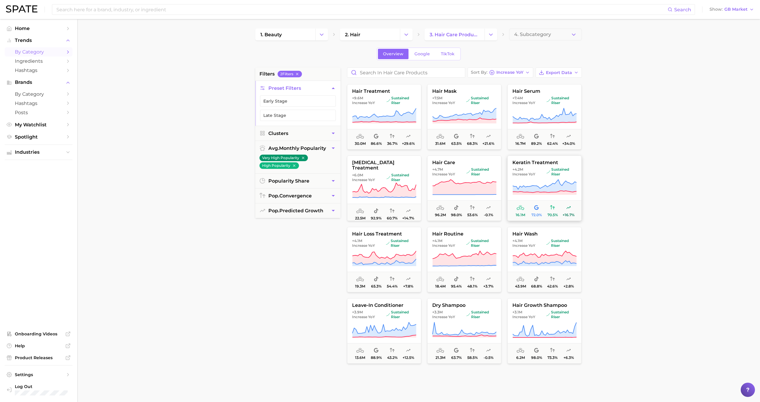
click at [558, 169] on span "sustained riser" at bounding box center [562, 172] width 30 height 10
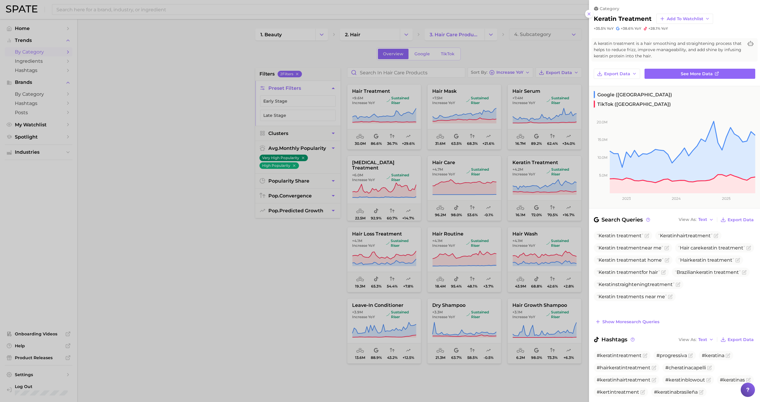
click at [552, 173] on div at bounding box center [380, 201] width 760 height 402
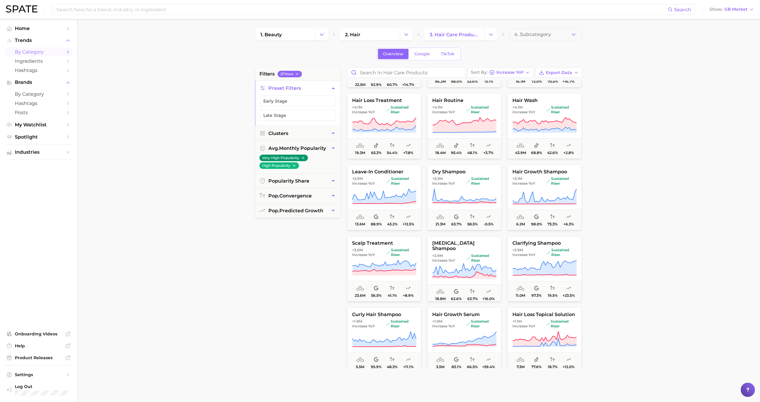
scroll to position [204, 0]
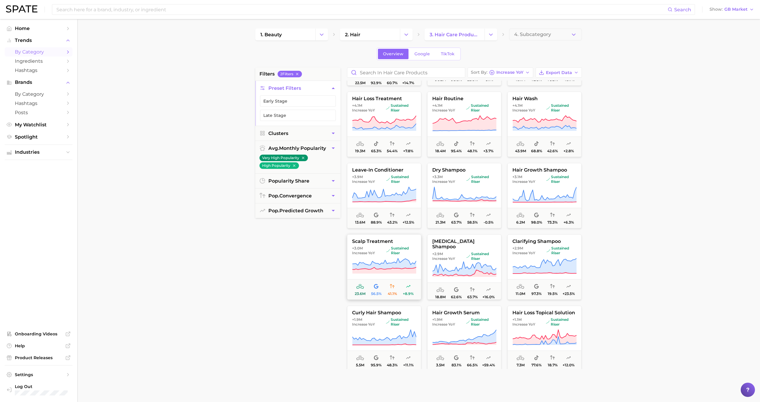
click at [392, 252] on span "sustained riser" at bounding box center [401, 251] width 30 height 10
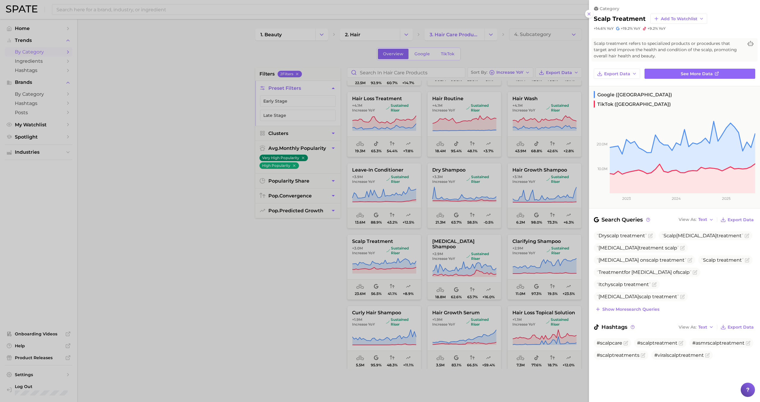
click at [392, 252] on div at bounding box center [380, 201] width 760 height 402
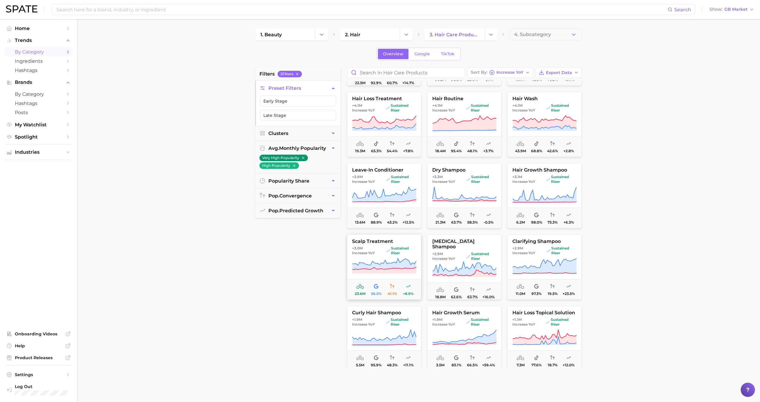
click at [392, 250] on span "sustained riser" at bounding box center [401, 251] width 30 height 10
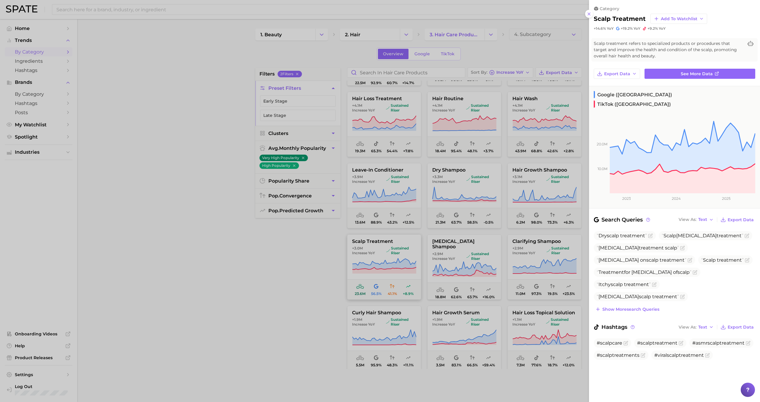
click at [392, 250] on div at bounding box center [380, 201] width 760 height 402
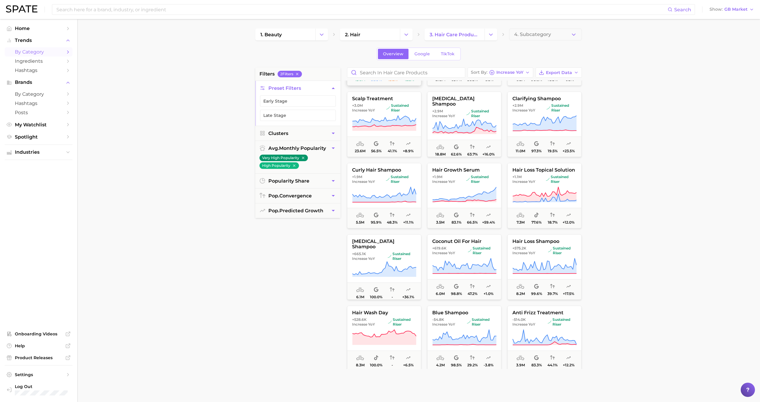
scroll to position [347, 0]
click at [475, 173] on button "hair growth serum +1.9m Increase YoY sustained riser 3.5m 83.1% 66.5% +59.4%" at bounding box center [464, 194] width 74 height 65
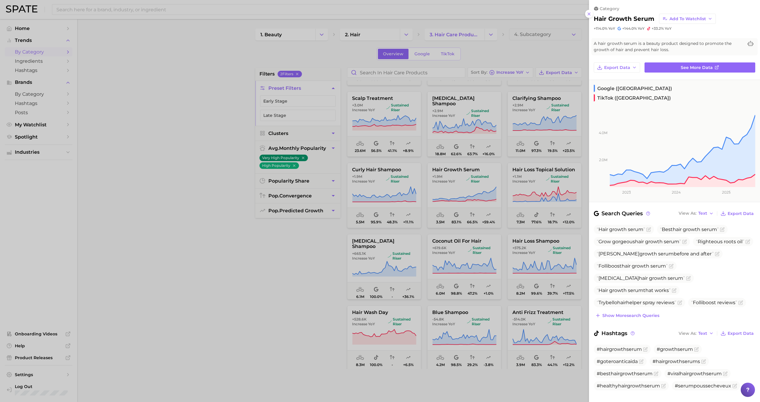
click at [483, 243] on div at bounding box center [380, 201] width 760 height 402
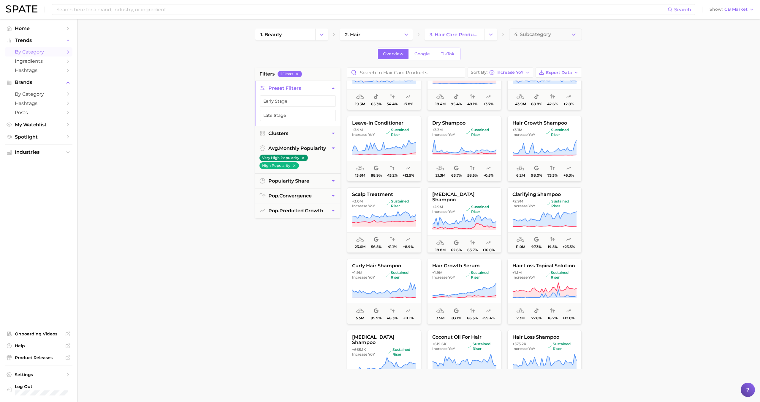
scroll to position [0, 0]
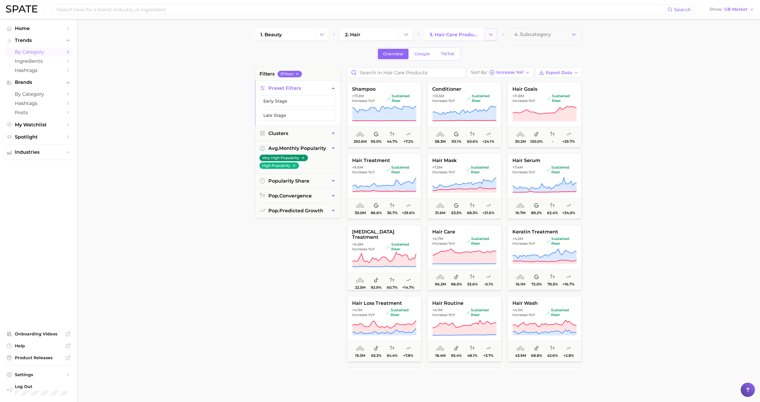
click at [490, 36] on icon "Change Category" at bounding box center [491, 34] width 6 height 6
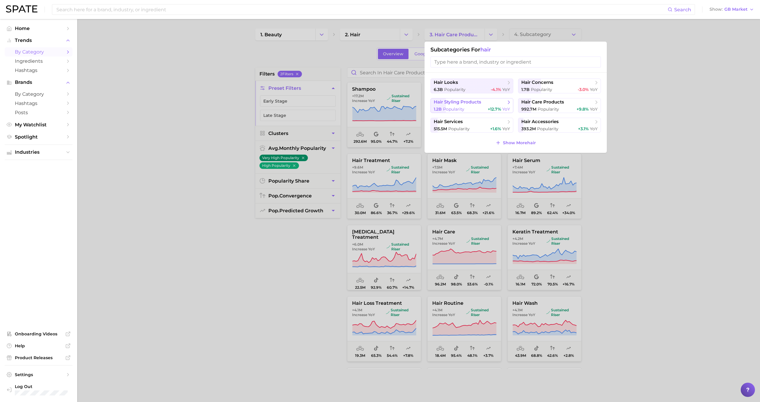
click at [495, 103] on span "hair styling products" at bounding box center [470, 102] width 72 height 6
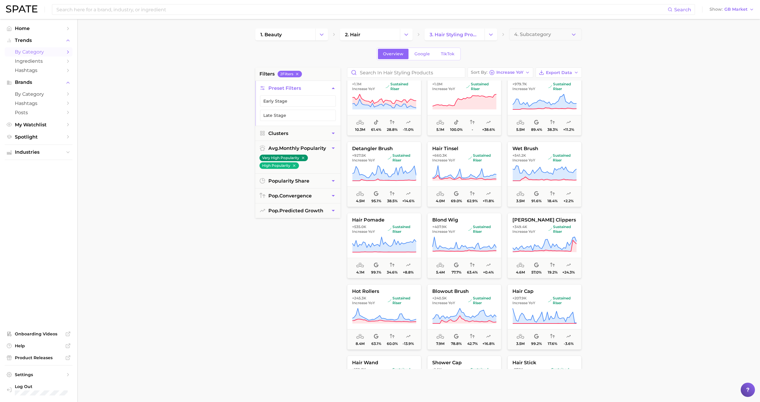
scroll to position [799, 0]
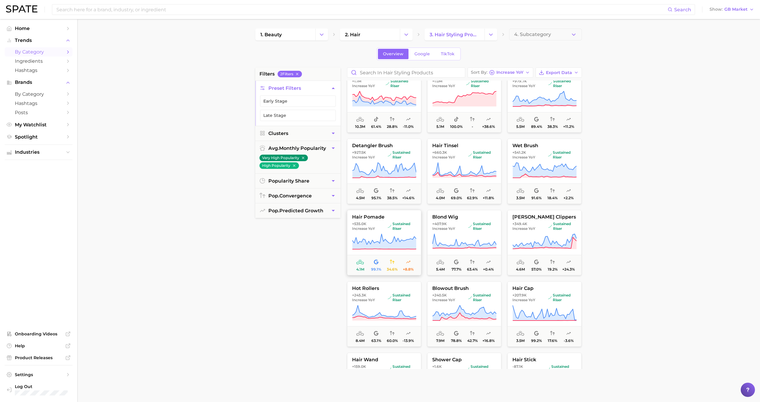
click at [380, 216] on span "hair pomade" at bounding box center [384, 216] width 74 height 5
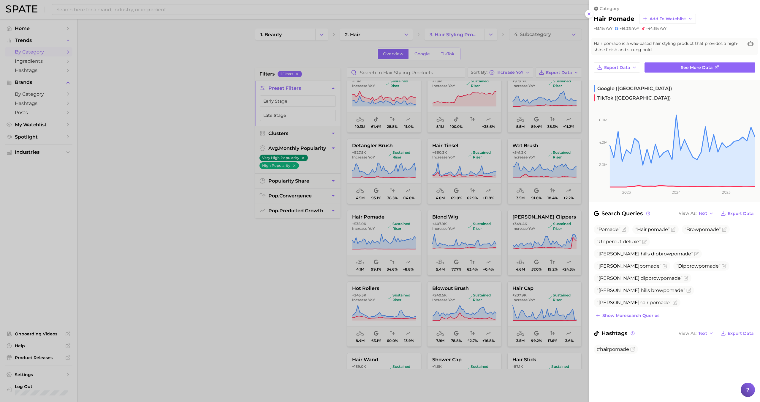
click at [380, 219] on div at bounding box center [380, 201] width 760 height 402
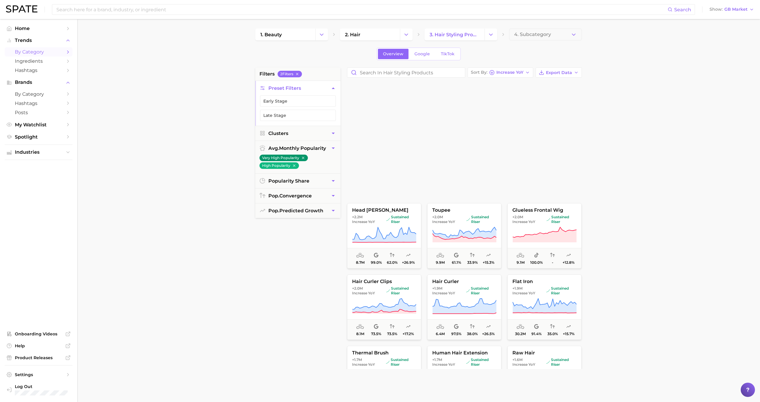
scroll to position [87, 0]
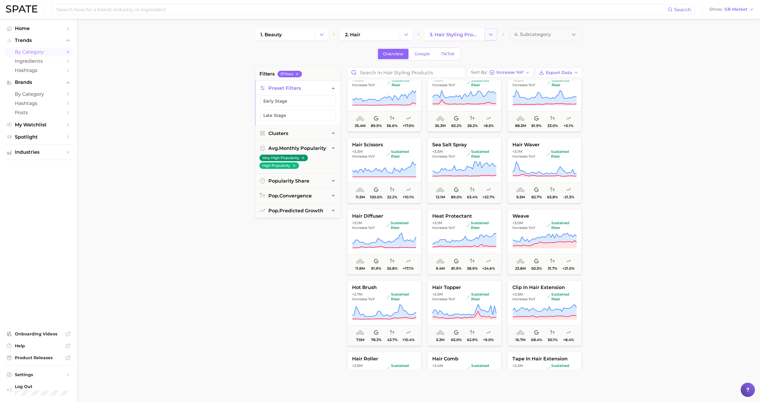
click at [490, 31] on icon "Change Category" at bounding box center [491, 34] width 6 height 6
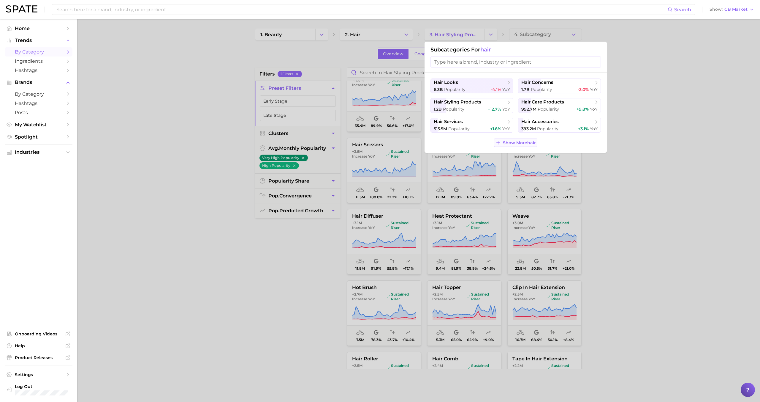
click at [510, 143] on span "Show More hair" at bounding box center [519, 142] width 33 height 5
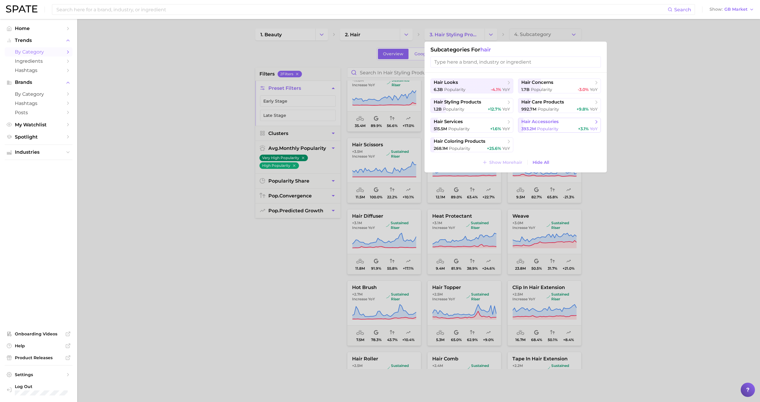
click at [528, 123] on span "hair accessories" at bounding box center [540, 122] width 37 height 6
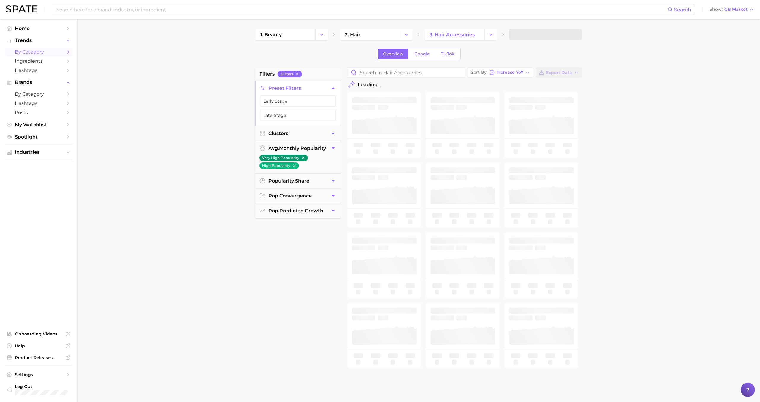
click at [542, 35] on span at bounding box center [545, 35] width 73 height 12
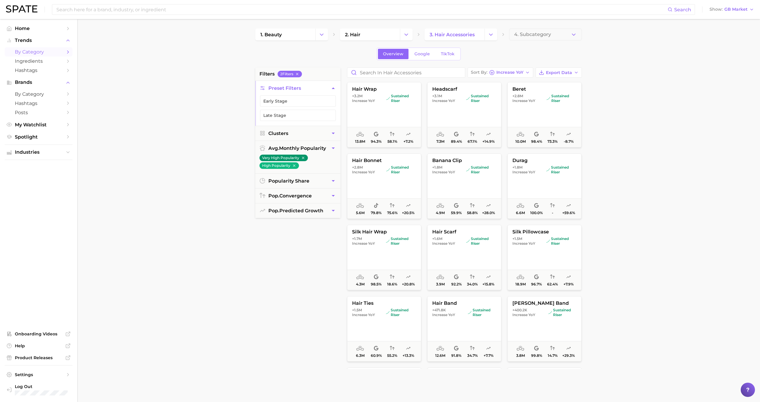
click at [542, 34] on span "4. Subcategory" at bounding box center [532, 34] width 37 height 5
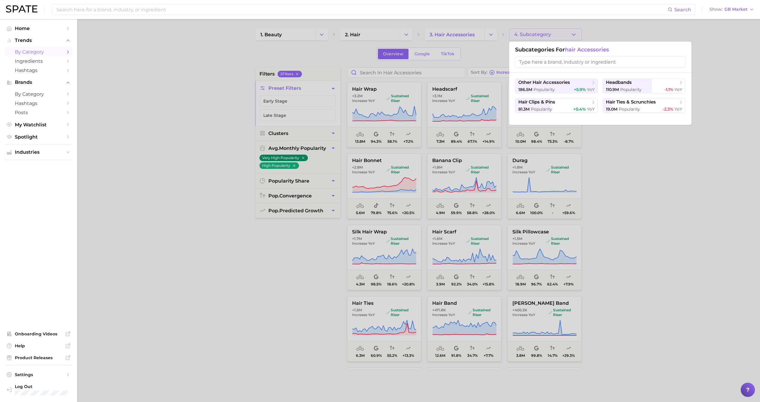
click at [542, 34] on div at bounding box center [380, 201] width 760 height 402
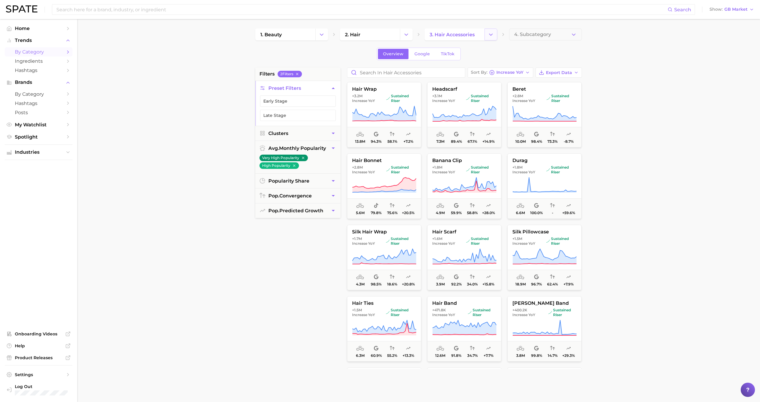
click at [493, 36] on icon "Change Category" at bounding box center [491, 34] width 6 height 6
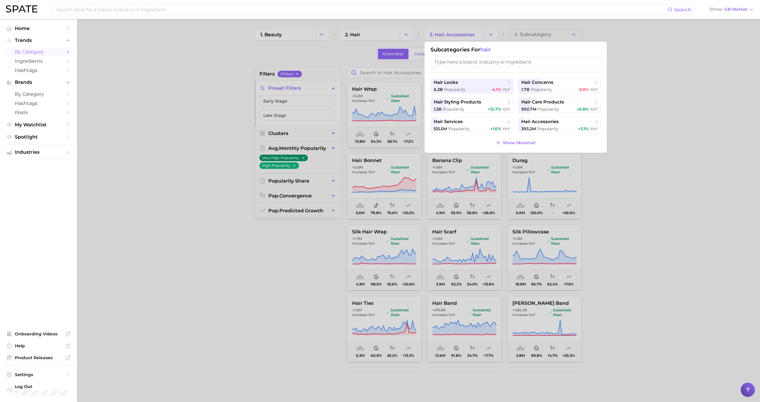
click at [403, 34] on div at bounding box center [380, 201] width 760 height 402
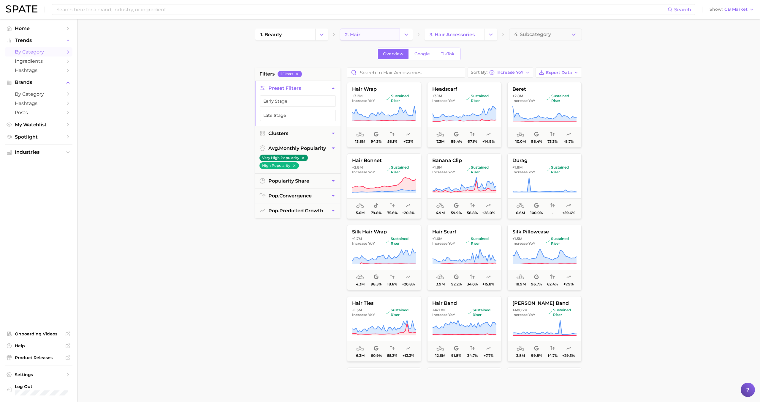
click at [379, 37] on link "2. hair" at bounding box center [370, 35] width 60 height 12
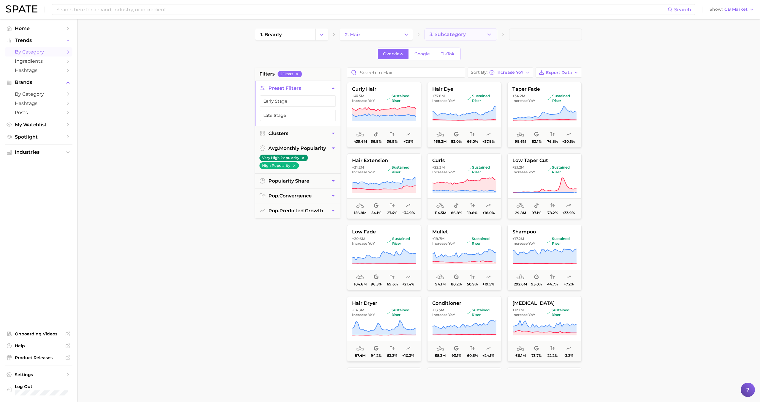
click at [442, 34] on span "3. Subcategory" at bounding box center [448, 34] width 36 height 5
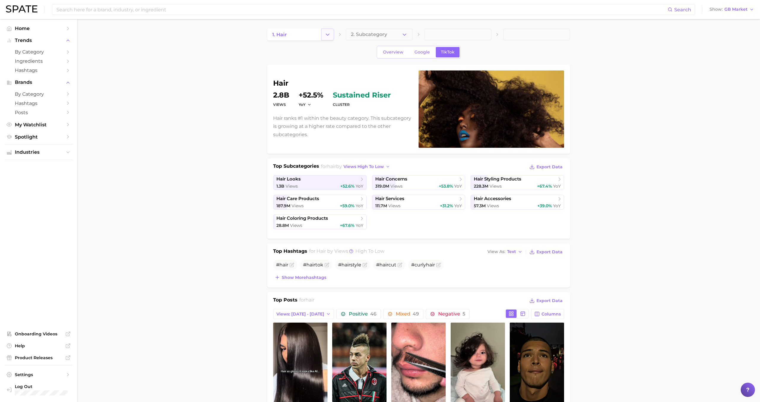
click at [327, 36] on icon "Change Category" at bounding box center [328, 34] width 6 height 6
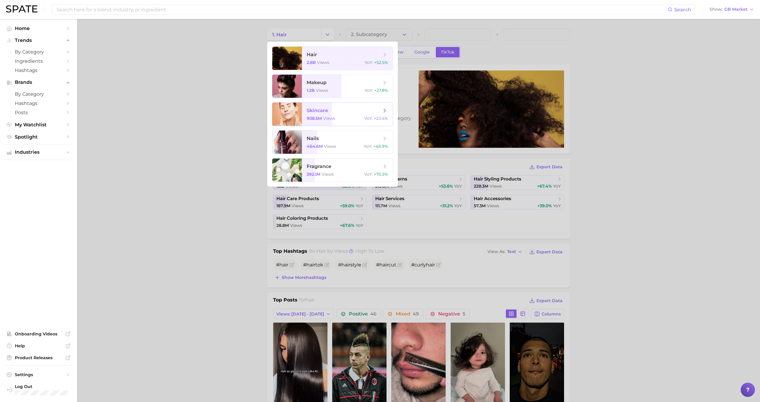
drag, startPoint x: 335, startPoint y: 119, endPoint x: 332, endPoint y: 125, distance: 7.2
click at [332, 125] on span "skincare 908.5m views YoY : +23.4%" at bounding box center [347, 113] width 91 height 23
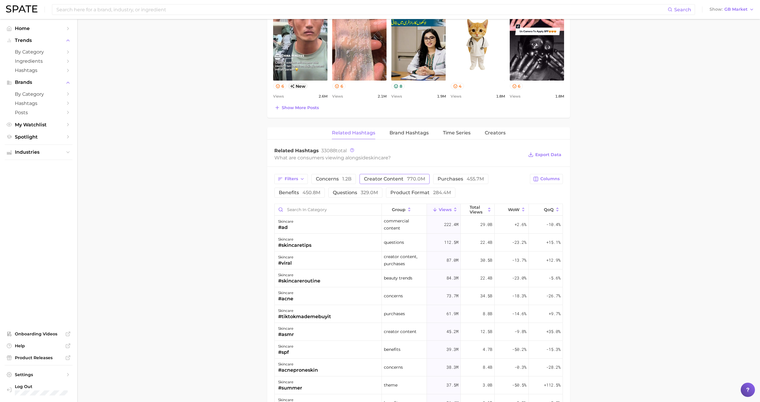
click at [396, 182] on button "creator content 770.0m" at bounding box center [395, 179] width 70 height 10
click at [541, 181] on button "Columns" at bounding box center [546, 179] width 33 height 10
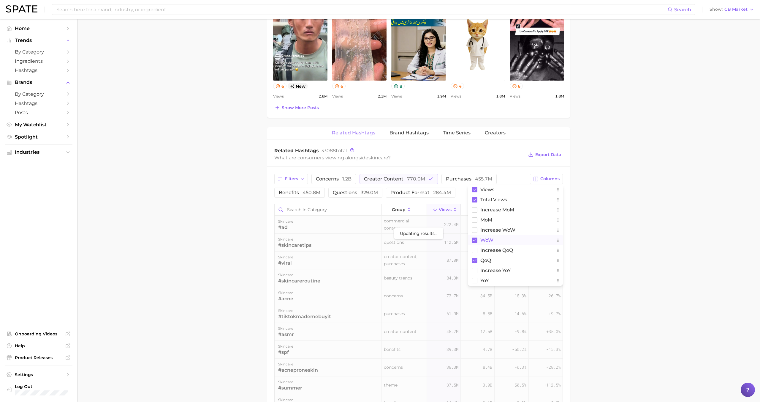
click at [500, 238] on button "WoW" at bounding box center [515, 240] width 95 height 10
click at [494, 263] on button "QoQ" at bounding box center [515, 260] width 95 height 10
click at [494, 269] on span "increase YoY" at bounding box center [496, 270] width 30 height 5
click at [630, 226] on main "1. skincare 2. Subcategory Overview Google TikTok skincare Views 908.5m YoY +23…" at bounding box center [418, 170] width 683 height 941
click at [552, 212] on span "increase YoY" at bounding box center [543, 210] width 20 height 10
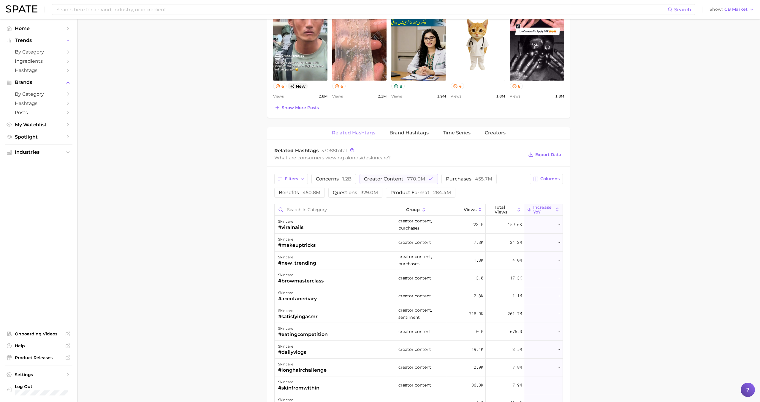
click at [535, 211] on span "increase YoY" at bounding box center [543, 210] width 20 height 10
click at [407, 179] on span "770.0m" at bounding box center [416, 179] width 18 height 6
click at [338, 180] on span "concerns 1.2b" at bounding box center [334, 178] width 36 height 5
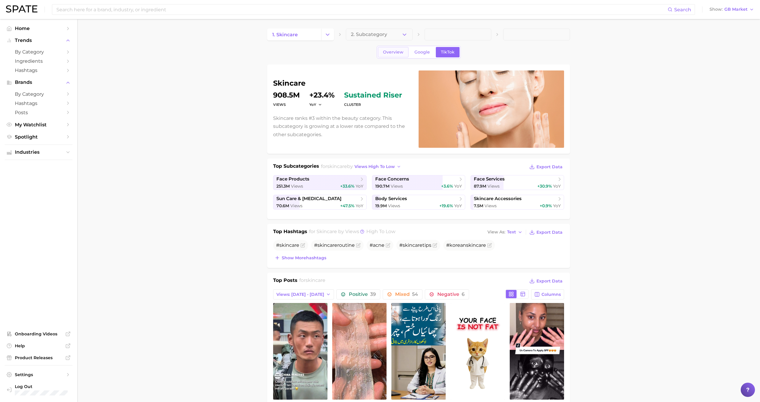
click at [396, 50] on span "Overview" at bounding box center [393, 52] width 20 height 5
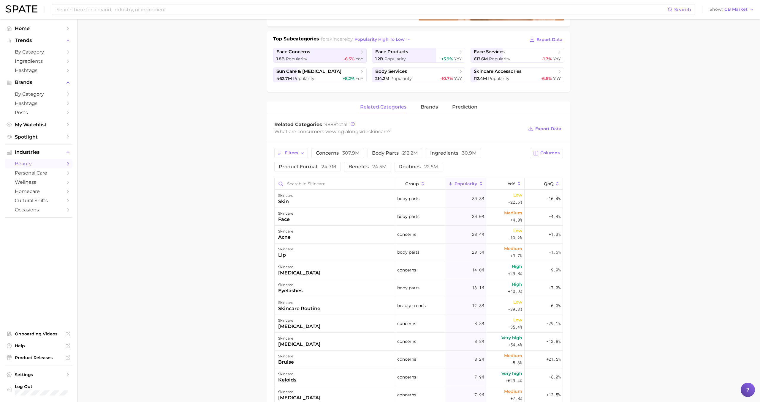
scroll to position [124, 0]
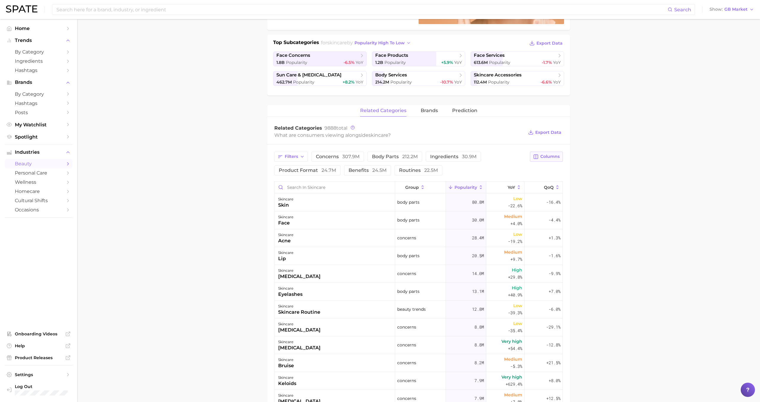
click at [540, 155] on button "Columns" at bounding box center [546, 156] width 33 height 10
click at [497, 195] on button "QoQ" at bounding box center [515, 197] width 95 height 10
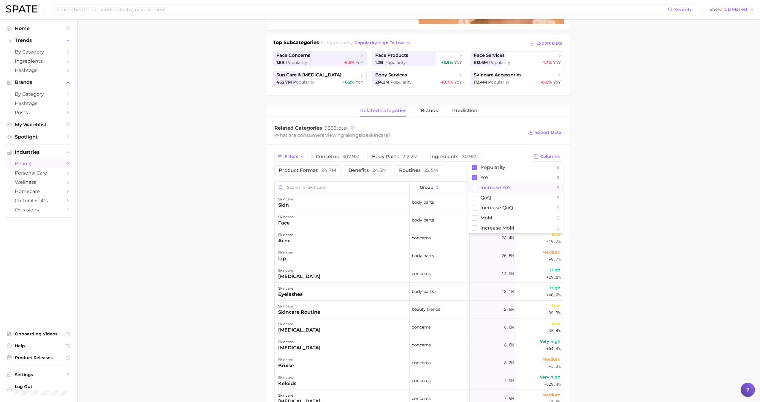
click at [497, 188] on span "Increase YoY" at bounding box center [496, 187] width 30 height 5
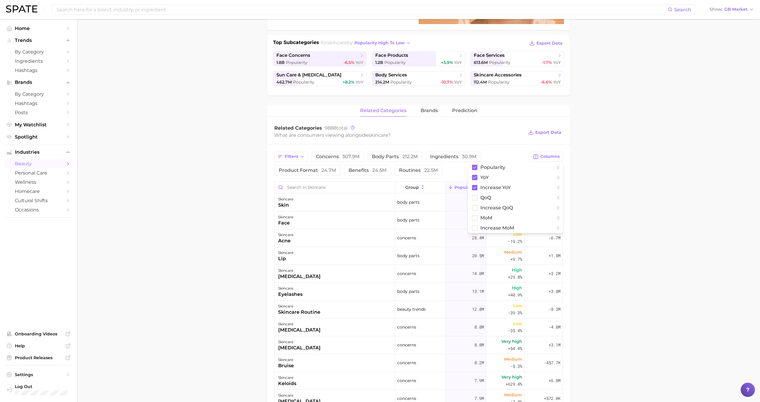
click at [503, 135] on div "What are consumers viewing alongside skincare ?" at bounding box center [398, 135] width 249 height 8
click at [538, 187] on span "Increase YoY" at bounding box center [544, 187] width 20 height 10
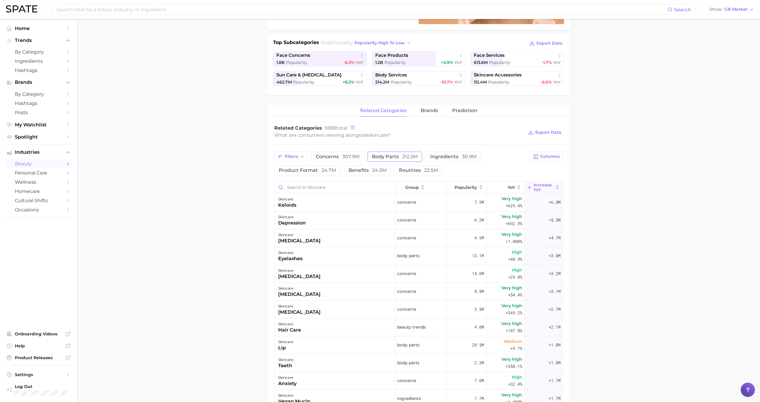
click at [401, 155] on span "body parts 212.2m" at bounding box center [395, 156] width 46 height 5
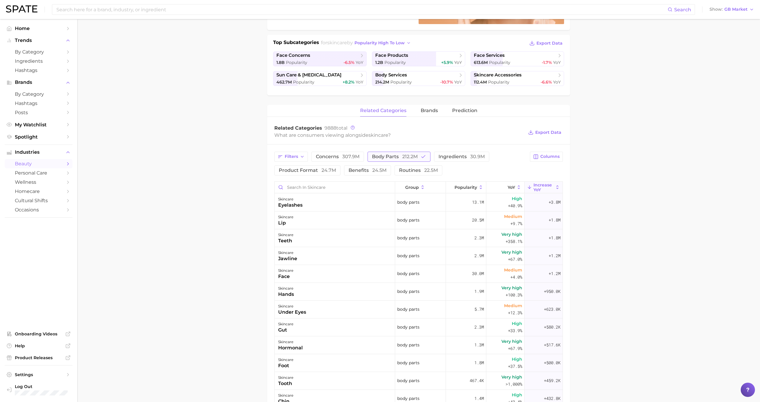
click at [401, 156] on span "body parts 212.2m" at bounding box center [395, 156] width 46 height 5
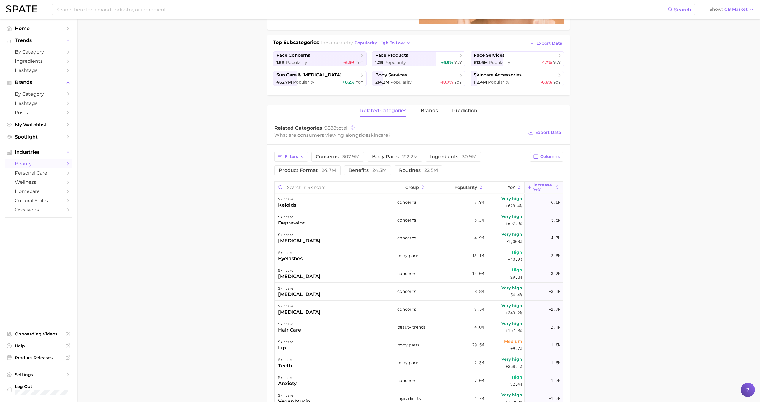
click at [402, 151] on div "Filters concerns 307.9m body parts 212.2m ingredients 30.9m product format 24.7…" at bounding box center [418, 366] width 303 height 445
click at [401, 158] on span "body parts 212.2m" at bounding box center [395, 156] width 46 height 5
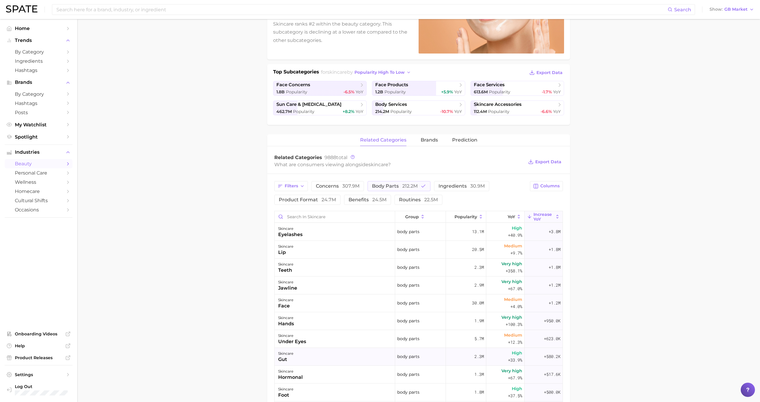
scroll to position [23, 0]
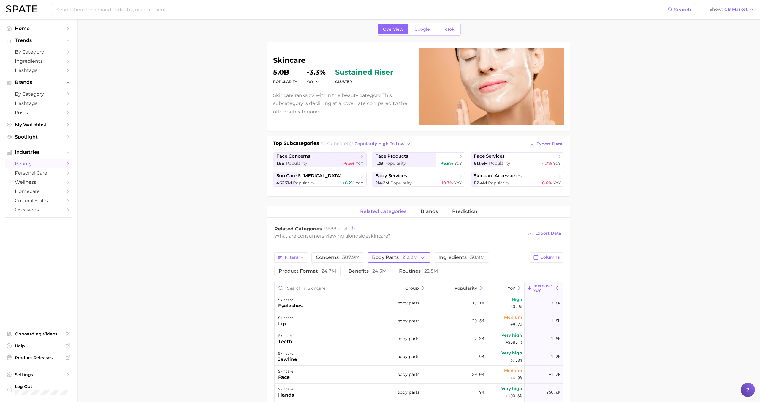
click at [395, 253] on button "body parts 212.2m" at bounding box center [399, 257] width 63 height 10
click at [296, 273] on span "product format 24.7m" at bounding box center [307, 270] width 57 height 5
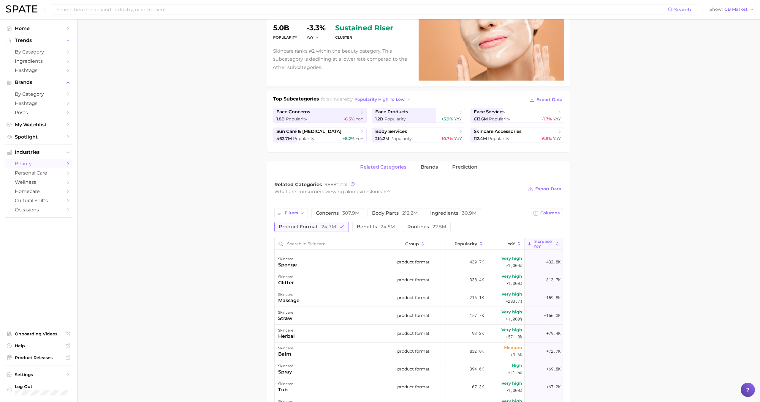
scroll to position [35, 0]
click at [296, 279] on div "skincare glitter" at bounding box center [335, 277] width 121 height 18
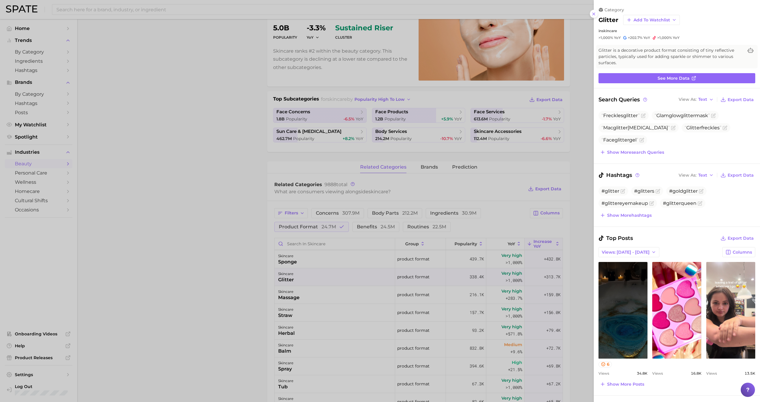
scroll to position [0, 0]
click at [296, 278] on div at bounding box center [380, 201] width 760 height 402
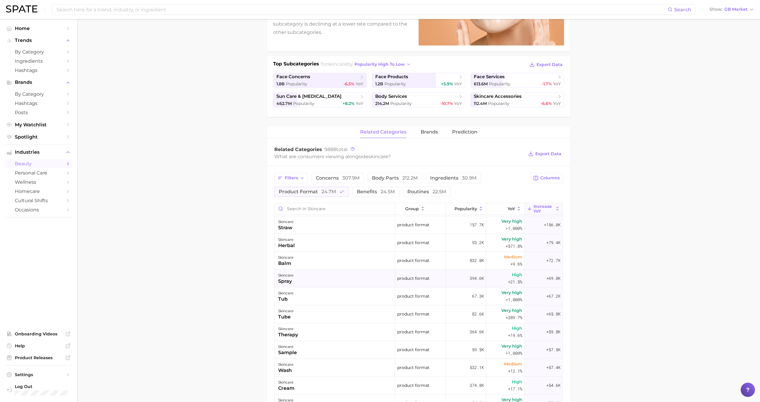
click at [296, 277] on div "skincare spray" at bounding box center [335, 278] width 121 height 18
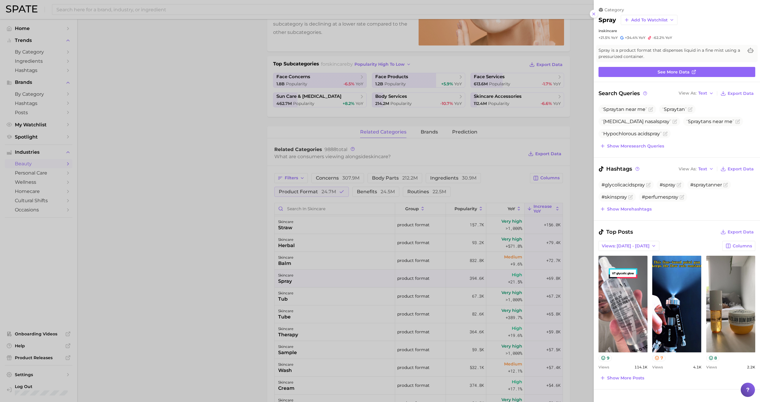
click at [296, 278] on div at bounding box center [380, 201] width 760 height 402
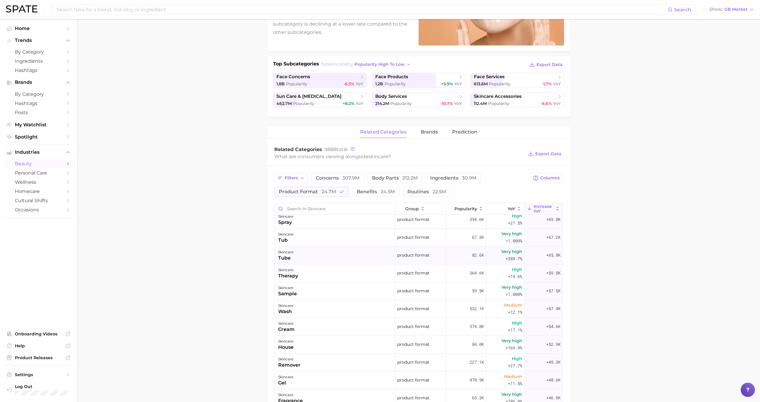
scroll to position [149, 0]
click at [308, 292] on div "skincare sample" at bounding box center [335, 288] width 121 height 18
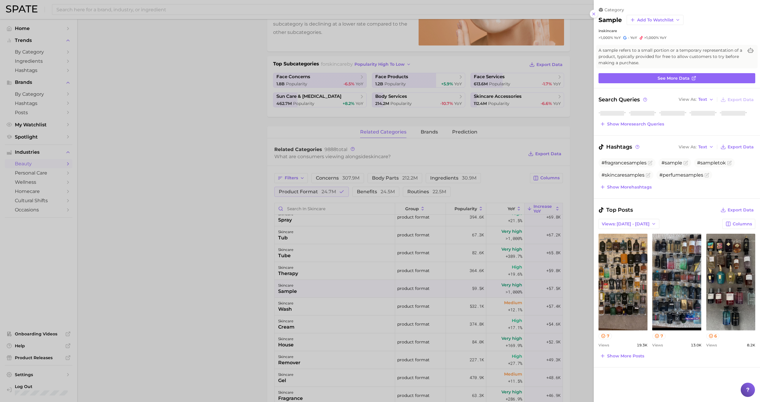
scroll to position [0, 0]
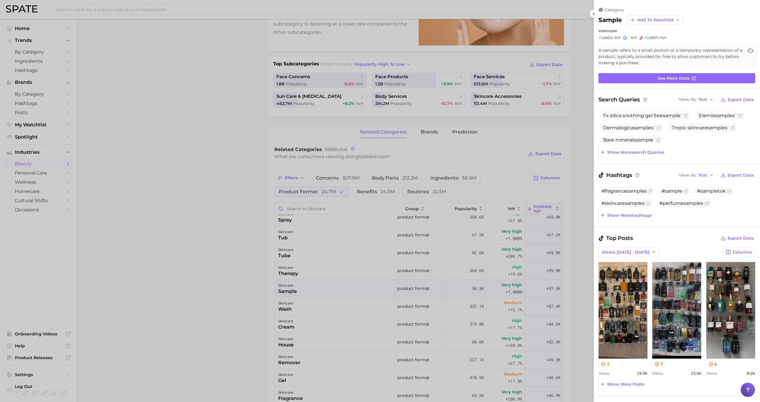
click at [306, 293] on div at bounding box center [380, 201] width 760 height 402
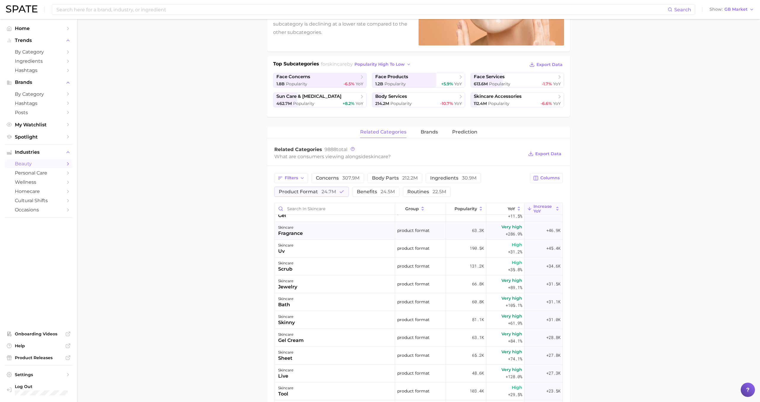
scroll to position [316, 0]
click at [306, 269] on div "skincare scrub" at bounding box center [335, 264] width 121 height 18
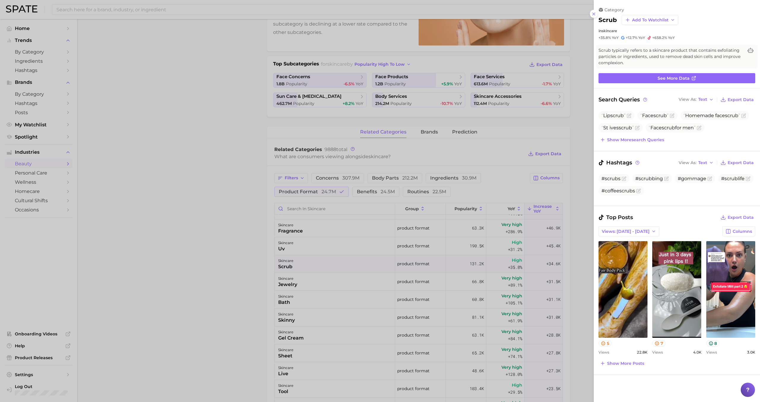
scroll to position [0, 0]
click at [306, 266] on div at bounding box center [380, 201] width 760 height 402
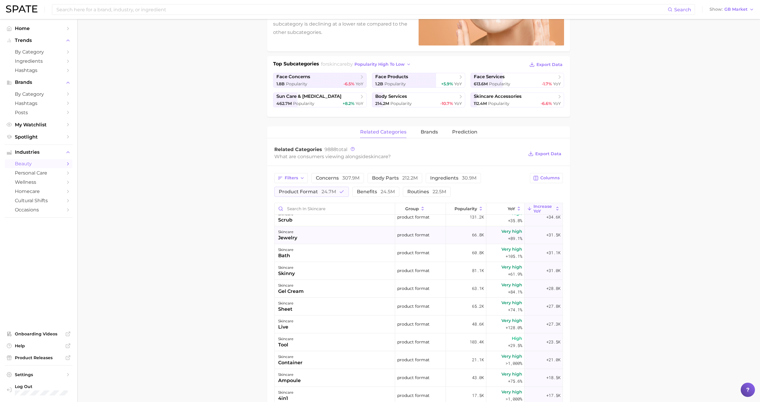
scroll to position [365, 0]
click at [304, 286] on div "skincare gel cream" at bounding box center [335, 286] width 121 height 18
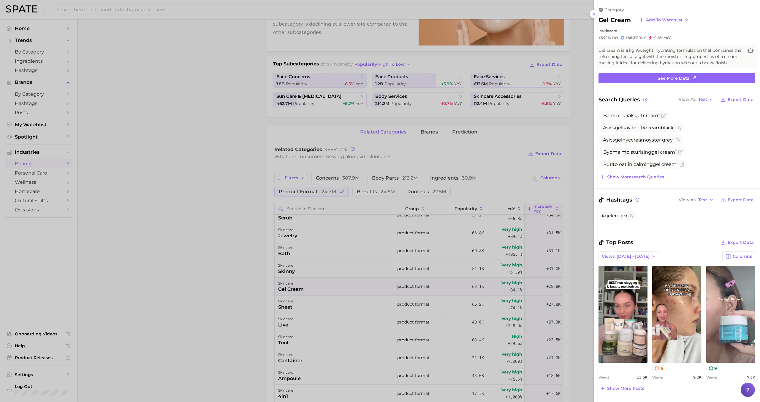
scroll to position [0, 0]
click at [304, 286] on div at bounding box center [380, 201] width 760 height 402
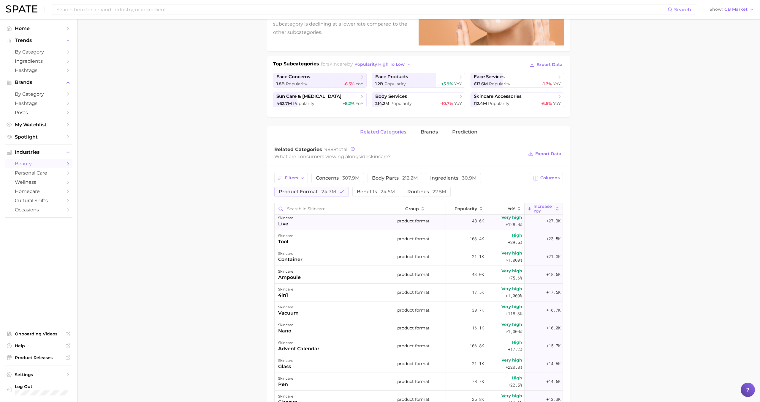
scroll to position [468, 0]
click at [304, 291] on div "skincare 4in1" at bounding box center [335, 291] width 121 height 18
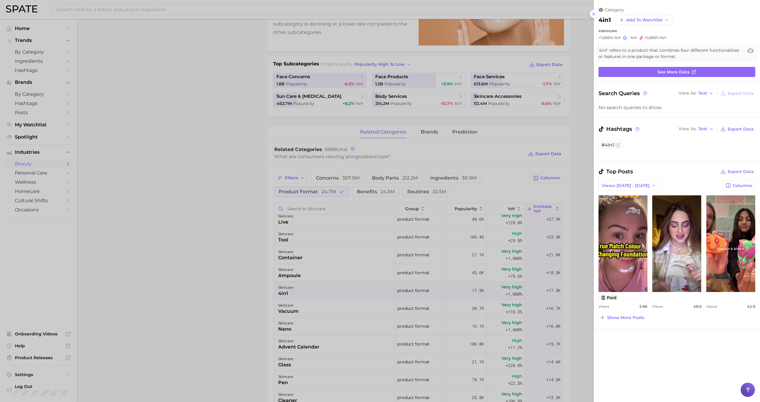
scroll to position [0, 0]
click at [301, 290] on div at bounding box center [380, 201] width 760 height 402
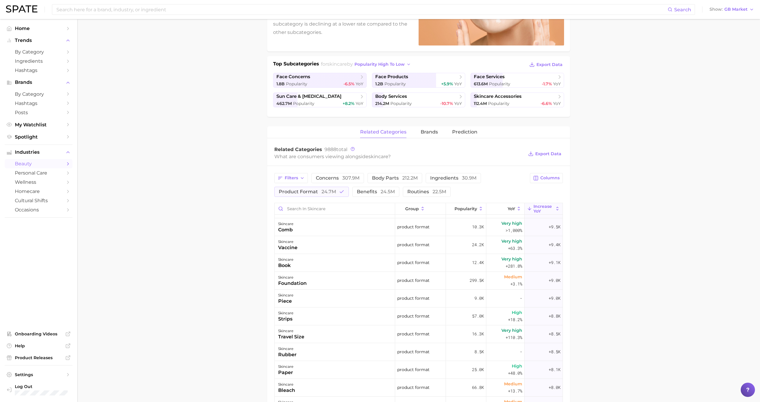
scroll to position [924, 0]
click at [295, 328] on div "skincare" at bounding box center [291, 329] width 26 height 7
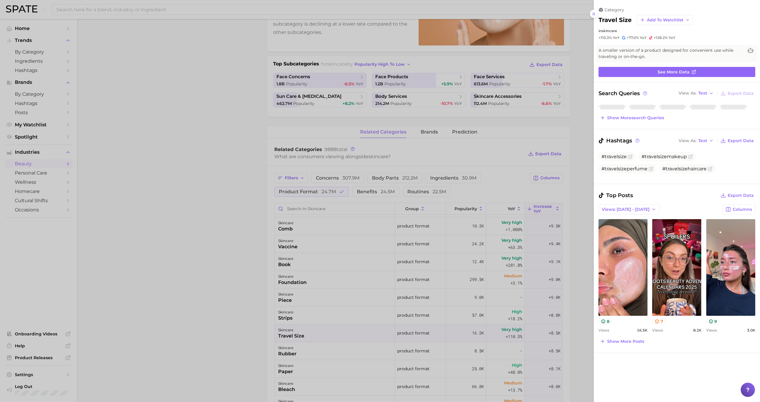
scroll to position [0, 0]
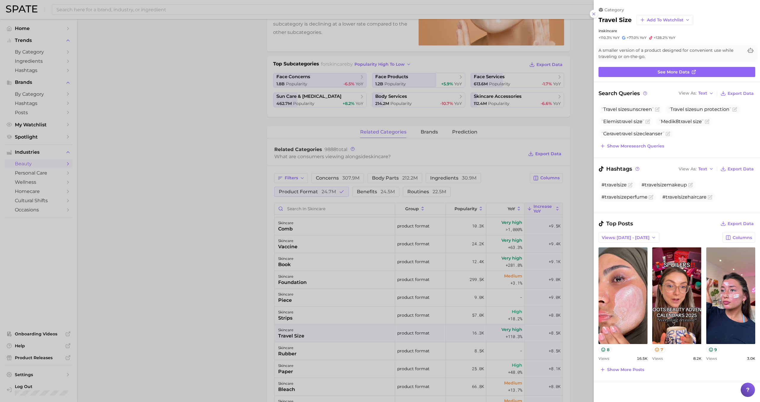
click at [295, 328] on div at bounding box center [380, 201] width 760 height 402
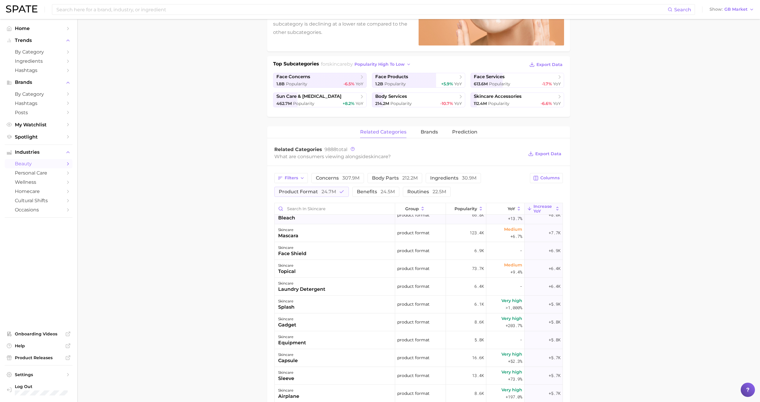
scroll to position [1099, 0]
click at [306, 319] on div "skincare gadget" at bounding box center [335, 319] width 121 height 18
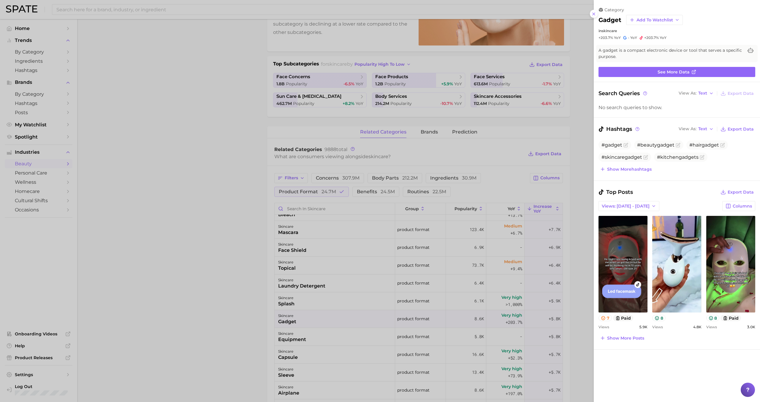
scroll to position [0, 0]
click at [306, 319] on div at bounding box center [380, 201] width 760 height 402
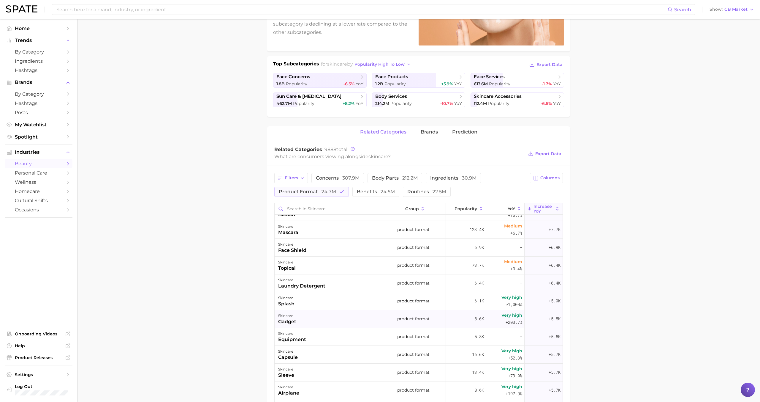
click at [307, 317] on div "skincare gadget" at bounding box center [335, 319] width 121 height 18
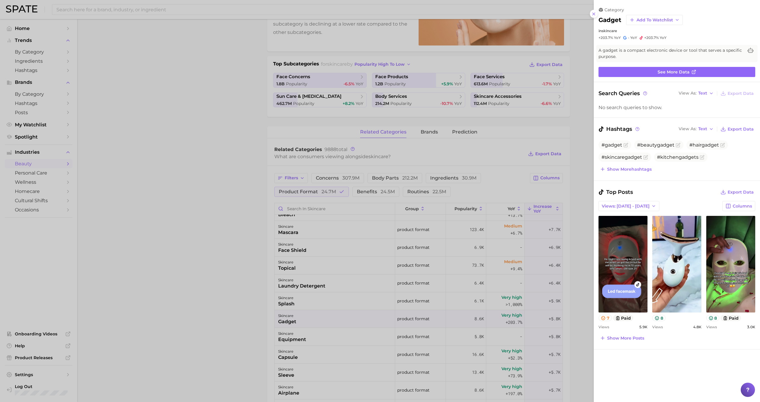
click at [307, 317] on div at bounding box center [380, 201] width 760 height 402
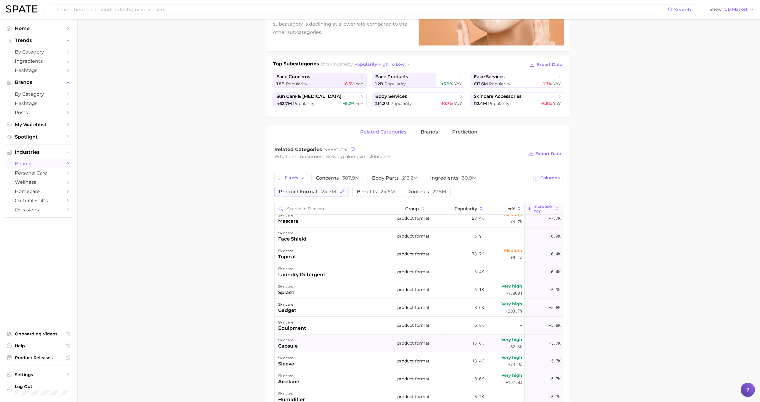
scroll to position [1128, 0]
click at [312, 327] on div "skincare capsule" at bounding box center [335, 326] width 121 height 18
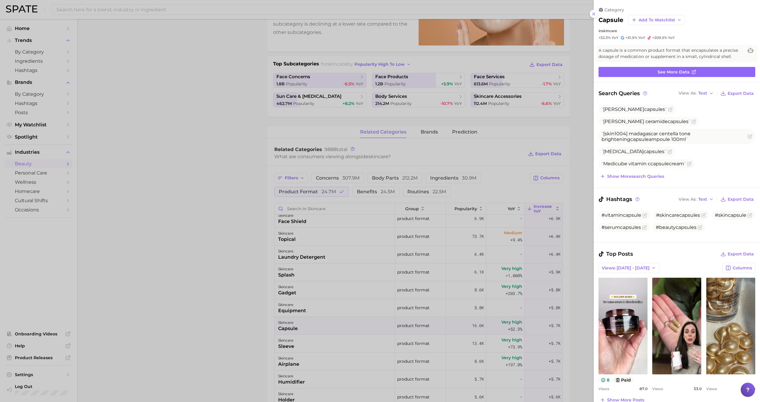
scroll to position [0, 0]
click at [321, 326] on div at bounding box center [380, 201] width 760 height 402
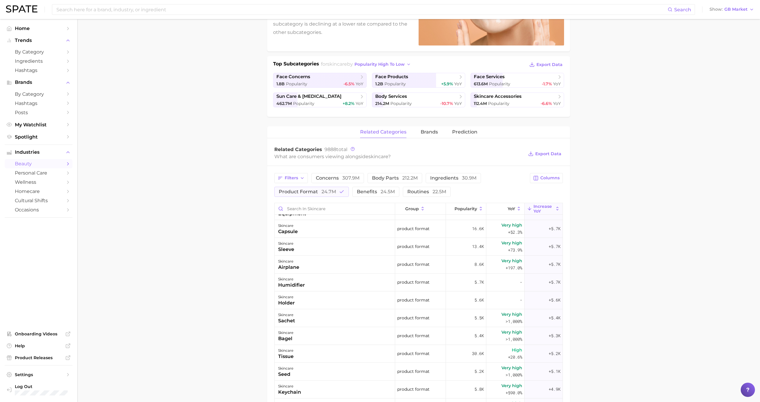
scroll to position [1227, 0]
click at [319, 263] on div "skincare airplane" at bounding box center [335, 262] width 121 height 18
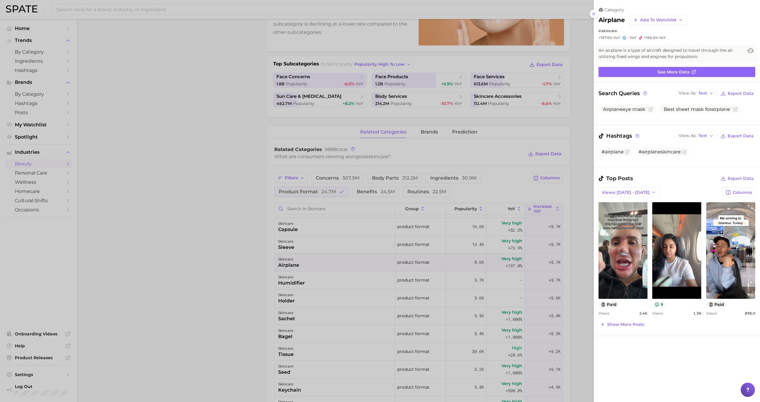
scroll to position [0, 0]
click at [319, 261] on div at bounding box center [380, 201] width 760 height 402
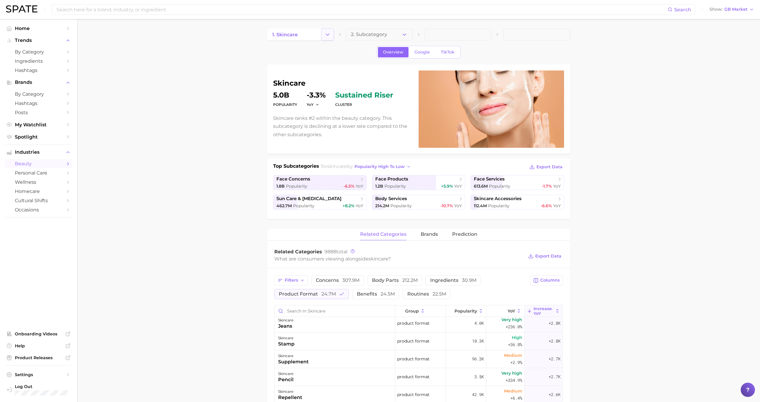
click at [326, 37] on icon "Change Category" at bounding box center [328, 34] width 6 height 6
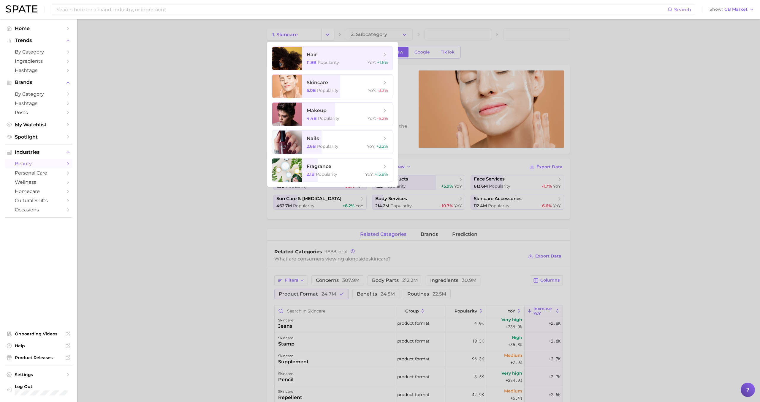
click at [206, 236] on div at bounding box center [380, 201] width 760 height 402
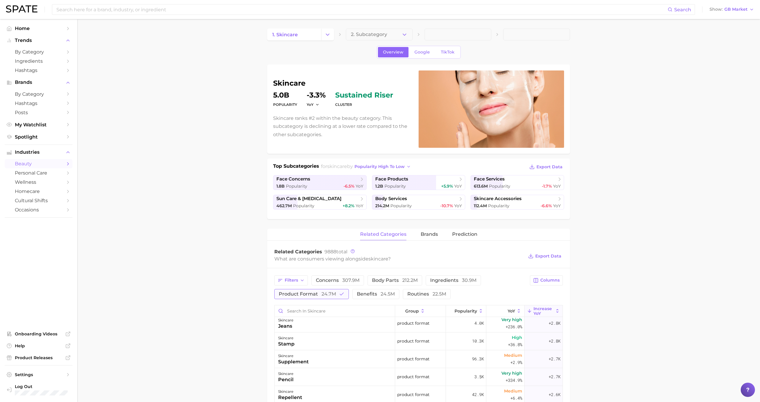
click at [315, 292] on span "product format 24.7m" at bounding box center [307, 293] width 57 height 5
click at [407, 293] on span "routines 22.5m" at bounding box center [418, 293] width 39 height 5
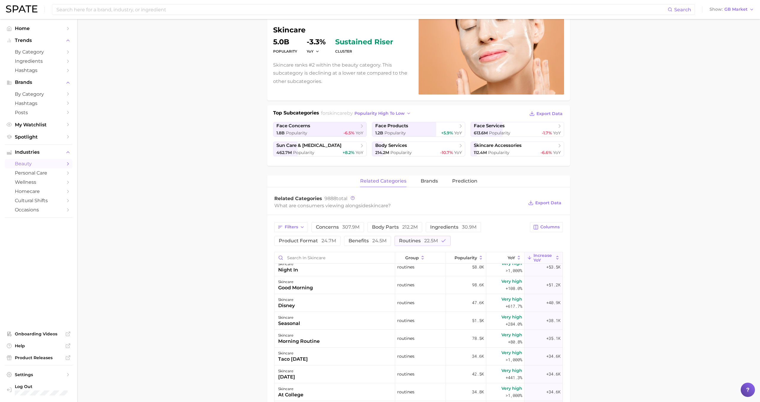
scroll to position [168, 0]
click at [365, 332] on div "skincare morning routine" at bounding box center [335, 336] width 121 height 18
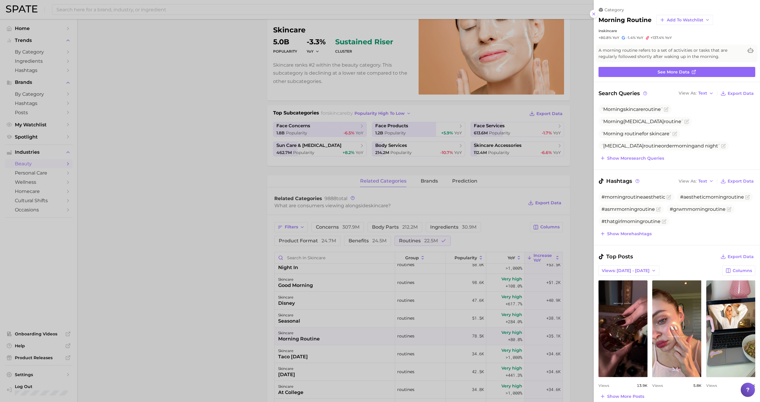
scroll to position [0, 0]
click at [365, 332] on div at bounding box center [380, 201] width 760 height 402
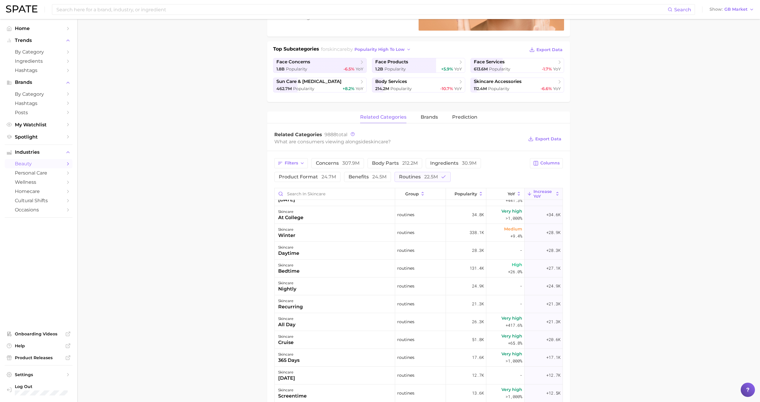
scroll to position [281, 0]
click at [359, 321] on div "skincare all day" at bounding box center [335, 320] width 121 height 18
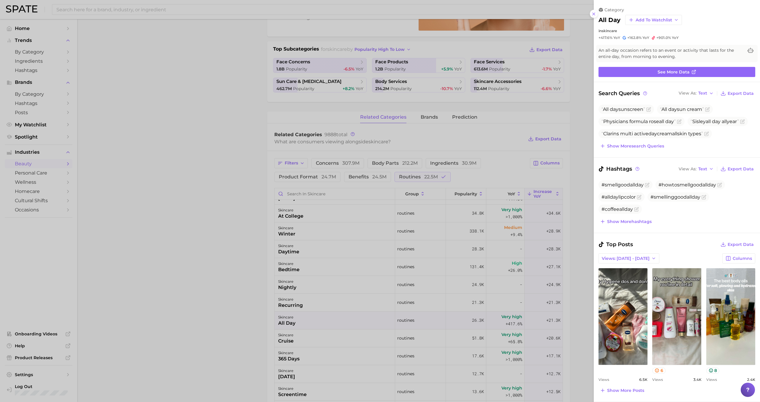
scroll to position [0, 0]
click at [359, 318] on div at bounding box center [380, 201] width 760 height 402
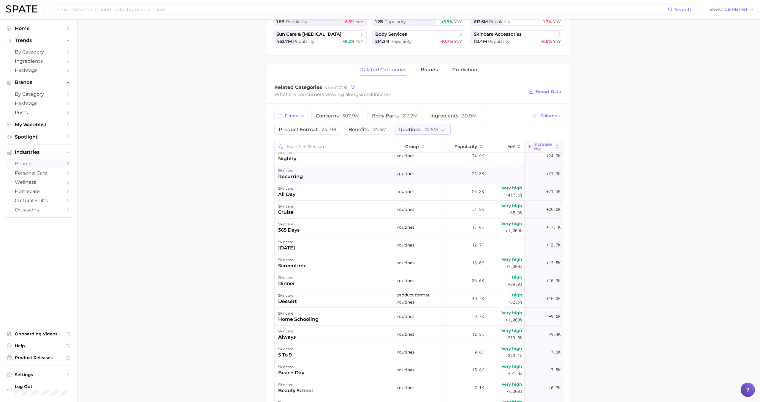
scroll to position [335, 0]
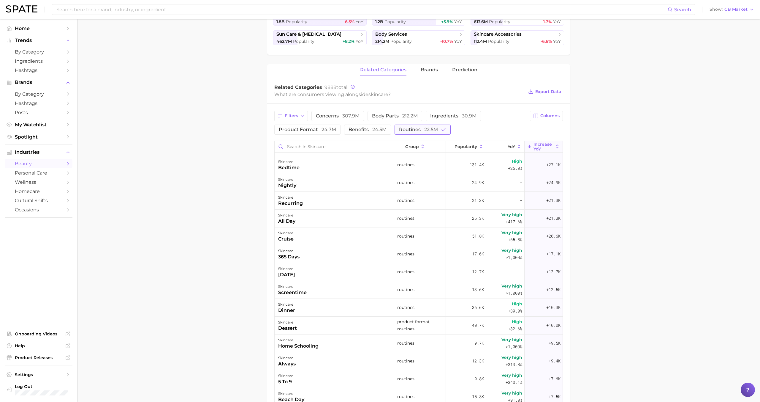
click at [415, 133] on button "routines 22.5m" at bounding box center [423, 129] width 56 height 10
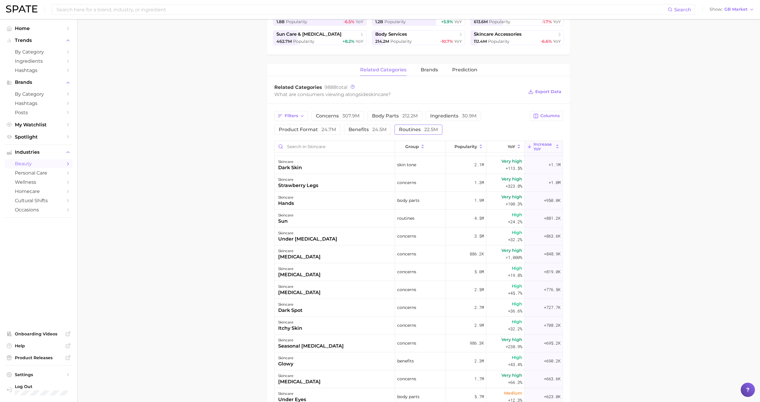
scroll to position [0, 0]
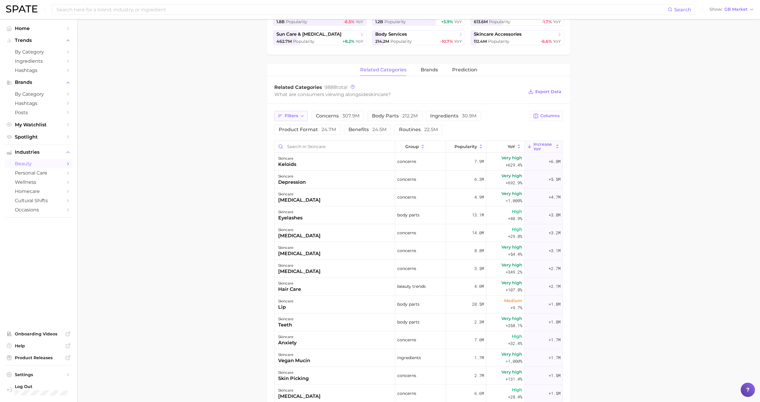
click at [294, 119] on button "Filters" at bounding box center [291, 116] width 34 height 10
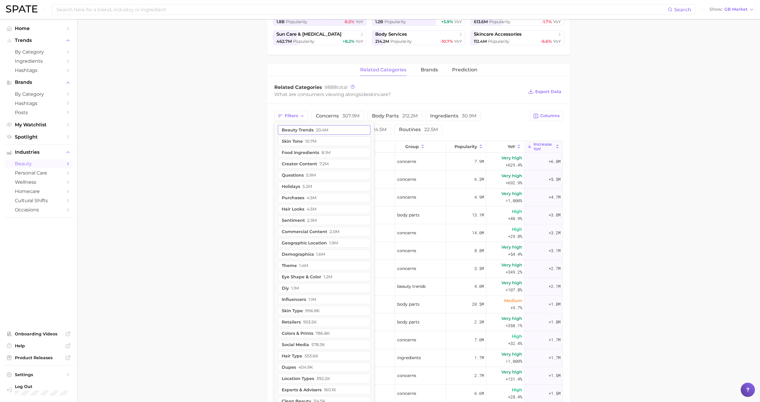
click at [309, 130] on button "beauty trends 20.4m" at bounding box center [324, 130] width 93 height 10
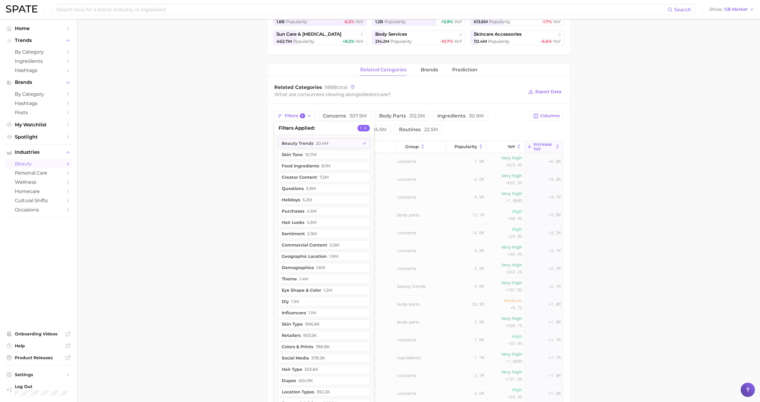
click at [247, 159] on main "1. skincare 2. Subcategory Overview Google TikTok skincare Popularity 5.0b YoY …" at bounding box center [418, 217] width 683 height 724
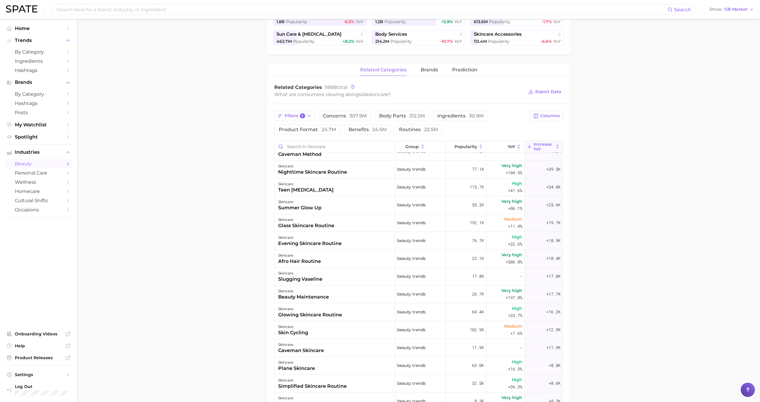
scroll to position [126, 0]
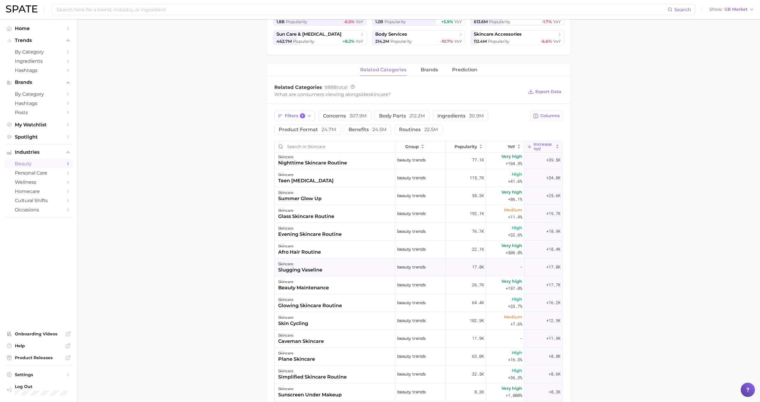
click at [307, 265] on div "skincare" at bounding box center [300, 263] width 44 height 7
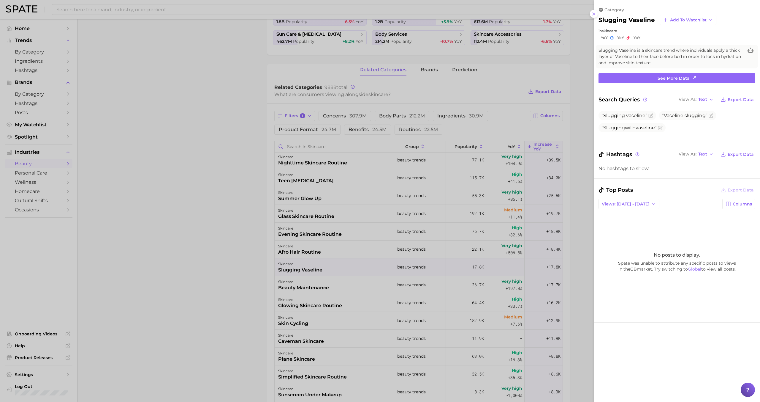
click at [307, 264] on div at bounding box center [380, 201] width 760 height 402
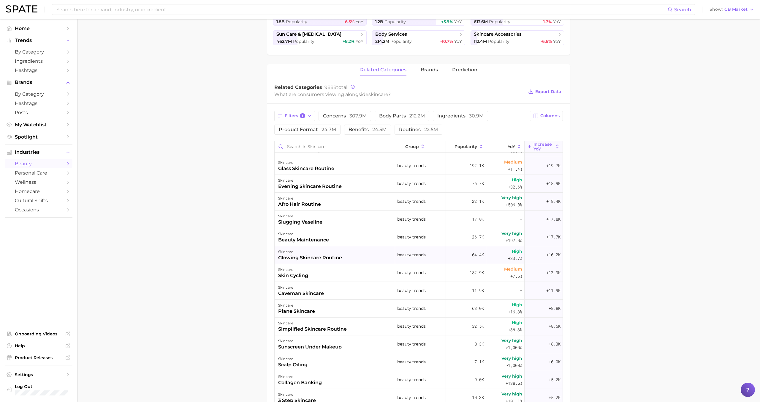
scroll to position [175, 0]
click at [308, 269] on div "skincare skin cycling" at bounding box center [335, 272] width 121 height 18
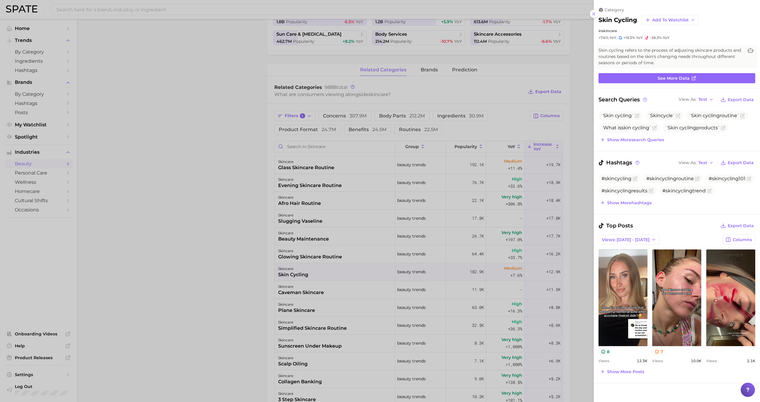
scroll to position [0, 0]
click at [308, 268] on div at bounding box center [380, 201] width 760 height 402
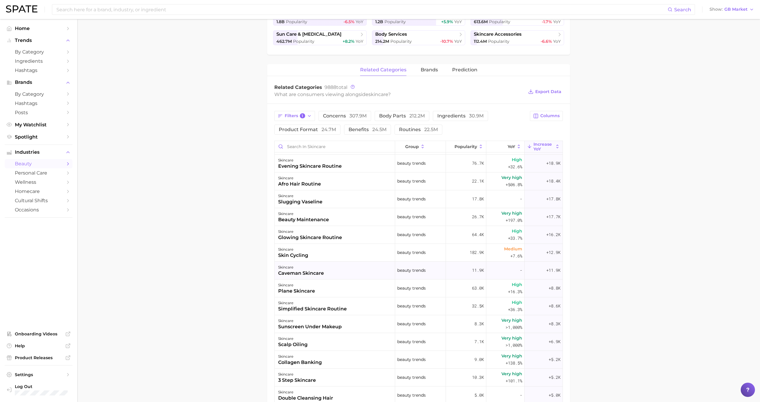
scroll to position [195, 0]
click at [307, 283] on div "skincare" at bounding box center [296, 284] width 37 height 7
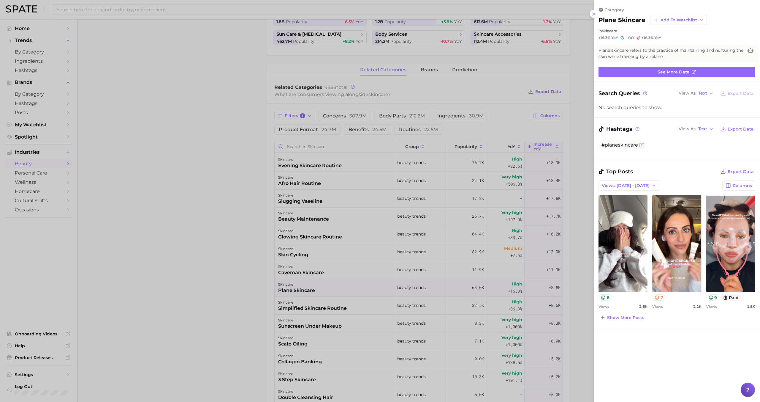
scroll to position [0, 0]
click at [306, 282] on div at bounding box center [380, 201] width 760 height 402
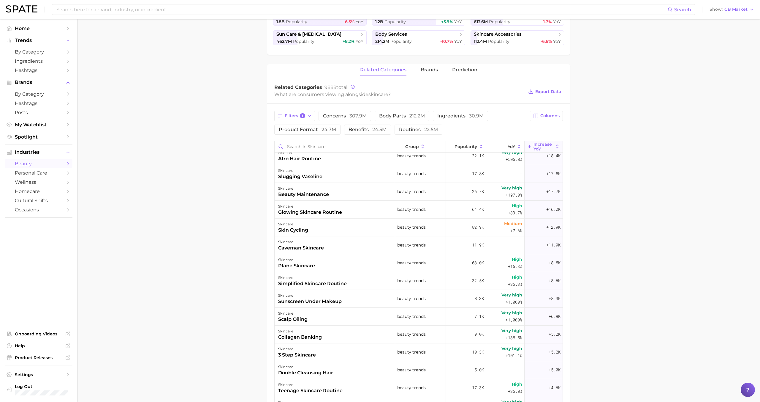
scroll to position [223, 0]
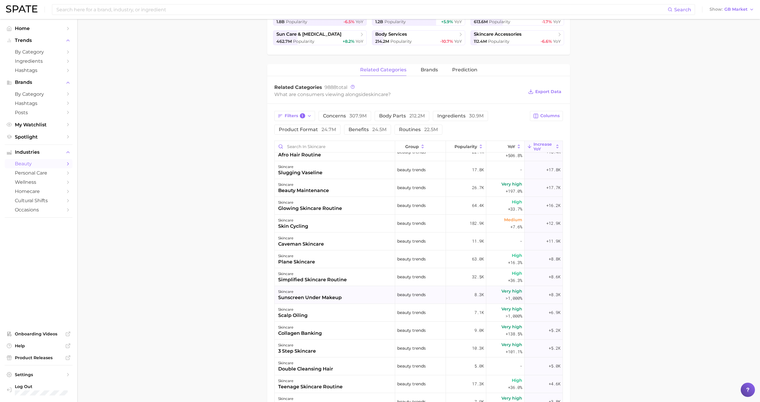
click at [307, 291] on div "skincare" at bounding box center [310, 291] width 64 height 7
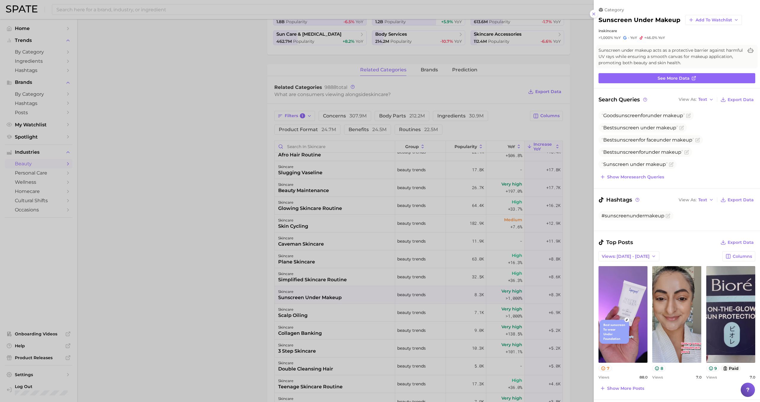
scroll to position [0, 0]
click at [307, 291] on div at bounding box center [380, 201] width 760 height 402
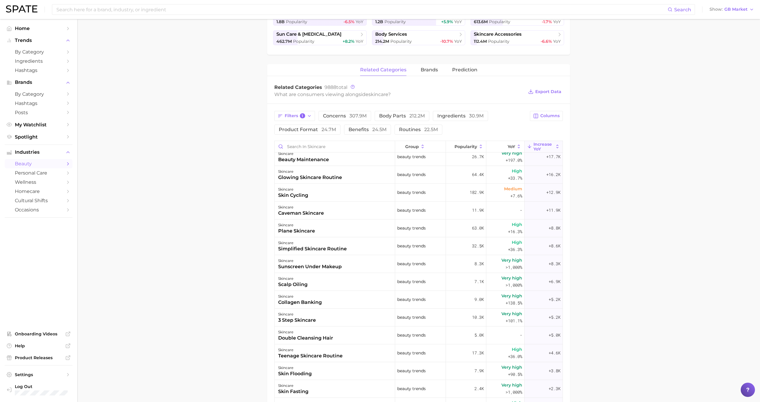
scroll to position [255, 0]
click at [306, 310] on div "skincare" at bounding box center [297, 312] width 38 height 7
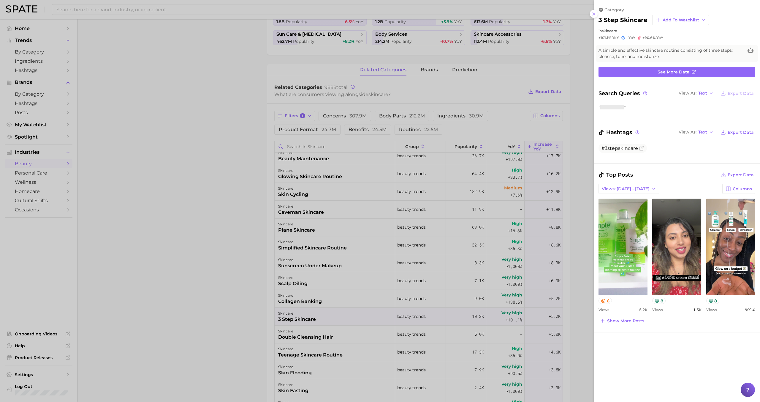
scroll to position [0, 0]
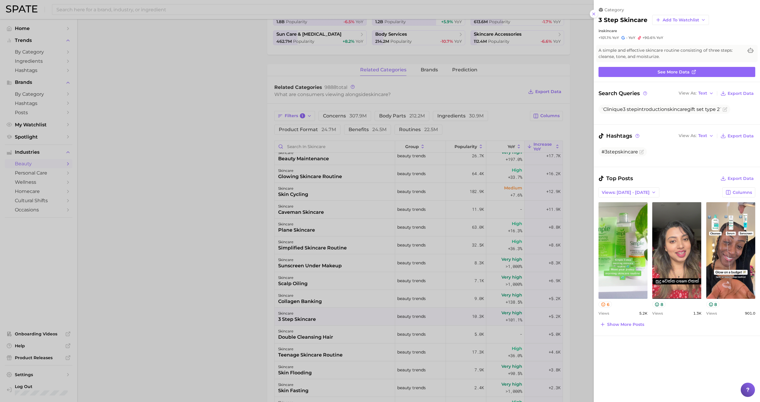
click at [305, 309] on div at bounding box center [380, 201] width 760 height 402
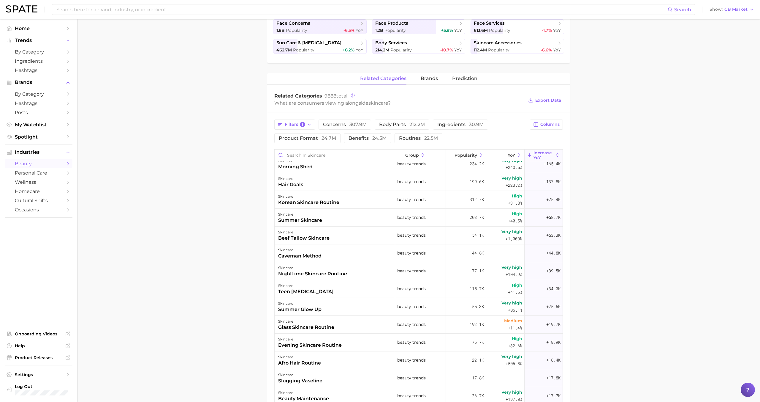
scroll to position [25, 0]
click at [317, 255] on div "caveman method" at bounding box center [299, 254] width 43 height 7
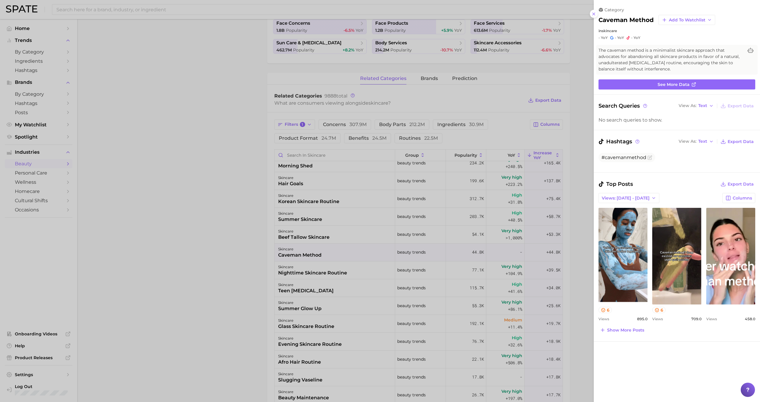
scroll to position [0, 0]
click at [317, 254] on div at bounding box center [380, 201] width 760 height 402
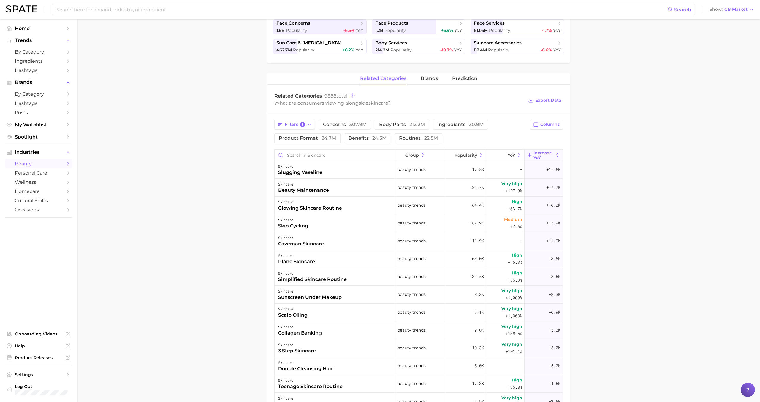
scroll to position [235, 0]
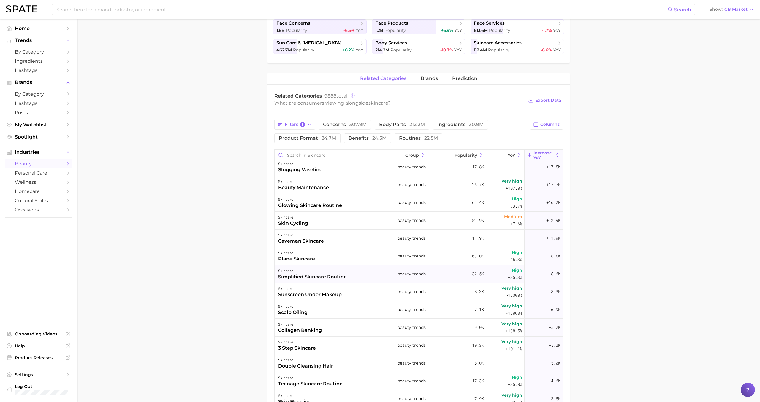
click at [353, 276] on div "skincare simplified skincare routine" at bounding box center [335, 274] width 121 height 18
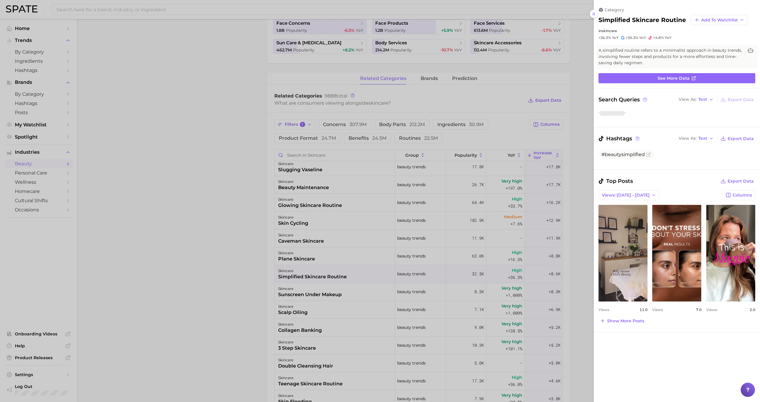
scroll to position [0, 0]
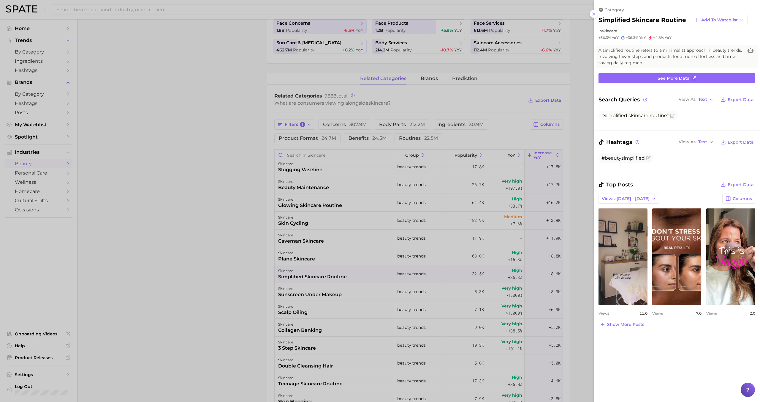
click at [353, 275] on div at bounding box center [380, 201] width 760 height 402
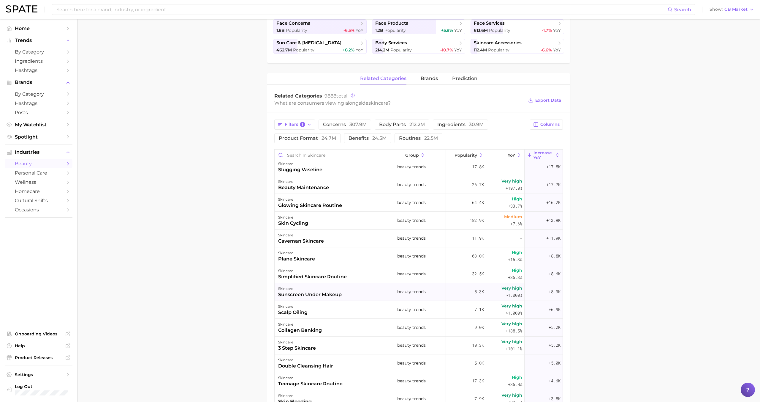
click at [345, 291] on div "skincare sunscreen under makeup" at bounding box center [335, 292] width 121 height 18
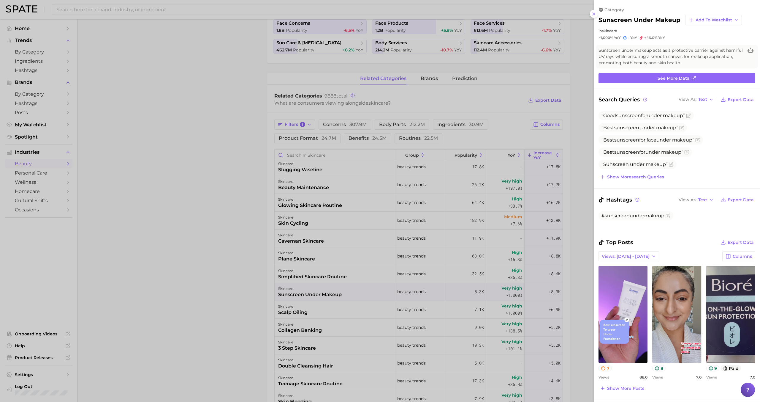
click at [345, 291] on div at bounding box center [380, 201] width 760 height 402
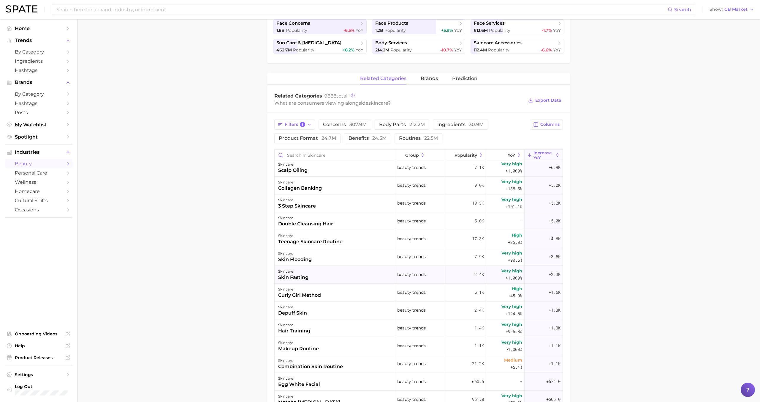
scroll to position [379, 0]
click at [340, 272] on div "skincare skin fasting" at bounding box center [335, 272] width 121 height 18
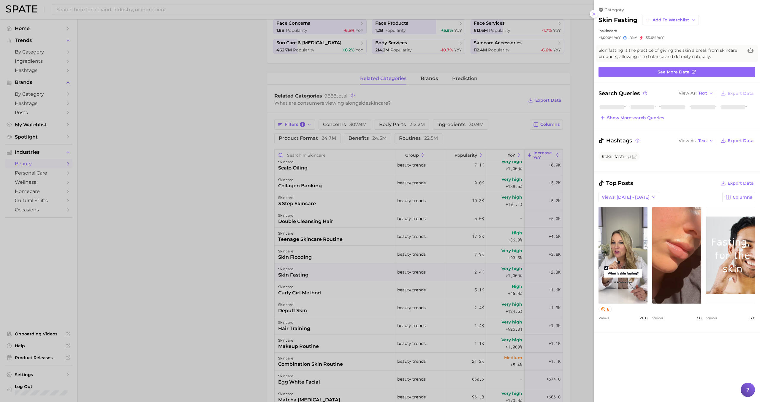
scroll to position [0, 0]
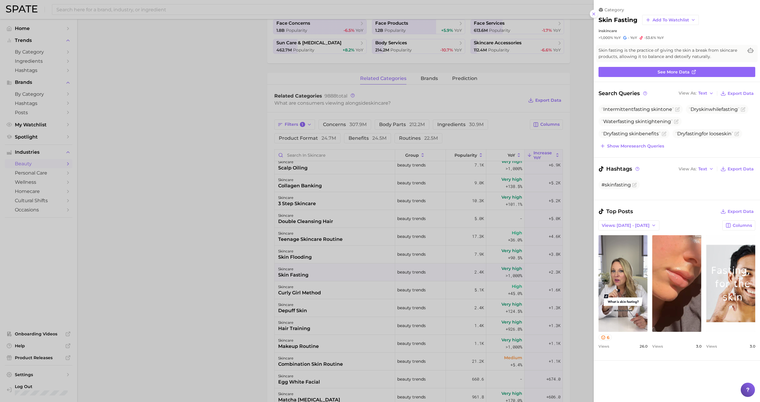
click at [340, 271] on div at bounding box center [380, 201] width 760 height 402
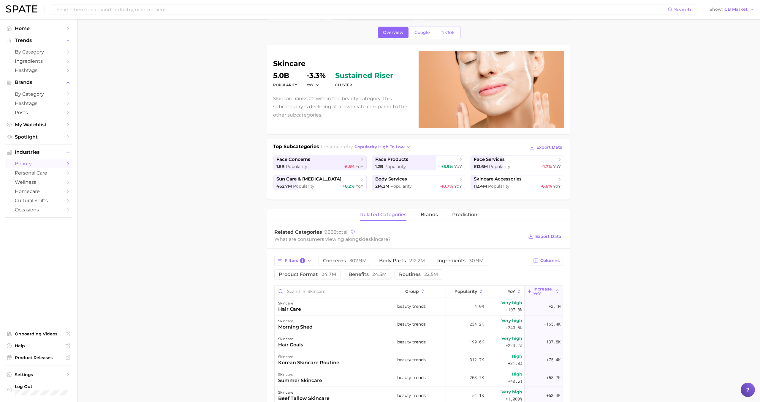
scroll to position [22, 0]
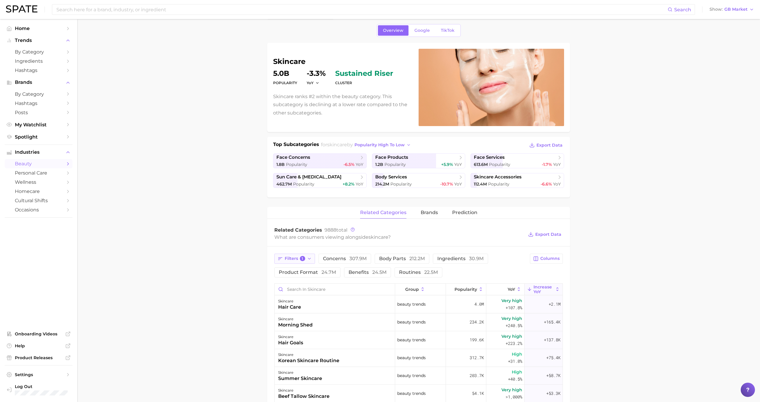
click at [293, 261] on button "Filters 1" at bounding box center [294, 258] width 41 height 10
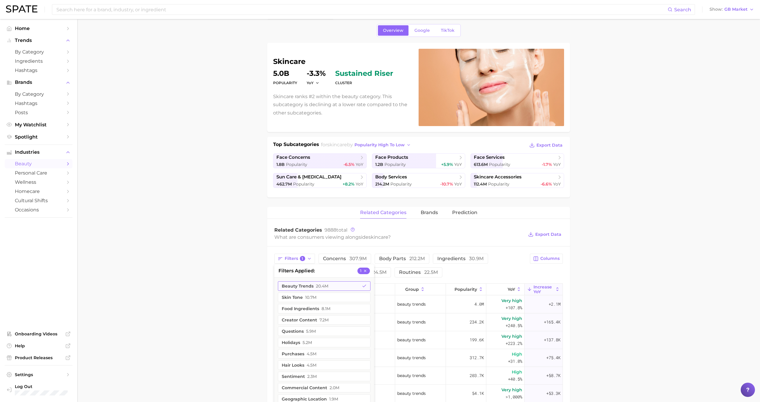
click at [301, 287] on button "beauty trends 20.4m" at bounding box center [324, 286] width 93 height 10
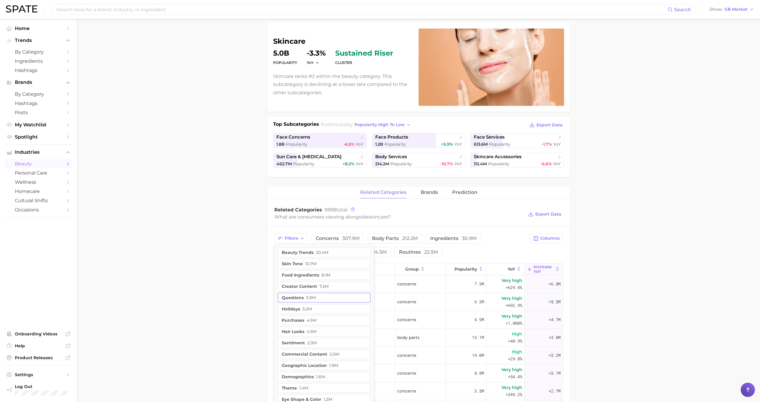
scroll to position [43, 0]
click at [318, 284] on button "creator content 7.2m" at bounding box center [324, 285] width 93 height 10
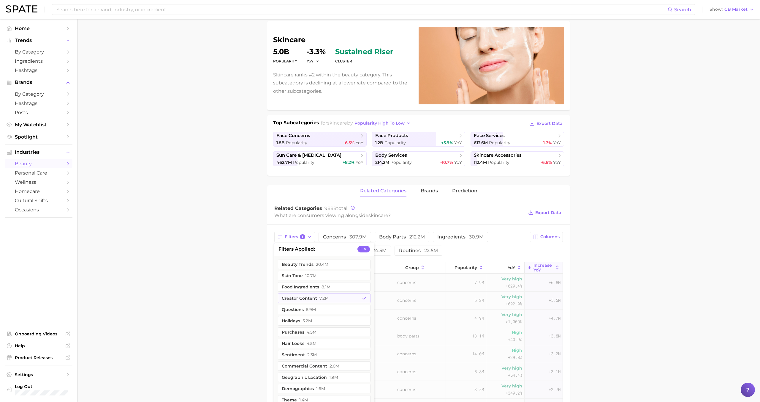
click at [259, 282] on main "1. skincare 2. Subcategory Overview Google TikTok skincare Popularity 5.0b YoY …" at bounding box center [418, 338] width 683 height 724
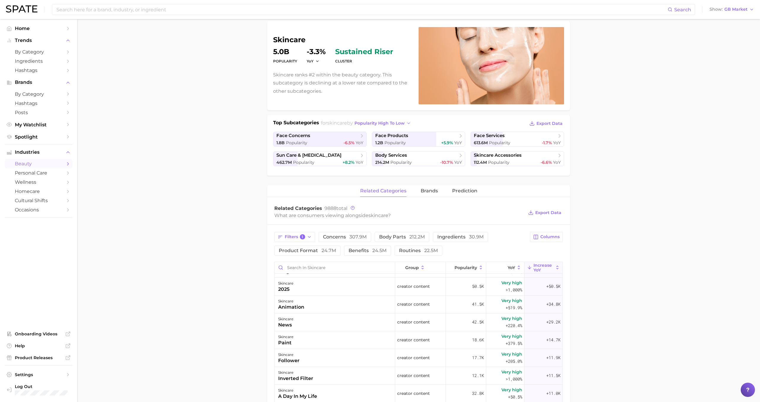
scroll to position [66, 0]
click at [306, 235] on button "Filters 1" at bounding box center [294, 237] width 41 height 10
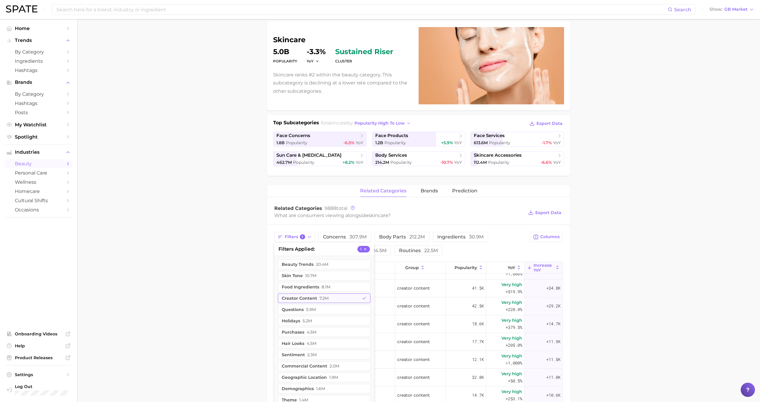
click at [303, 298] on button "creator content 7.2m" at bounding box center [324, 298] width 93 height 10
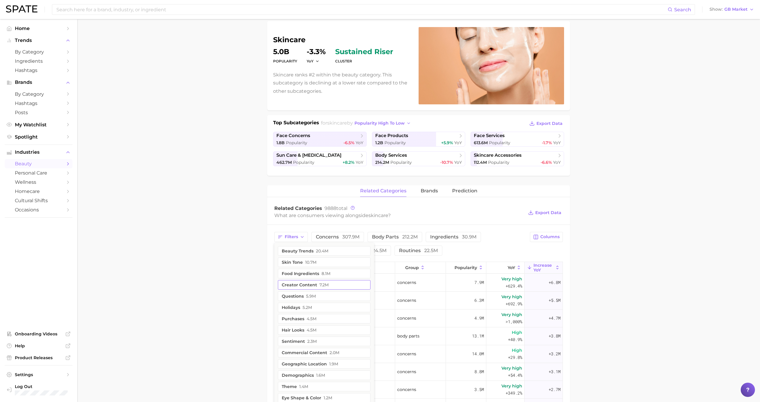
click at [297, 296] on button "questions 5.9m" at bounding box center [324, 296] width 93 height 10
click at [255, 295] on main "1. skincare 2. Subcategory Overview Google TikTok skincare Popularity 5.0b YoY …" at bounding box center [418, 338] width 683 height 724
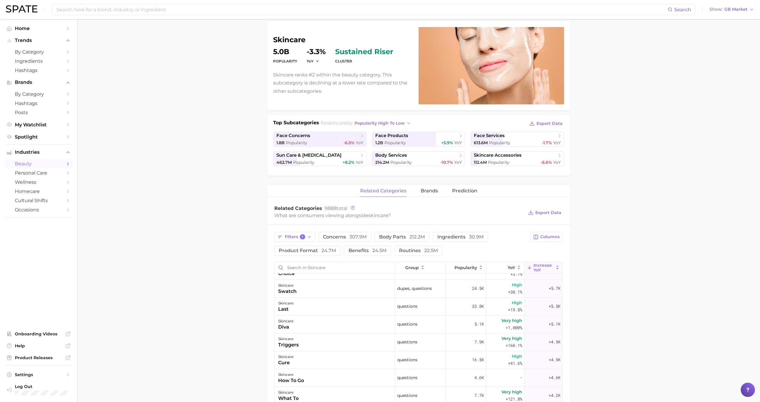
scroll to position [262, 0]
click at [323, 347] on div "skincare triggers" at bounding box center [335, 341] width 121 height 18
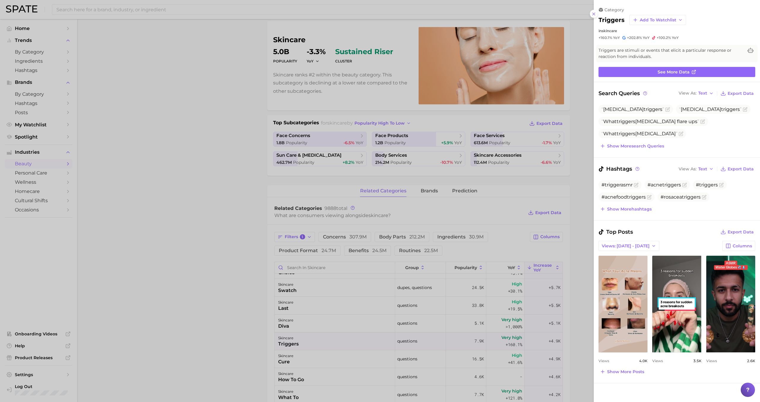
scroll to position [0, 0]
click at [323, 341] on div at bounding box center [380, 201] width 760 height 402
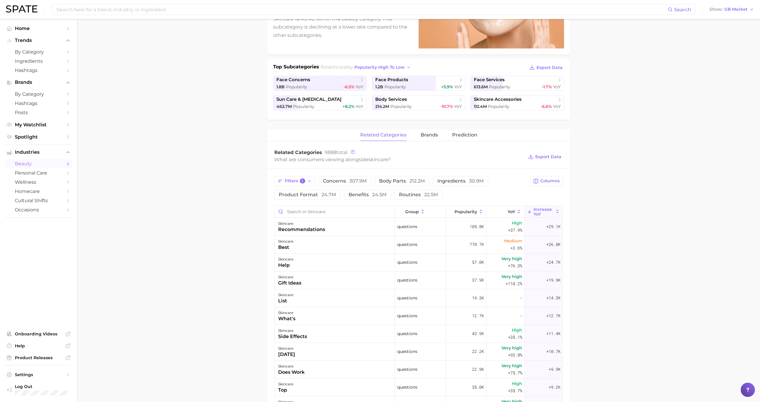
scroll to position [101, 0]
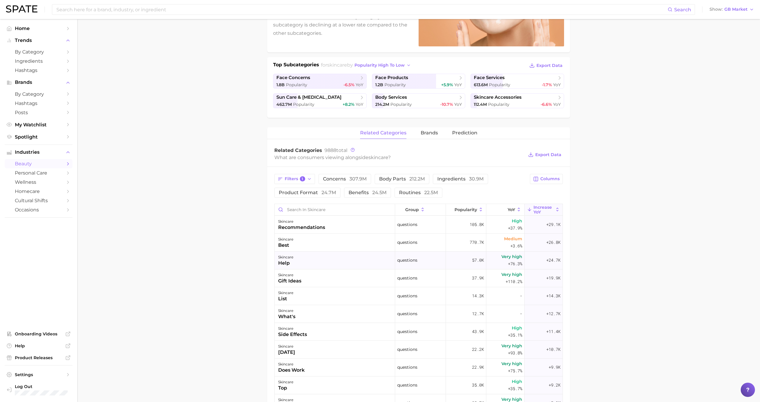
click at [316, 263] on div "skincare help" at bounding box center [335, 260] width 121 height 18
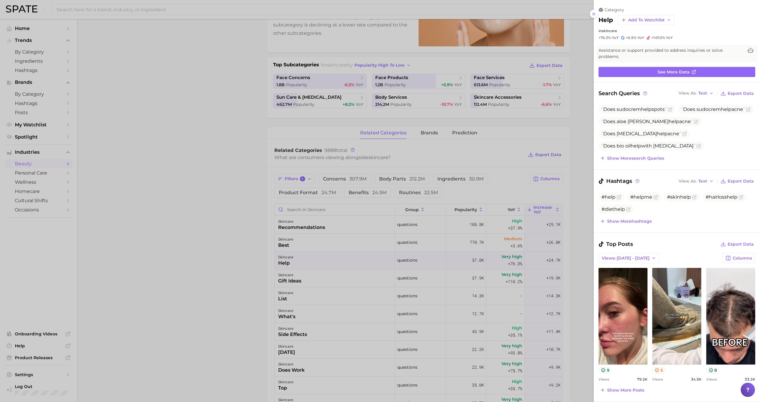
scroll to position [0, 0]
click at [316, 261] on div at bounding box center [380, 201] width 760 height 402
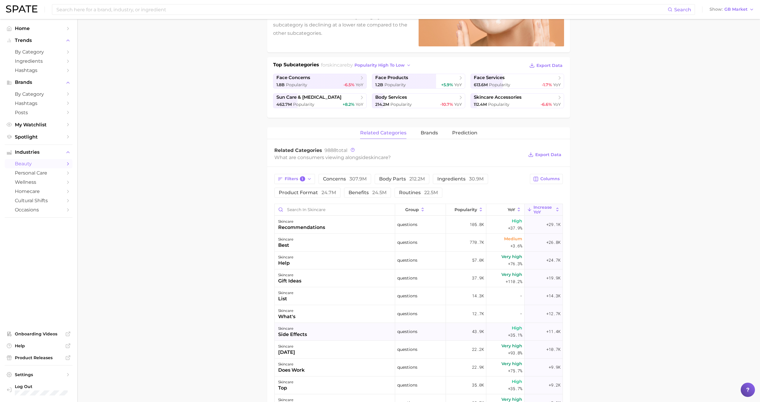
click at [305, 330] on div "skincare" at bounding box center [292, 328] width 29 height 7
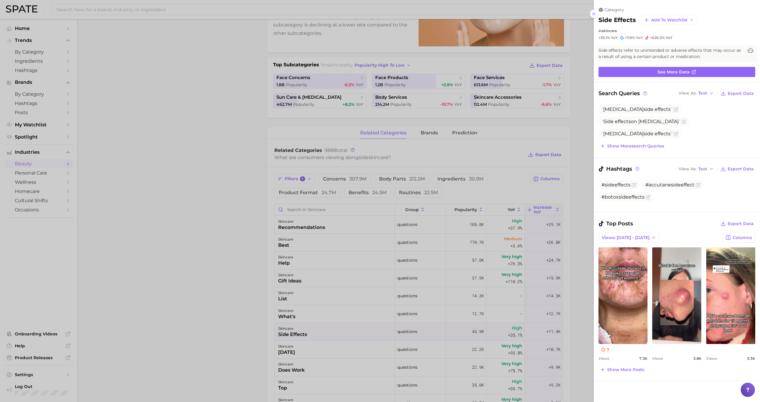
click at [305, 330] on div at bounding box center [380, 201] width 760 height 402
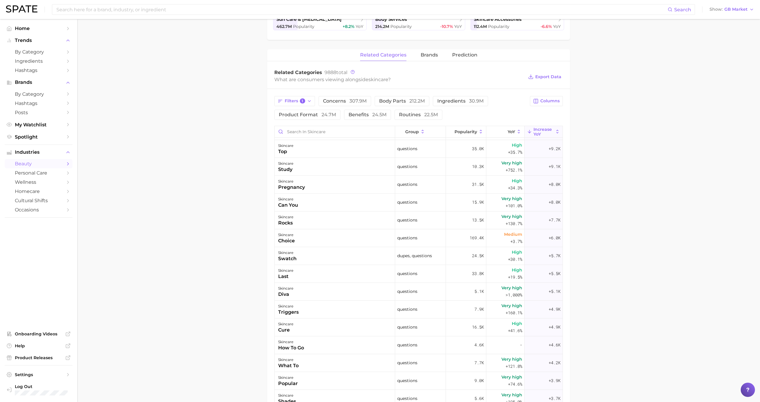
scroll to position [159, 0]
click at [335, 344] on div "skincare how to go" at bounding box center [335, 344] width 121 height 18
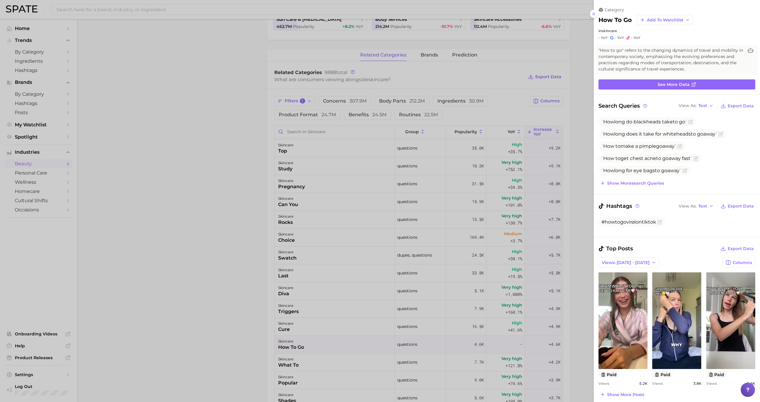
scroll to position [0, 0]
click at [334, 344] on div at bounding box center [380, 201] width 760 height 402
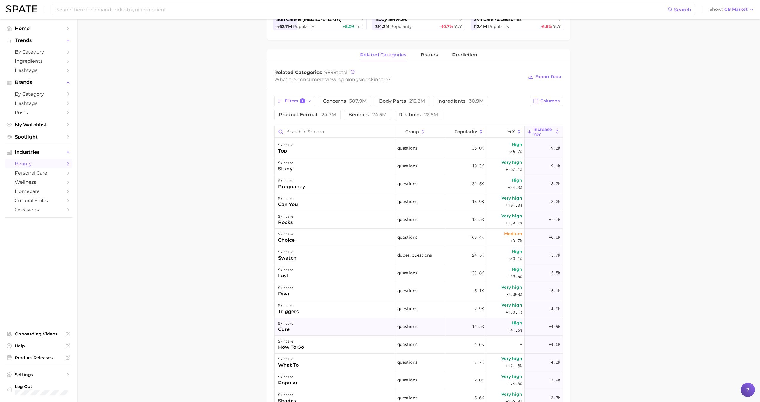
click at [331, 325] on div "skincare cure" at bounding box center [335, 326] width 121 height 18
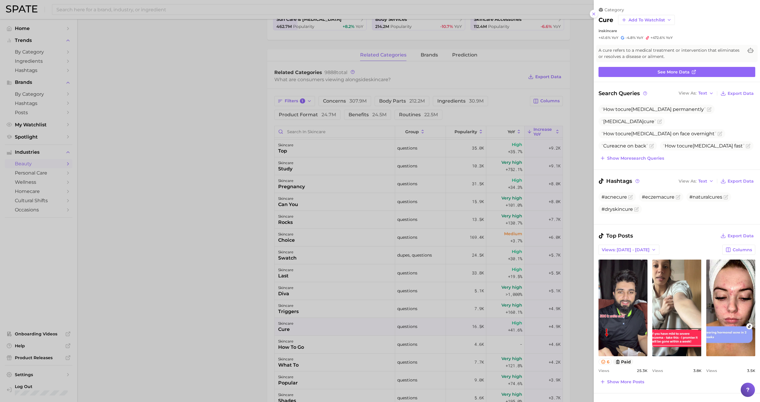
click at [331, 326] on div at bounding box center [380, 201] width 760 height 402
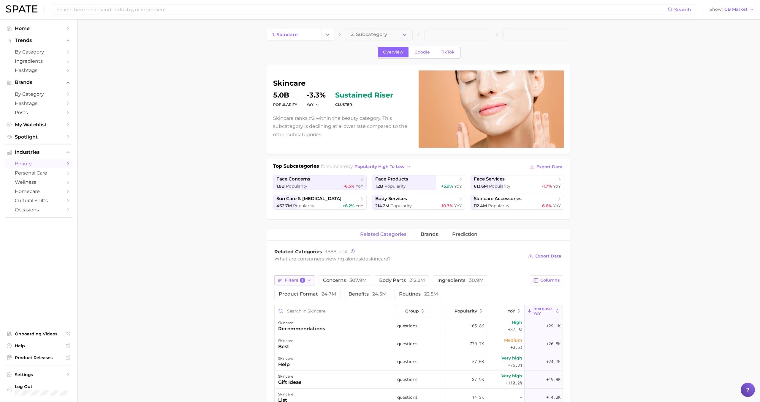
click at [303, 279] on span "1" at bounding box center [302, 279] width 5 height 5
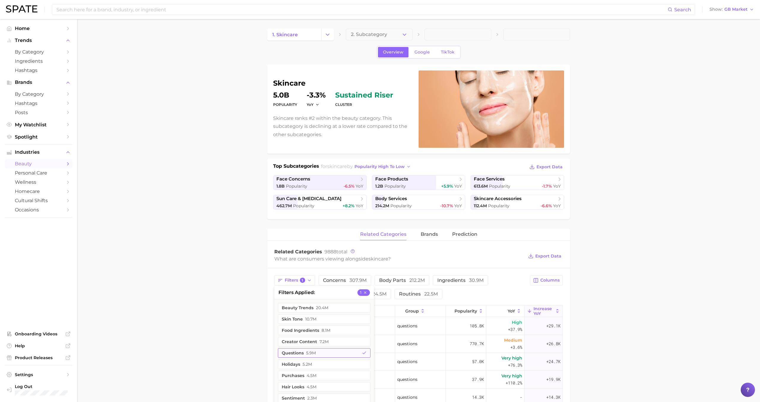
click at [304, 351] on button "questions 5.9m" at bounding box center [324, 353] width 93 height 10
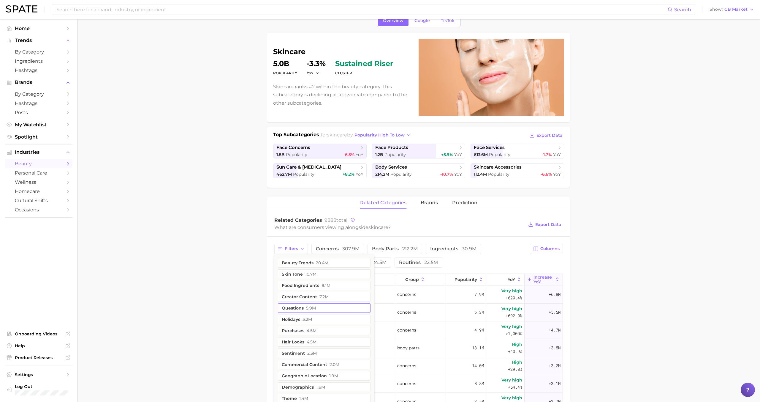
scroll to position [32, 0]
click at [307, 331] on span "4.5m" at bounding box center [312, 329] width 10 height 5
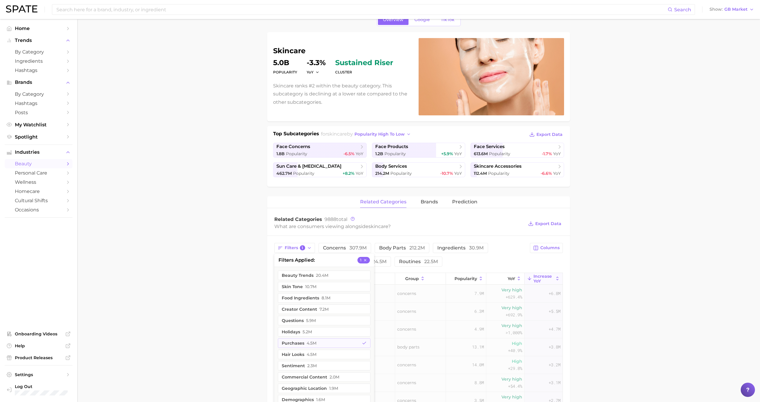
click at [254, 324] on main "1. skincare 2. Subcategory Overview Google TikTok skincare Popularity 5.0b YoY …" at bounding box center [418, 349] width 683 height 724
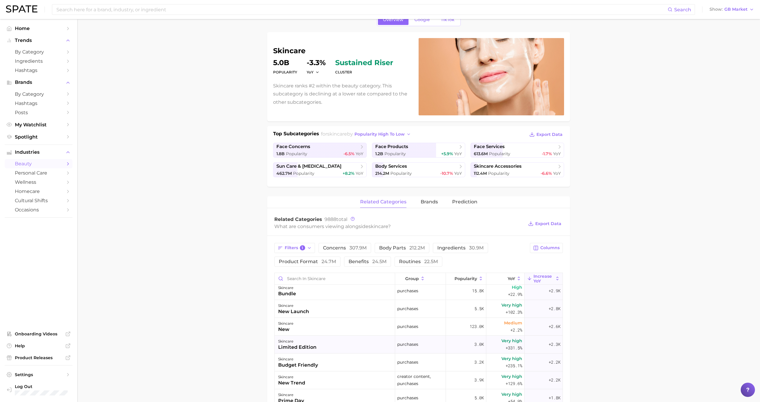
scroll to position [308, 0]
click at [304, 250] on span "Filters 1" at bounding box center [295, 247] width 20 height 5
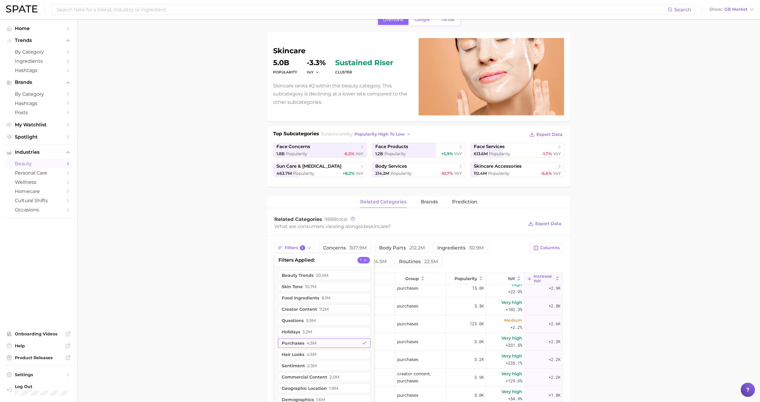
click at [301, 343] on button "purchases 4.5m" at bounding box center [324, 343] width 93 height 10
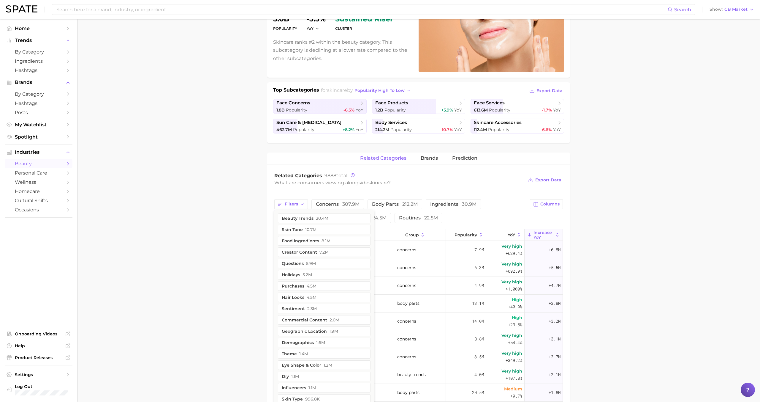
scroll to position [77, 0]
click at [316, 306] on span "2.3m" at bounding box center [312, 307] width 10 height 5
click at [253, 305] on main "1. skincare 2. Subcategory Overview Google TikTok skincare Popularity 5.0b YoY …" at bounding box center [418, 304] width 683 height 724
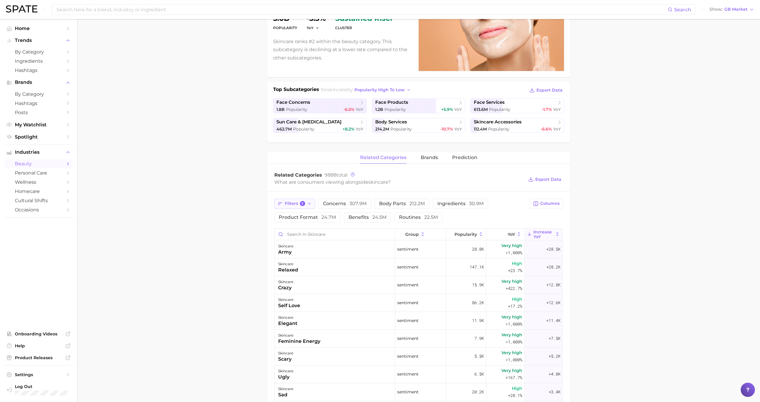
click at [306, 203] on button "Filters 1" at bounding box center [294, 203] width 41 height 10
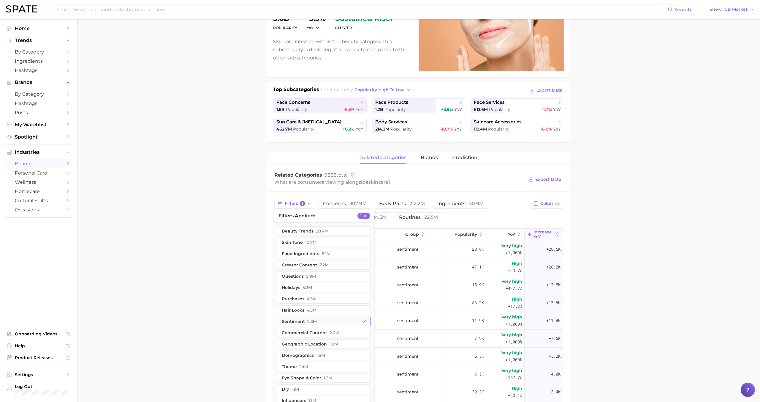
click at [315, 320] on span "2.3m" at bounding box center [312, 321] width 10 height 5
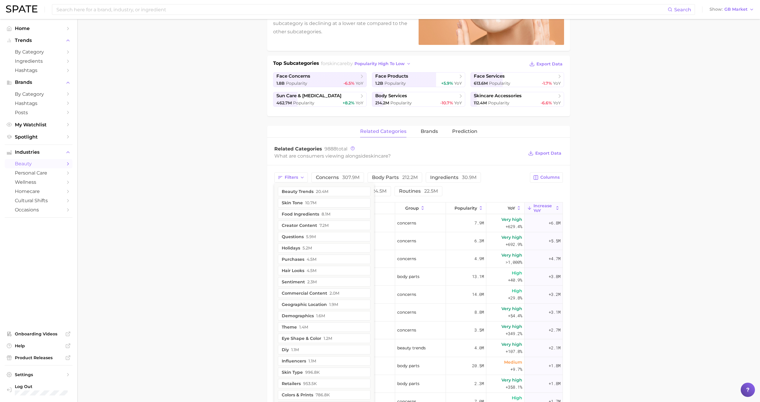
scroll to position [40, 0]
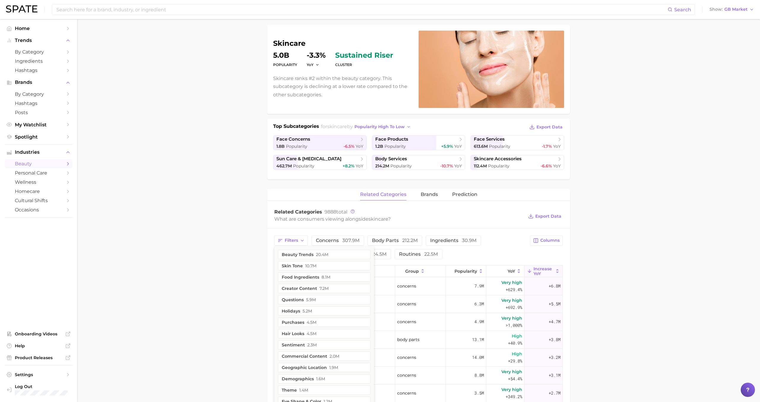
click at [245, 278] on main "1. skincare 2. Subcategory Overview Google TikTok skincare Popularity 5.0b YoY …" at bounding box center [418, 341] width 683 height 724
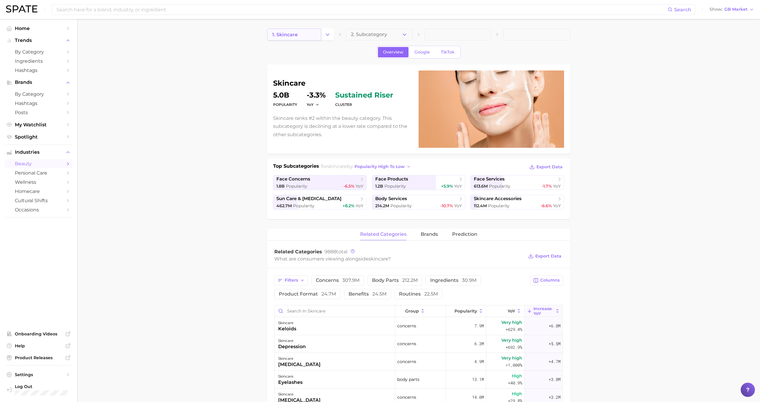
click at [301, 39] on link "1. skincare" at bounding box center [294, 35] width 54 height 12
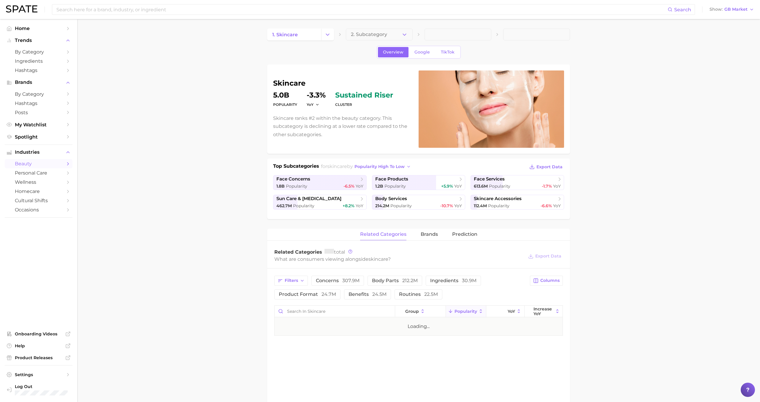
click at [327, 39] on button "Change Category" at bounding box center [327, 35] width 13 height 12
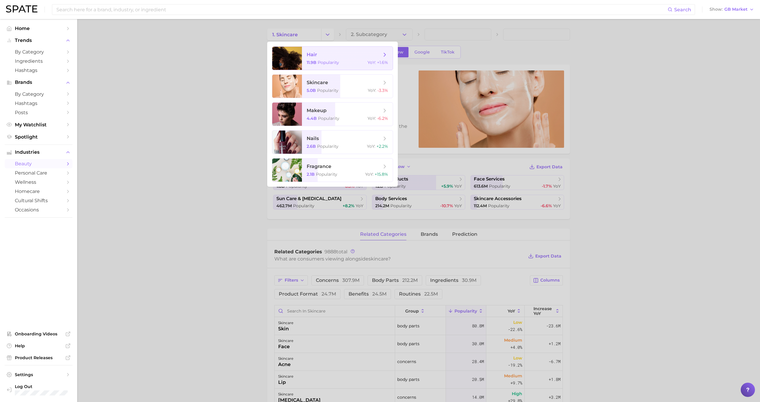
click at [321, 56] on span "hair" at bounding box center [344, 54] width 75 height 7
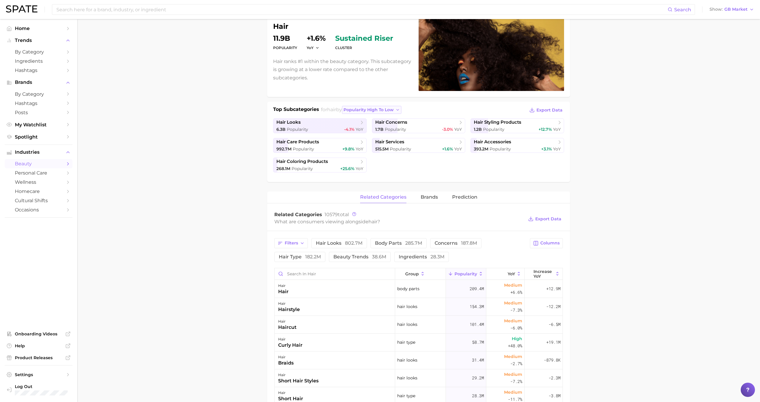
scroll to position [58, 0]
